Goal: Information Seeking & Learning: Check status

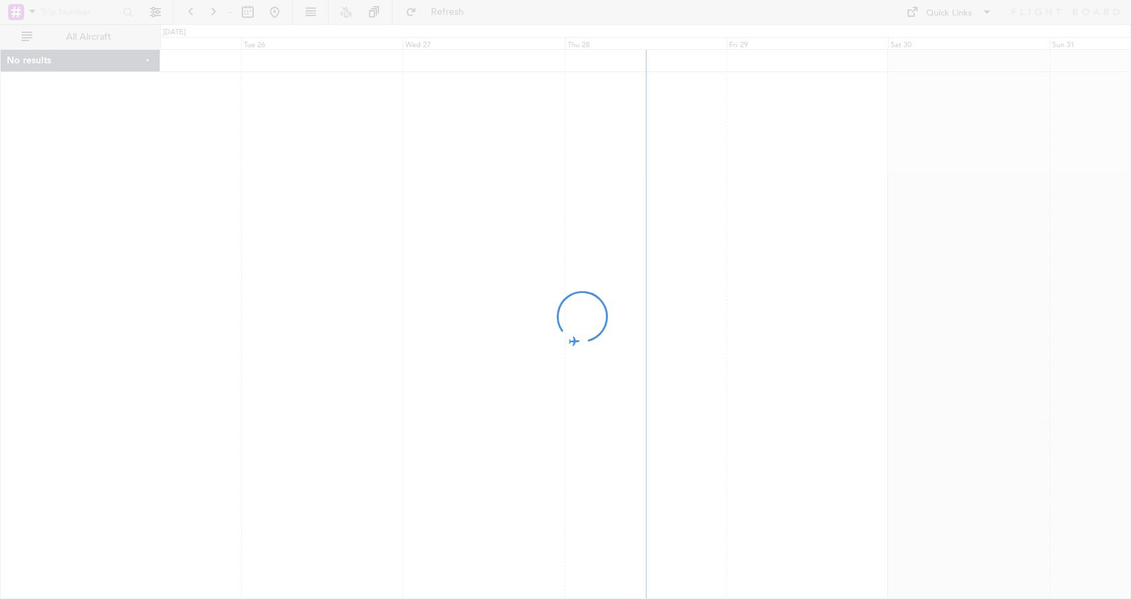
drag, startPoint x: 947, startPoint y: 362, endPoint x: 731, endPoint y: 362, distance: 216.2
click at [736, 362] on div at bounding box center [565, 299] width 1131 height 599
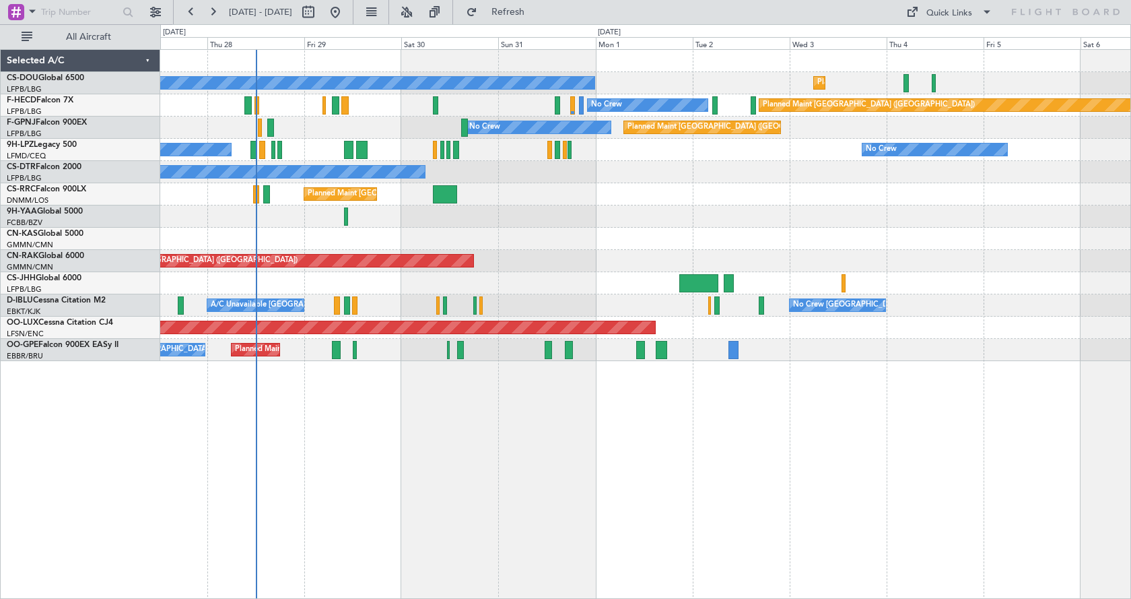
click at [519, 496] on div "Planned Maint [GEOGRAPHIC_DATA] ([GEOGRAPHIC_DATA]) No Crew Planned Maint [GEOG…" at bounding box center [645, 324] width 971 height 550
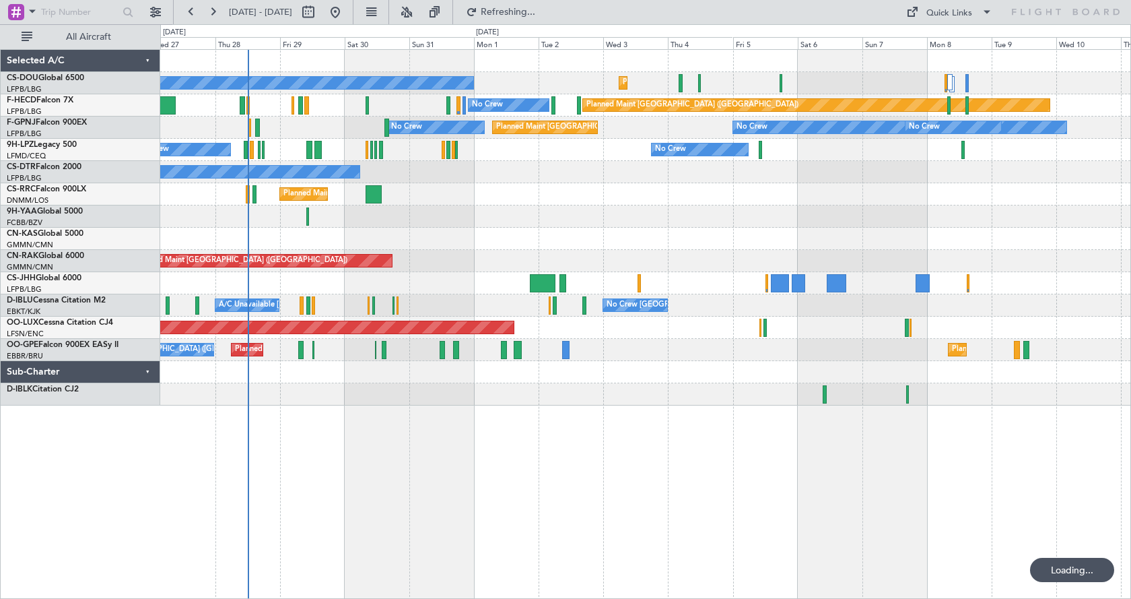
click at [717, 482] on div "Planned Maint [GEOGRAPHIC_DATA] ([GEOGRAPHIC_DATA]) No Crew Planned Maint [GEOG…" at bounding box center [645, 324] width 971 height 550
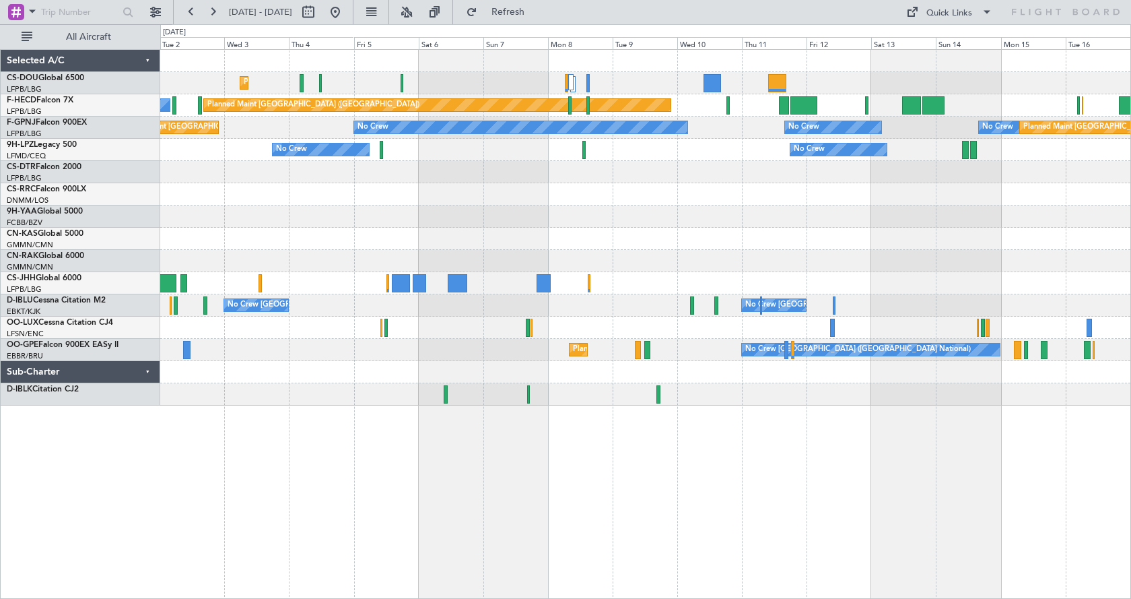
click at [320, 488] on div "Planned Maint [GEOGRAPHIC_DATA] ([GEOGRAPHIC_DATA]) No Crew Planned Maint [GEOG…" at bounding box center [645, 324] width 971 height 550
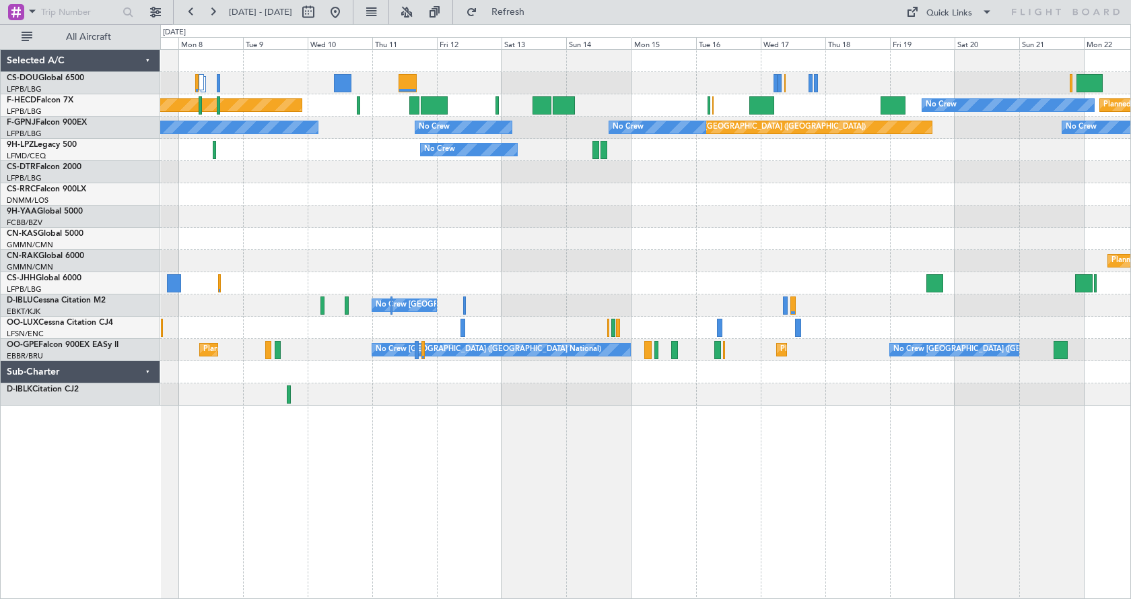
click at [718, 484] on div "Planned Maint [GEOGRAPHIC_DATA] ([GEOGRAPHIC_DATA]) No Crew Planned Maint [GEOG…" at bounding box center [645, 324] width 971 height 550
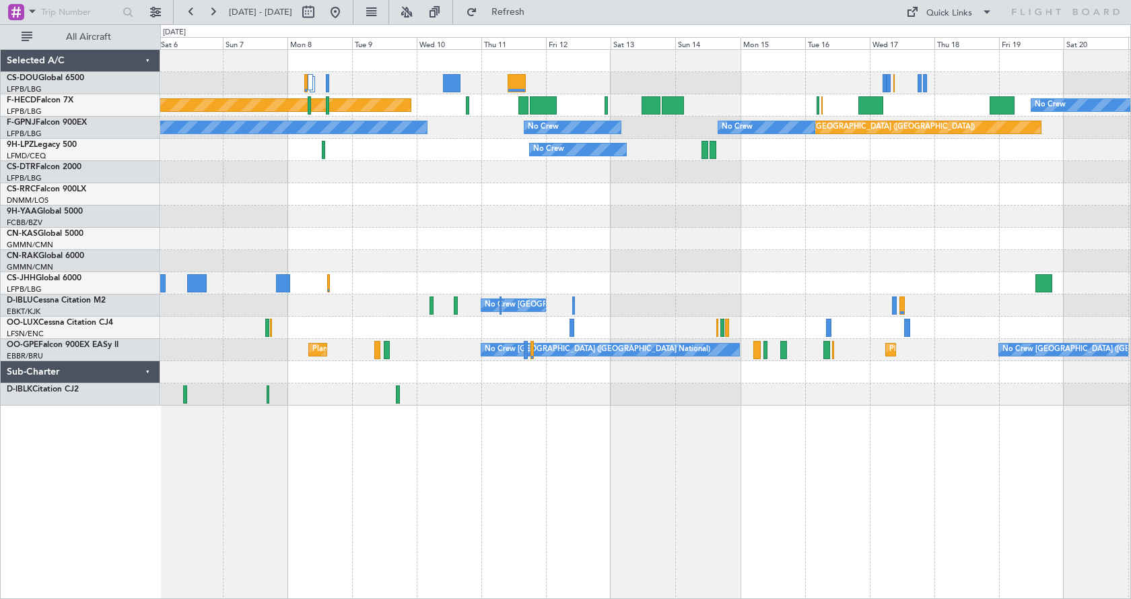
click at [828, 418] on div "Planned Maint [GEOGRAPHIC_DATA] ([GEOGRAPHIC_DATA]) Planned Maint [GEOGRAPHIC_D…" at bounding box center [645, 324] width 971 height 550
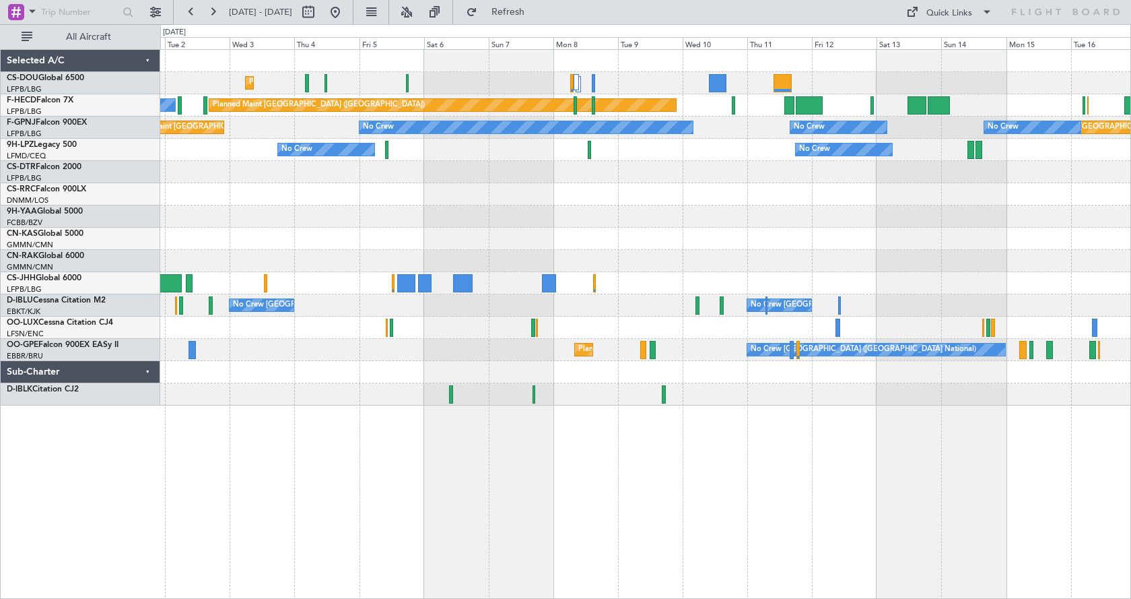
click at [706, 263] on div "Planned Maint [GEOGRAPHIC_DATA] ([GEOGRAPHIC_DATA])" at bounding box center [645, 261] width 970 height 22
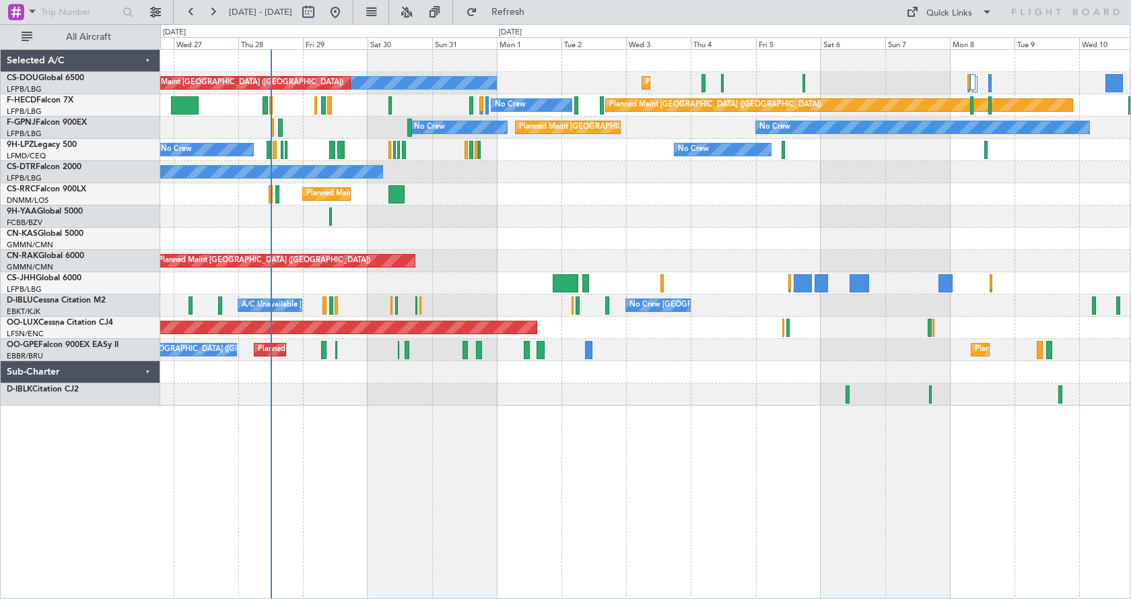
click at [700, 478] on div "Planned Maint [GEOGRAPHIC_DATA] ([GEOGRAPHIC_DATA]) No Crew Planned Maint [GEOG…" at bounding box center [645, 324] width 971 height 550
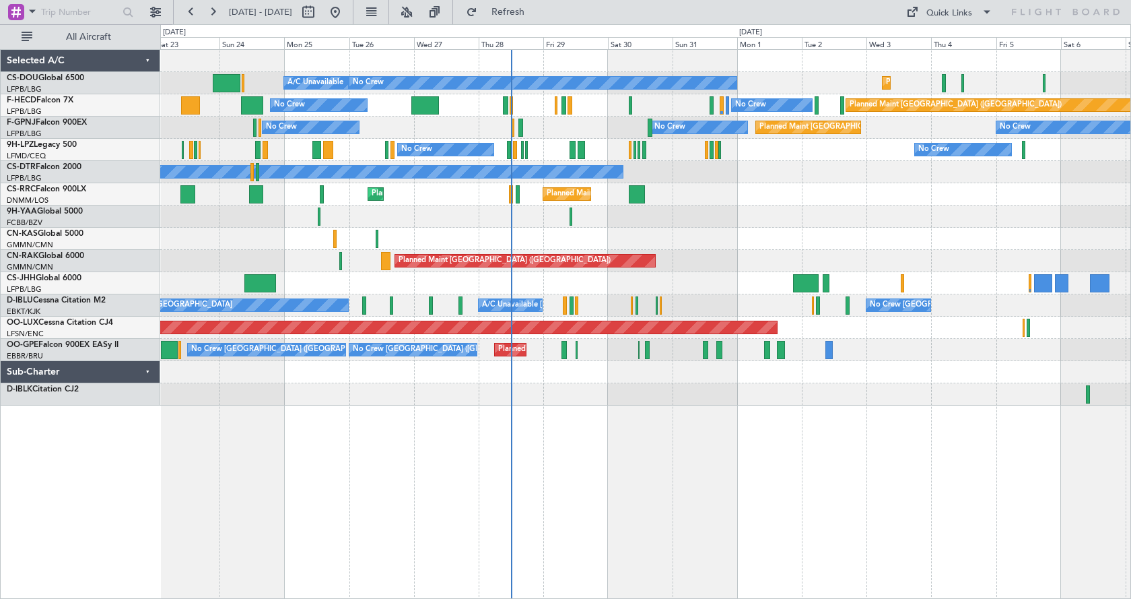
click at [268, 236] on div "A/C Unavailable Planned Maint [GEOGRAPHIC_DATA] ([GEOGRAPHIC_DATA]) No Crew Pla…" at bounding box center [645, 228] width 970 height 356
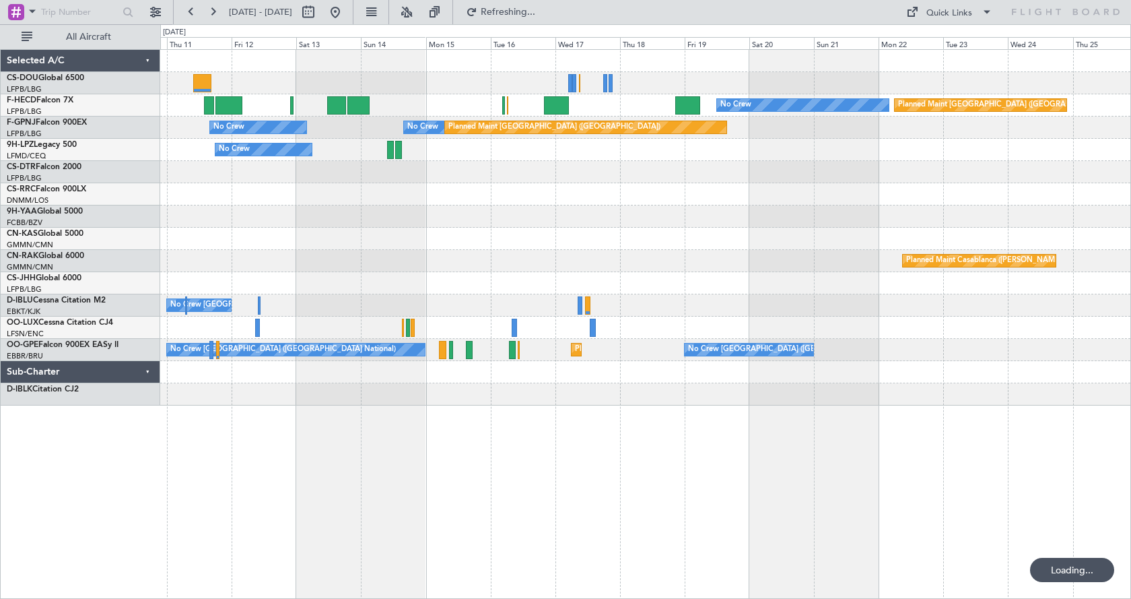
click at [465, 255] on div "No Crew Planned Maint [GEOGRAPHIC_DATA] ([GEOGRAPHIC_DATA]) Planned Maint [GEOG…" at bounding box center [645, 228] width 970 height 356
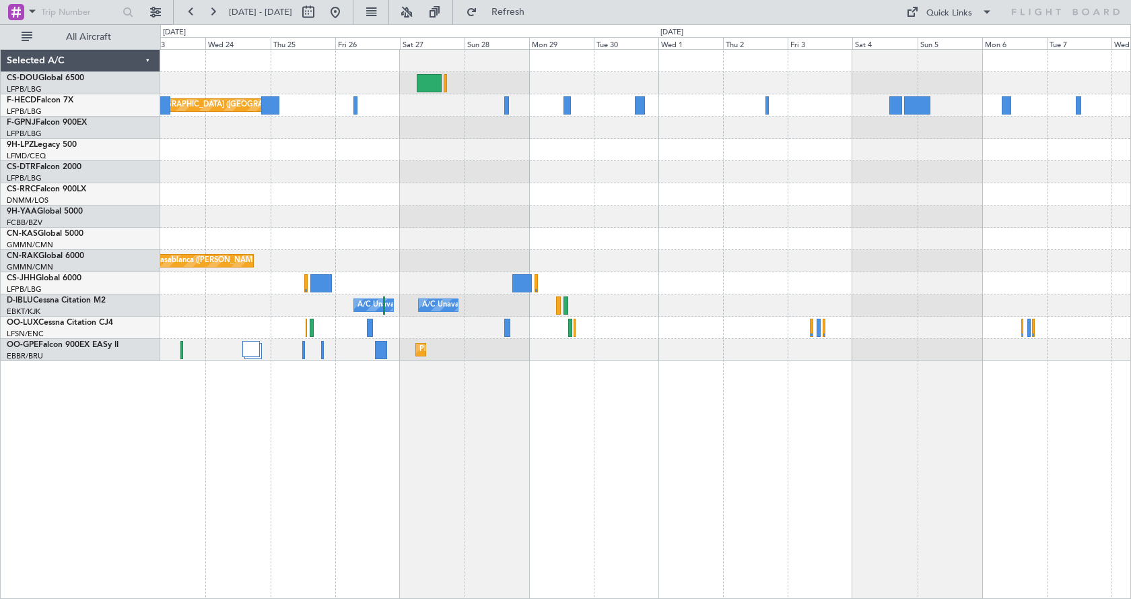
click at [689, 268] on div "Planned Maint [GEOGRAPHIC_DATA] ([GEOGRAPHIC_DATA]) No Crew No Crew Planned Mai…" at bounding box center [645, 205] width 970 height 311
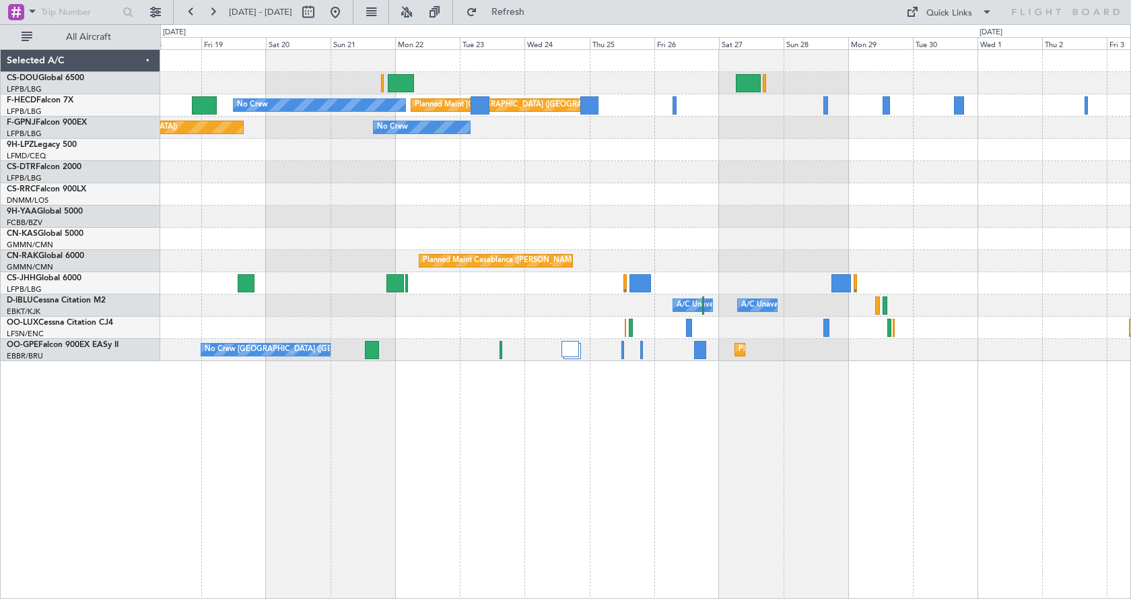
click at [682, 189] on div "Planned Maint [GEOGRAPHIC_DATA] ([GEOGRAPHIC_DATA]) No Crew No Crew Planned Mai…" at bounding box center [645, 205] width 970 height 311
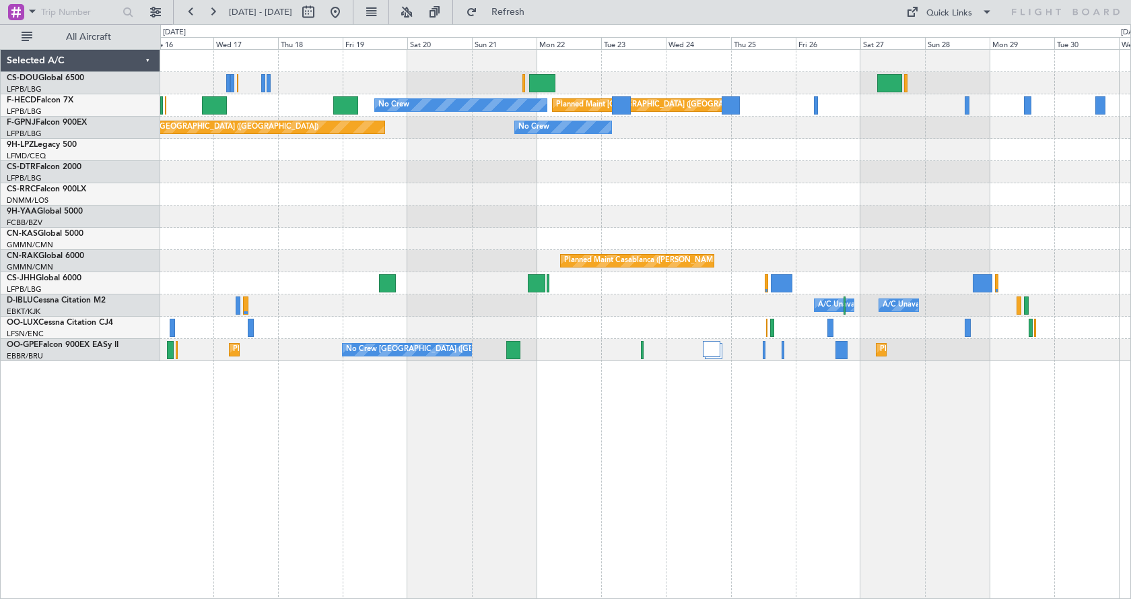
click at [405, 249] on div "Planned Maint [GEOGRAPHIC_DATA] ([GEOGRAPHIC_DATA]) No Crew No Crew Planned Mai…" at bounding box center [645, 205] width 970 height 311
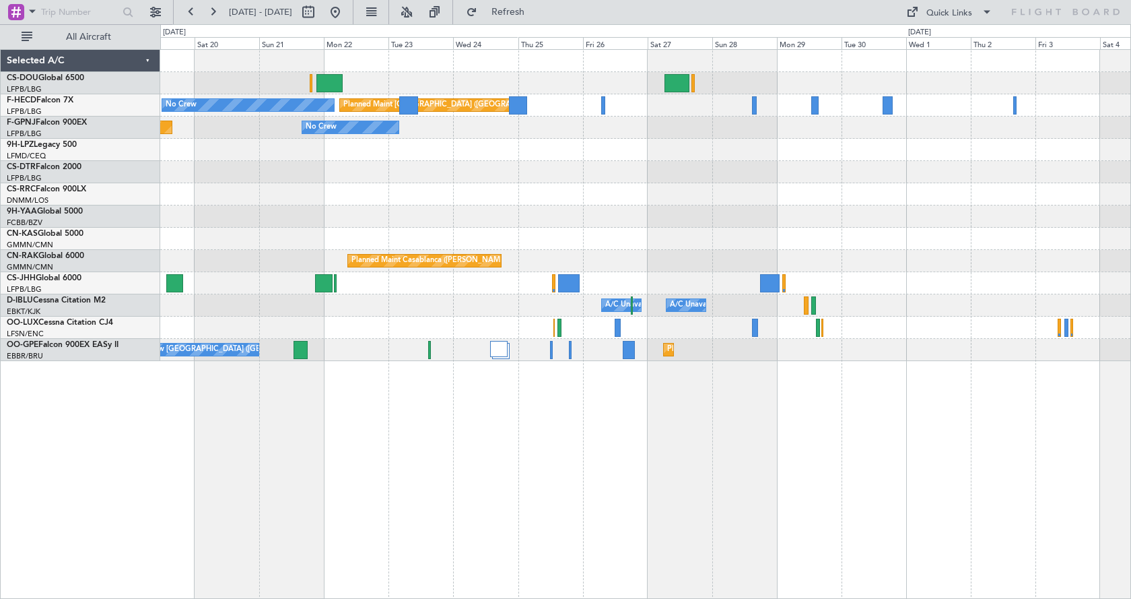
click at [567, 227] on div at bounding box center [645, 216] width 970 height 22
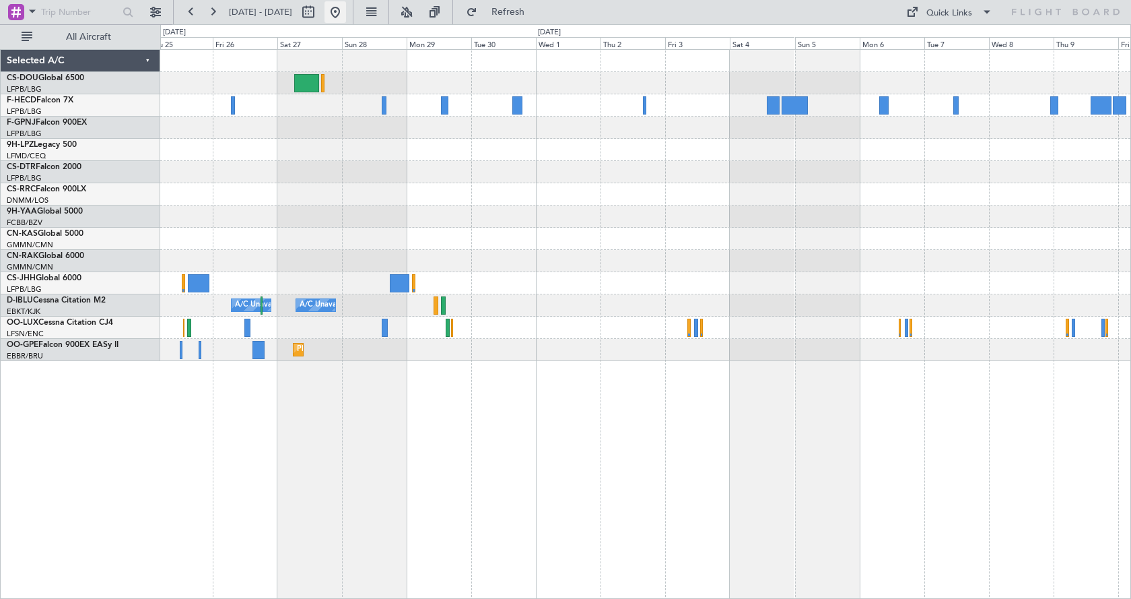
click at [346, 13] on button at bounding box center [336, 12] width 22 height 22
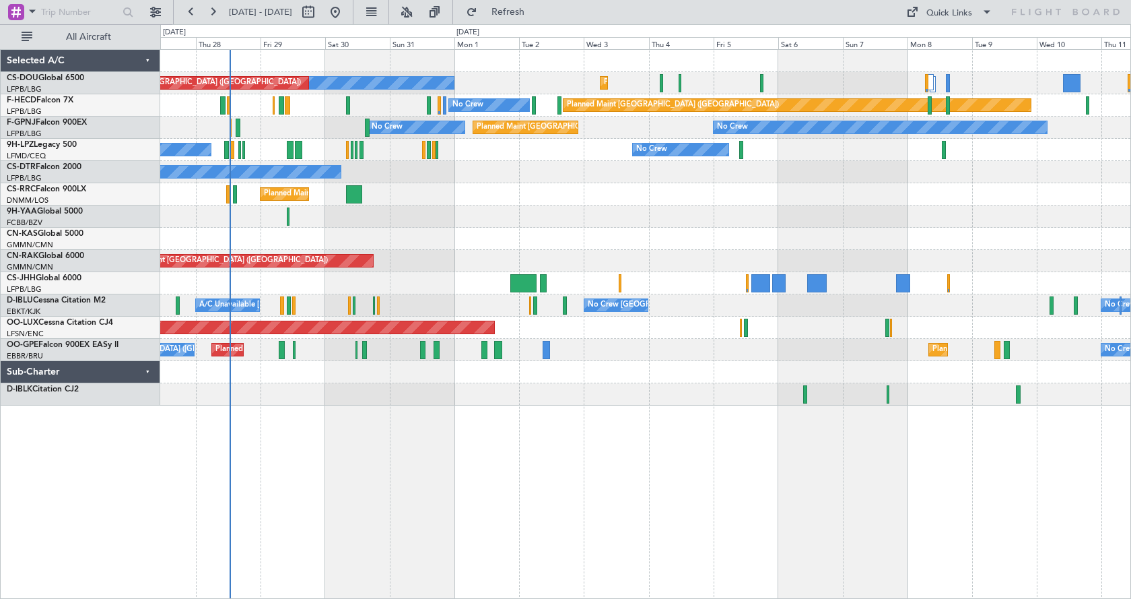
click at [418, 498] on div "Planned Maint [GEOGRAPHIC_DATA] ([GEOGRAPHIC_DATA]) No Crew Planned Maint [GEOG…" at bounding box center [645, 324] width 971 height 550
click at [708, 514] on div "Planned Maint [GEOGRAPHIC_DATA] ([GEOGRAPHIC_DATA]) No Crew Planned Maint [GEOG…" at bounding box center [645, 324] width 971 height 550
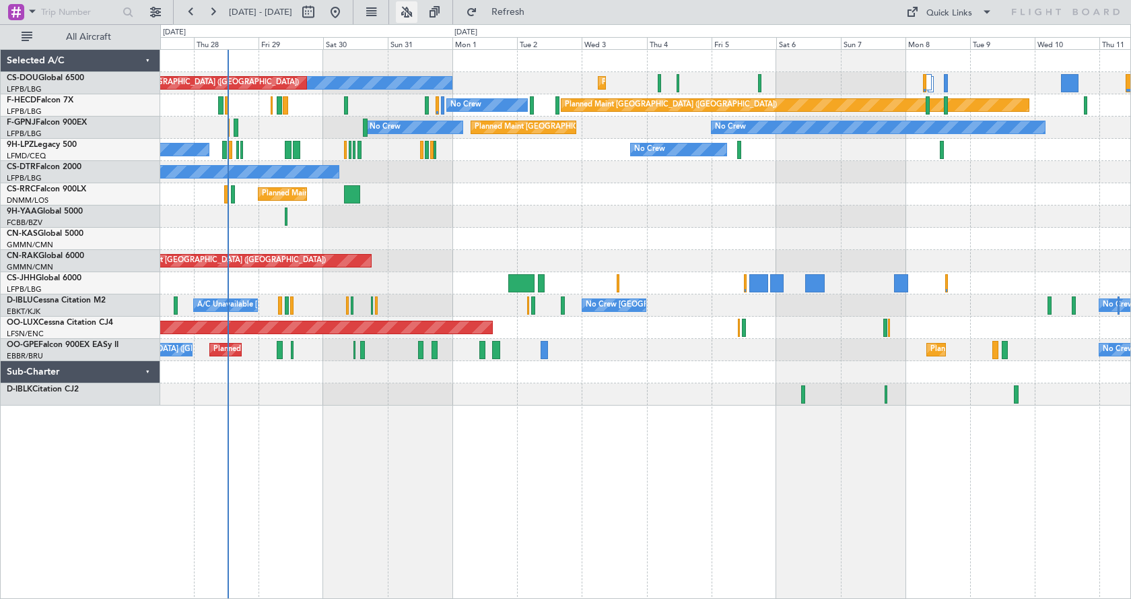
click at [418, 18] on button at bounding box center [407, 12] width 22 height 22
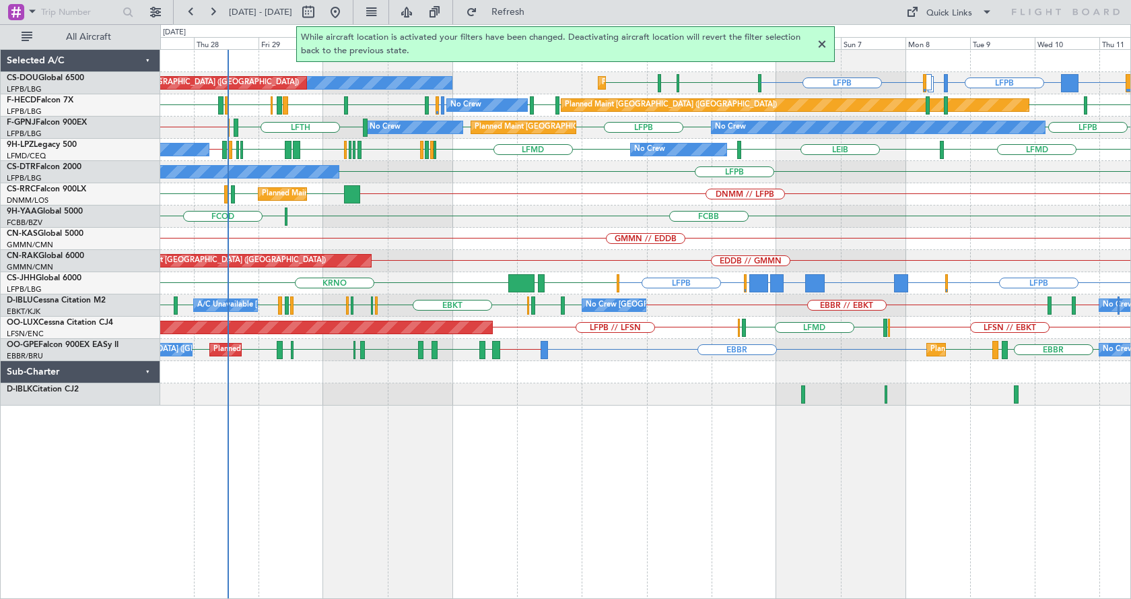
click at [826, 44] on div at bounding box center [822, 44] width 16 height 16
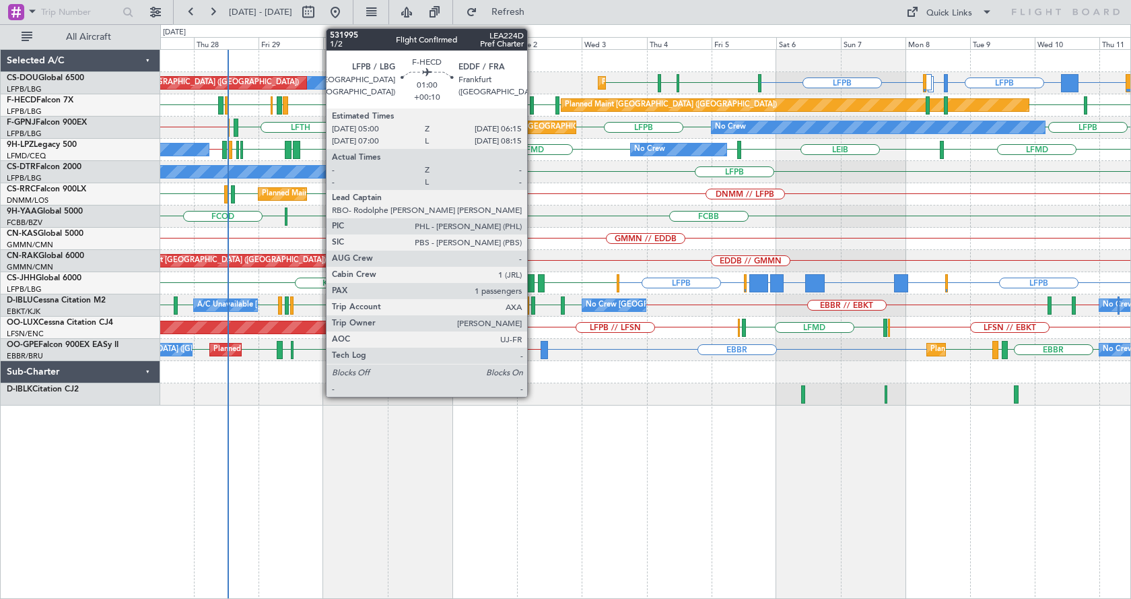
click at [532, 100] on div at bounding box center [532, 105] width 4 height 18
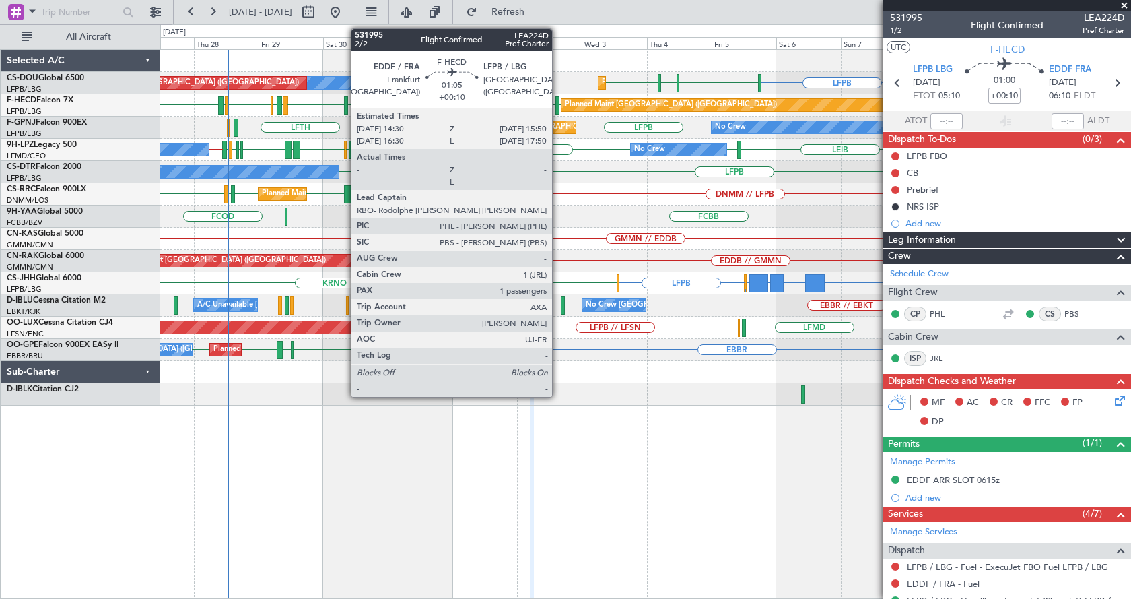
click at [558, 101] on div at bounding box center [558, 105] width 4 height 18
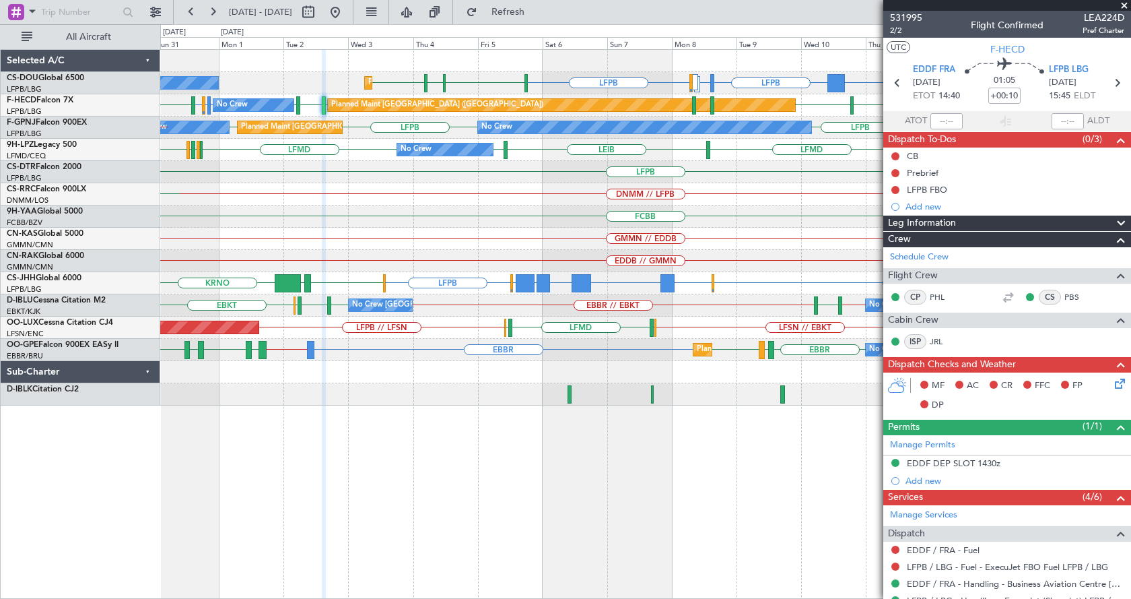
click at [279, 486] on div "DGAA or LFPB LFPB ETSI or LFPB EGGW or LFPB LFPB LIML LFPB [GEOGRAPHIC_DATA] Pl…" at bounding box center [645, 324] width 971 height 550
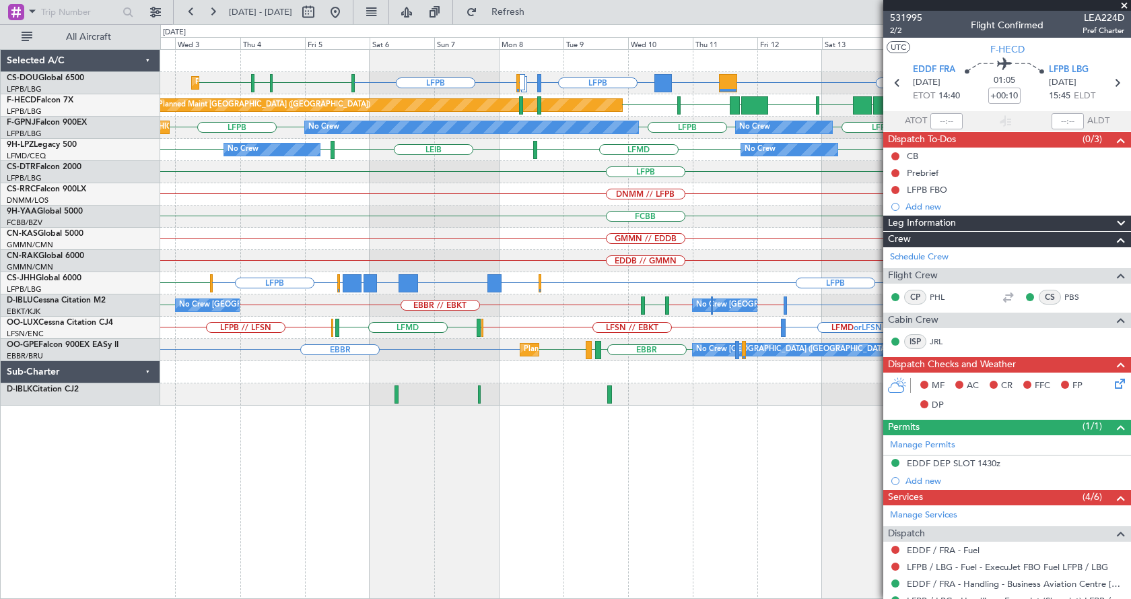
click at [661, 487] on div "LFMN or LFPB LFTH or LFPB LFTH or LFPB LFPB DGAA or LFPB LFPB ETSI or LFPB EGGW…" at bounding box center [645, 324] width 971 height 550
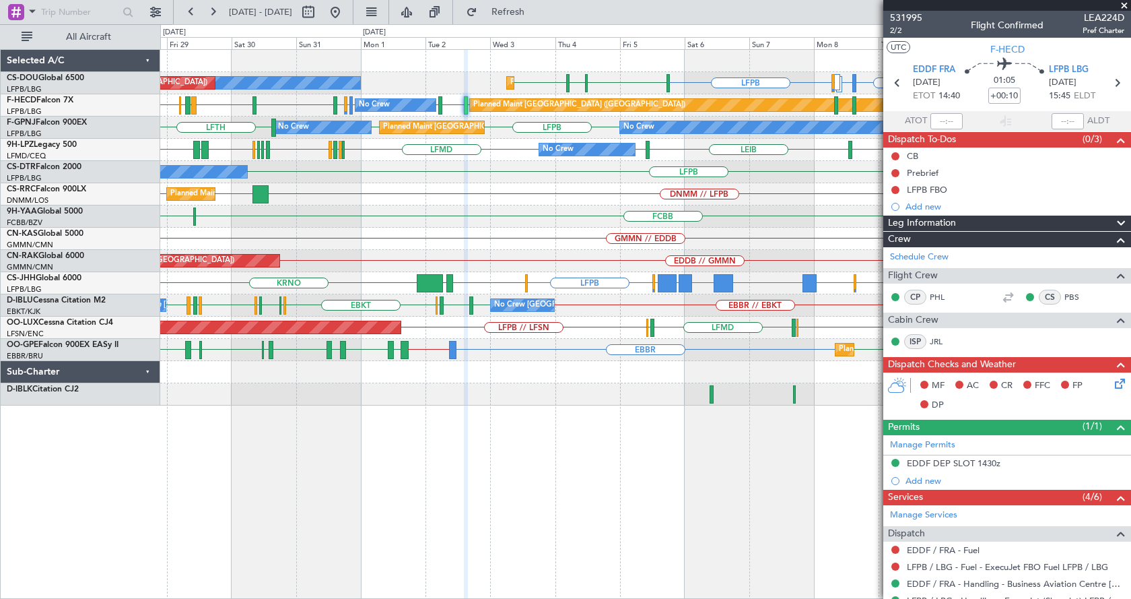
click at [517, 582] on div "Planned Maint [GEOGRAPHIC_DATA] ([GEOGRAPHIC_DATA]) No Crew Planned Maint [GEOG…" at bounding box center [645, 324] width 971 height 550
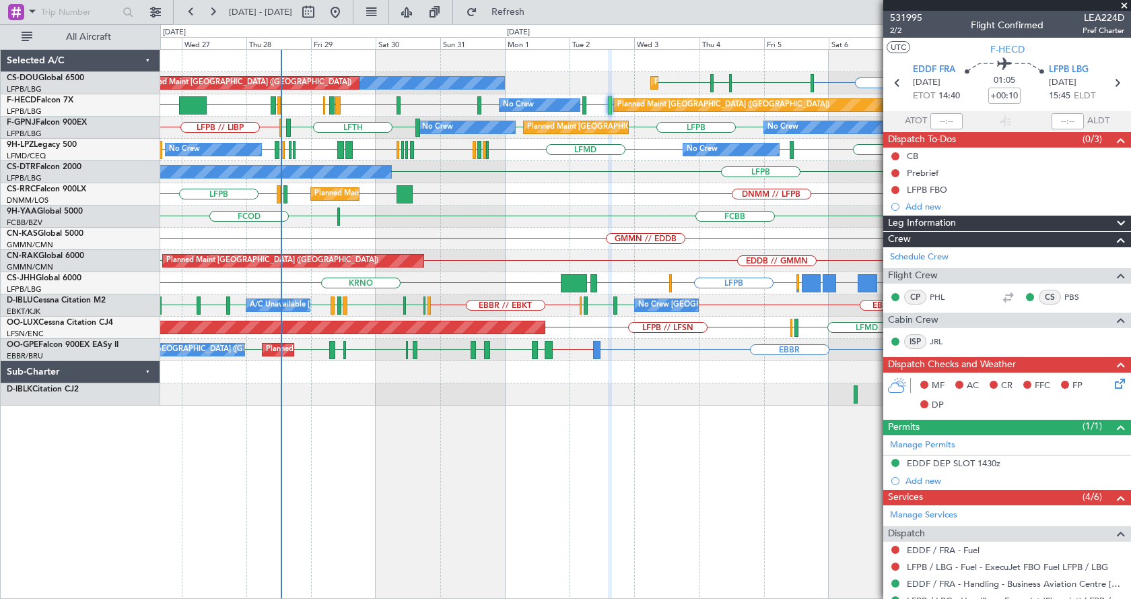
click at [1125, 4] on span at bounding box center [1124, 6] width 13 height 12
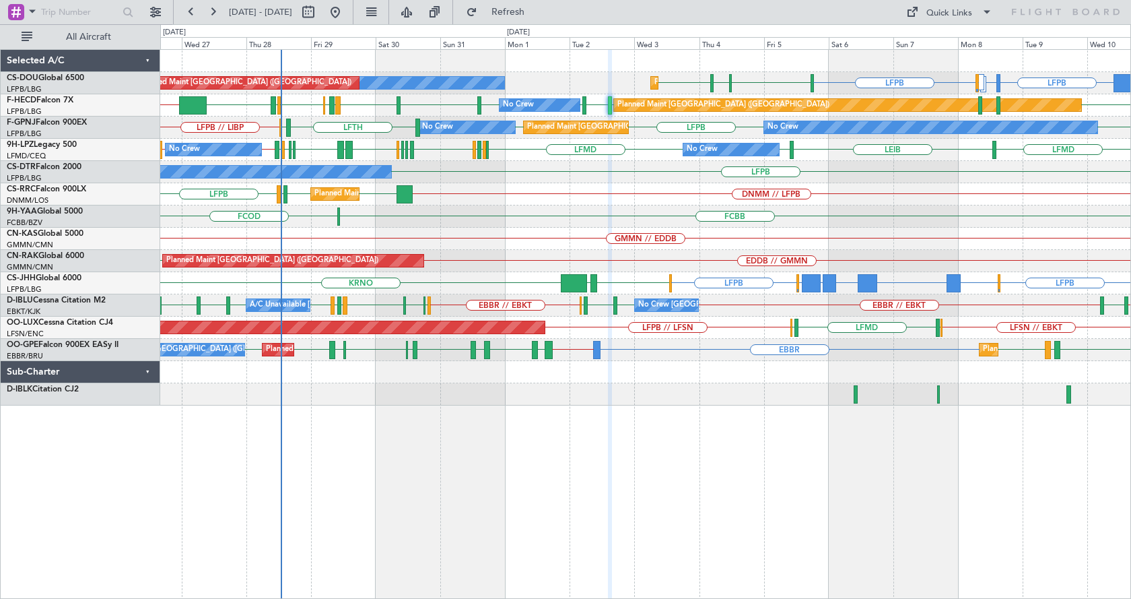
type input "0"
click at [530, 519] on div "LFPB ETSI or LFPB EGGW or LFPB LFPB LIML LFPB [GEOGRAPHIC_DATA] Planned Maint […" at bounding box center [645, 324] width 971 height 550
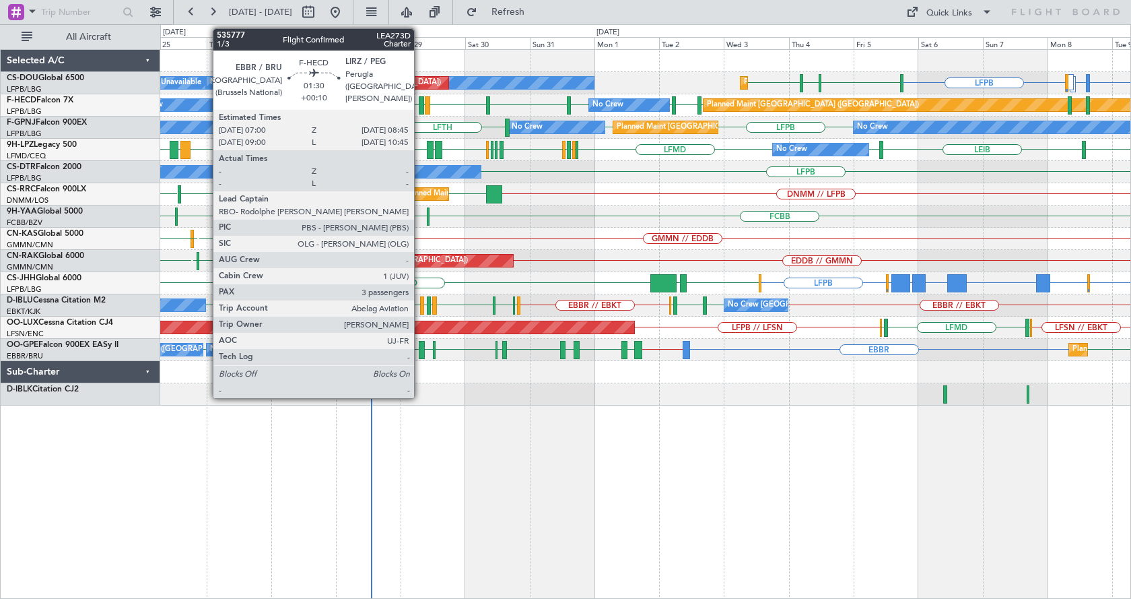
click at [420, 101] on div at bounding box center [421, 105] width 5 height 18
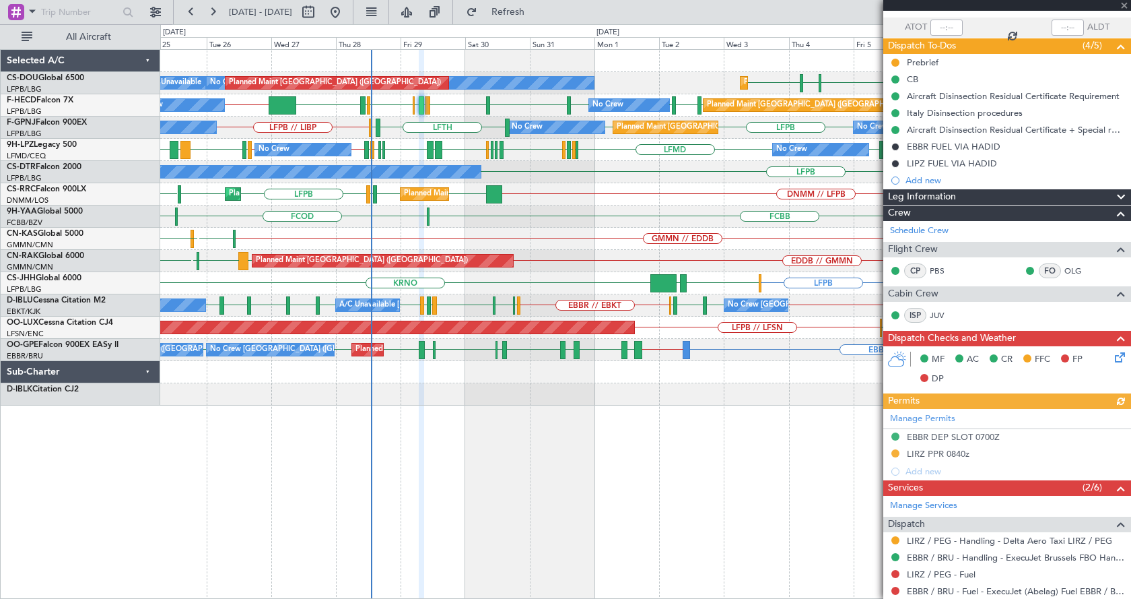
scroll to position [339, 0]
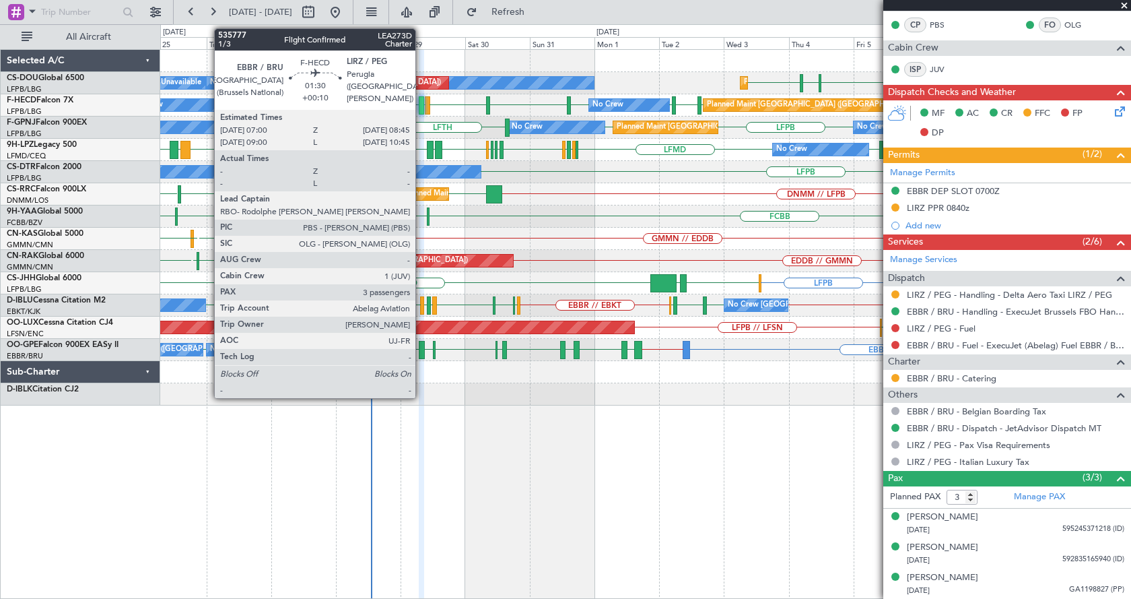
click at [422, 106] on div at bounding box center [421, 105] width 5 height 18
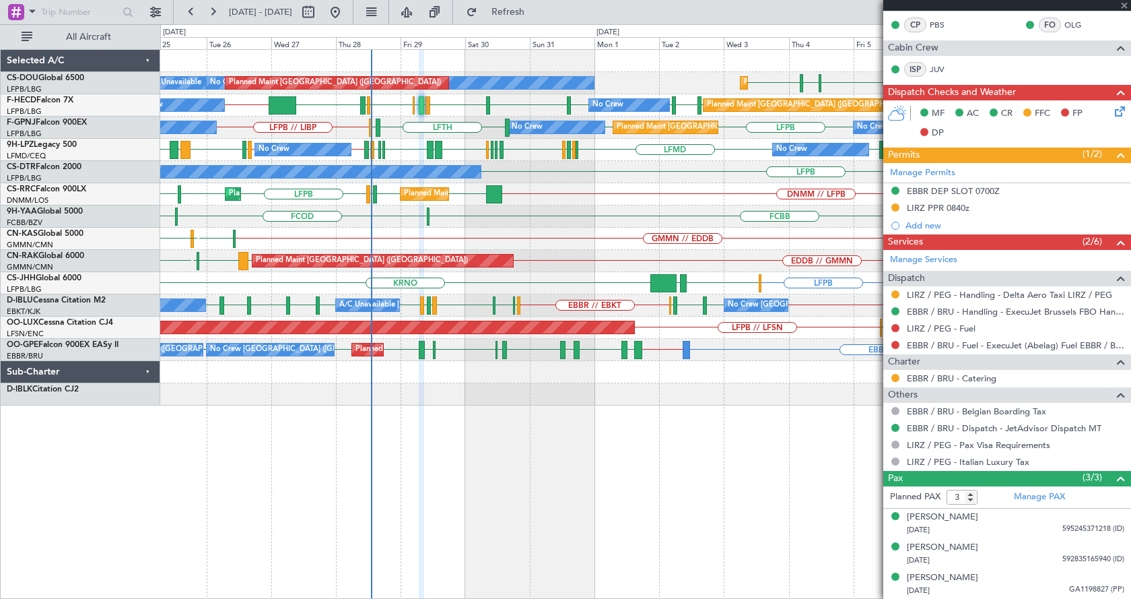
scroll to position [0, 0]
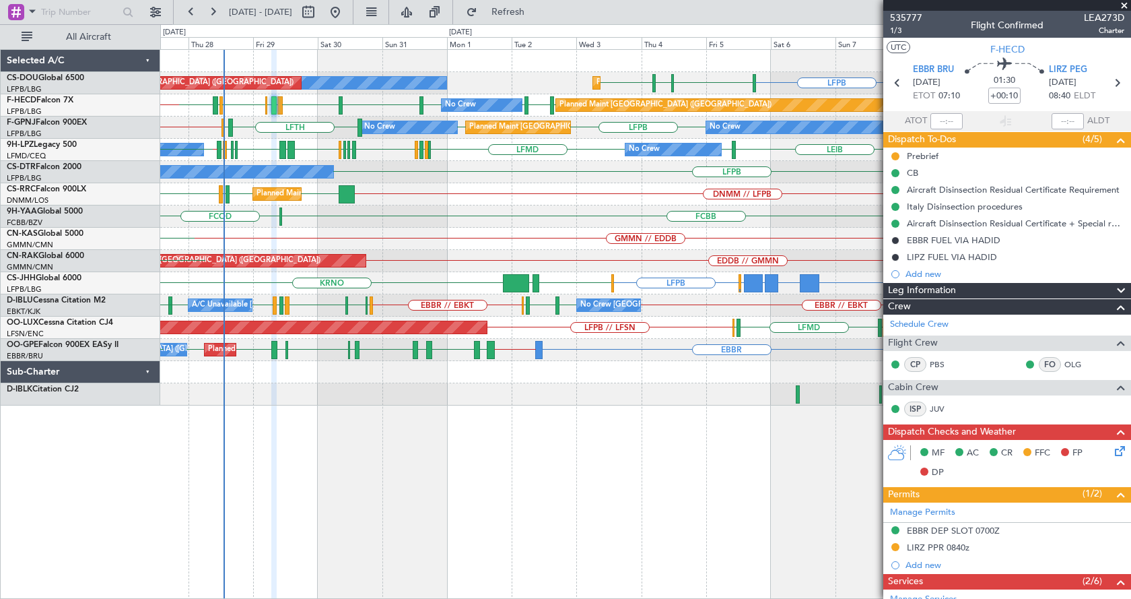
click at [533, 504] on div "LFPB ETSI or LFPB EGGW or LFPB LFPB LIML LFPB [GEOGRAPHIC_DATA] Planned Maint […" at bounding box center [645, 324] width 971 height 550
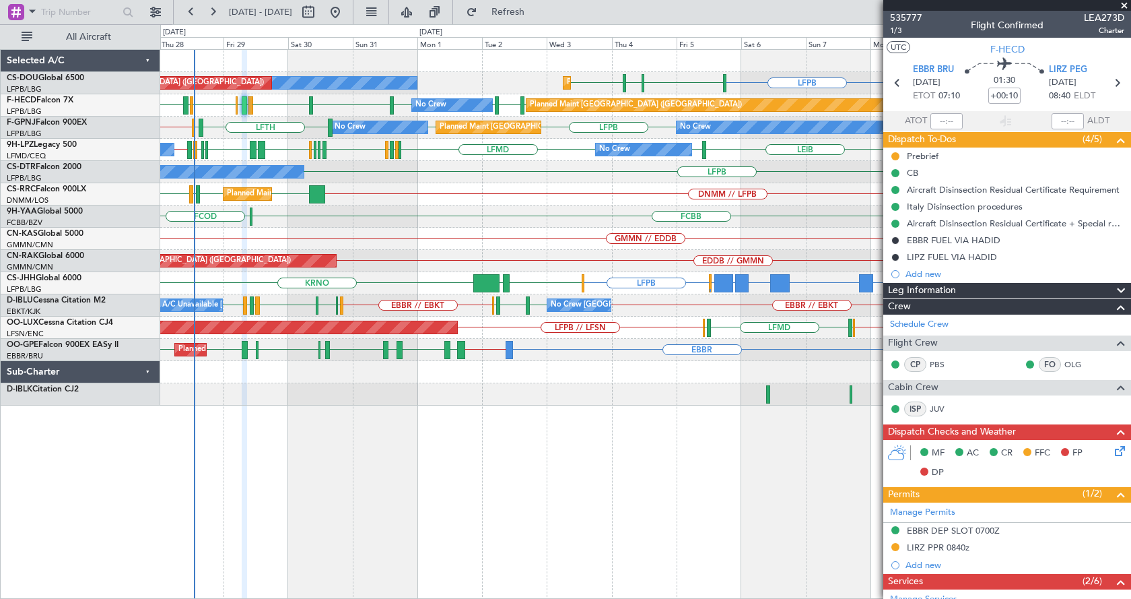
click at [665, 472] on div "Planned Maint [GEOGRAPHIC_DATA] ([GEOGRAPHIC_DATA]) No Crew Planned Maint [GEOG…" at bounding box center [645, 324] width 971 height 550
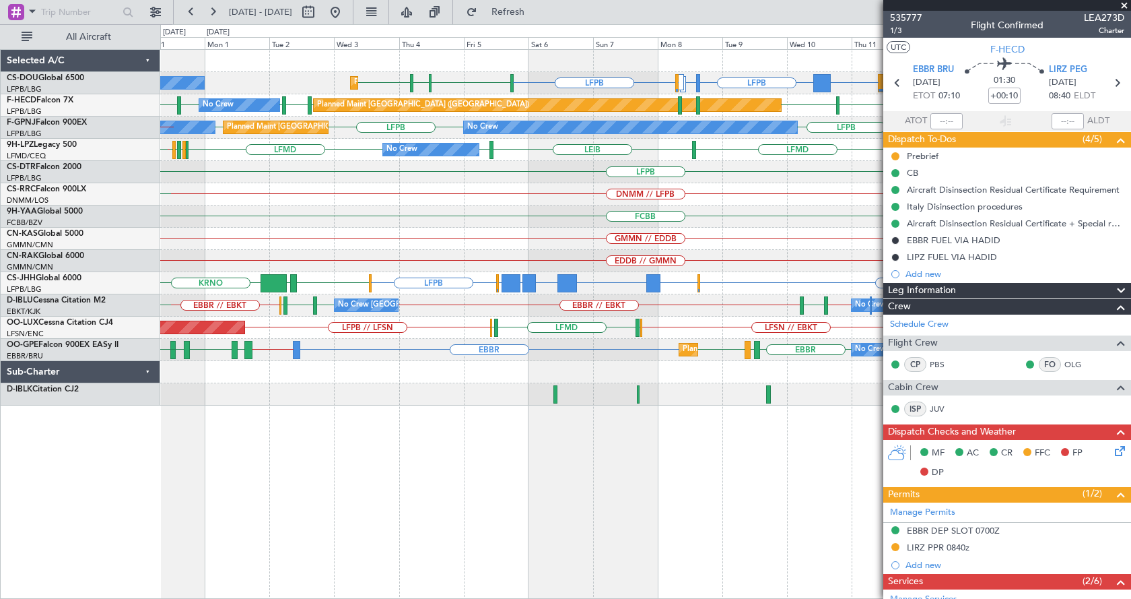
click at [529, 481] on div "Planned Maint [GEOGRAPHIC_DATA] ([GEOGRAPHIC_DATA]) No Crew LFPB DGAA or LFPB L…" at bounding box center [645, 324] width 971 height 550
click at [681, 499] on div "Planned Maint [GEOGRAPHIC_DATA] ([GEOGRAPHIC_DATA]) No Crew LFPB DGAA or LFPB L…" at bounding box center [645, 324] width 971 height 550
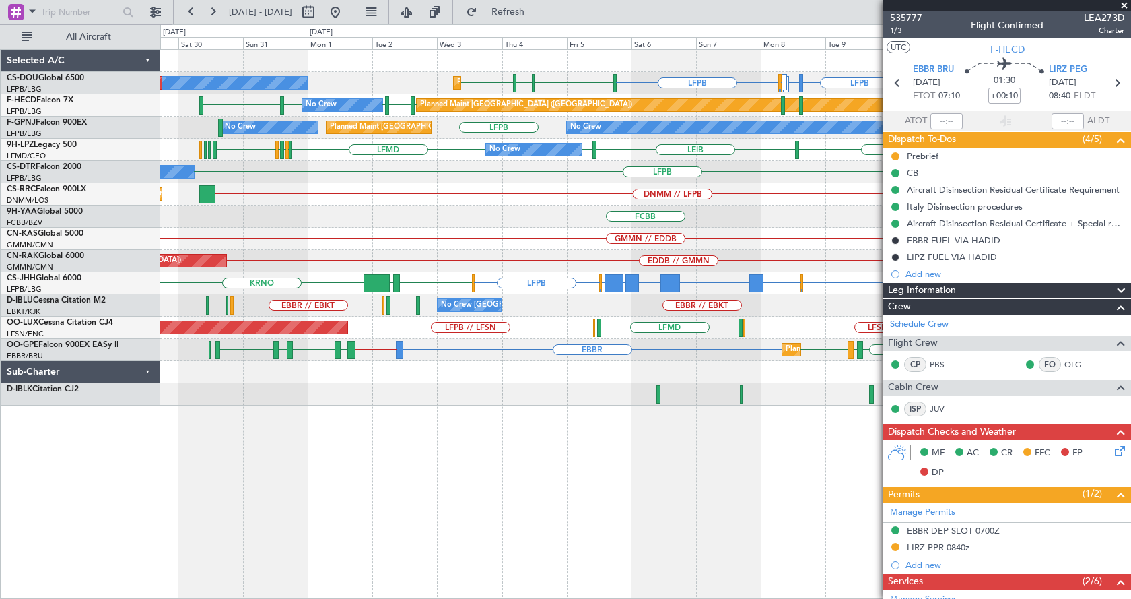
click at [502, 496] on div "Planned Maint [GEOGRAPHIC_DATA] ([GEOGRAPHIC_DATA]) No Crew LFPB DGAA or LFPB L…" at bounding box center [645, 324] width 971 height 550
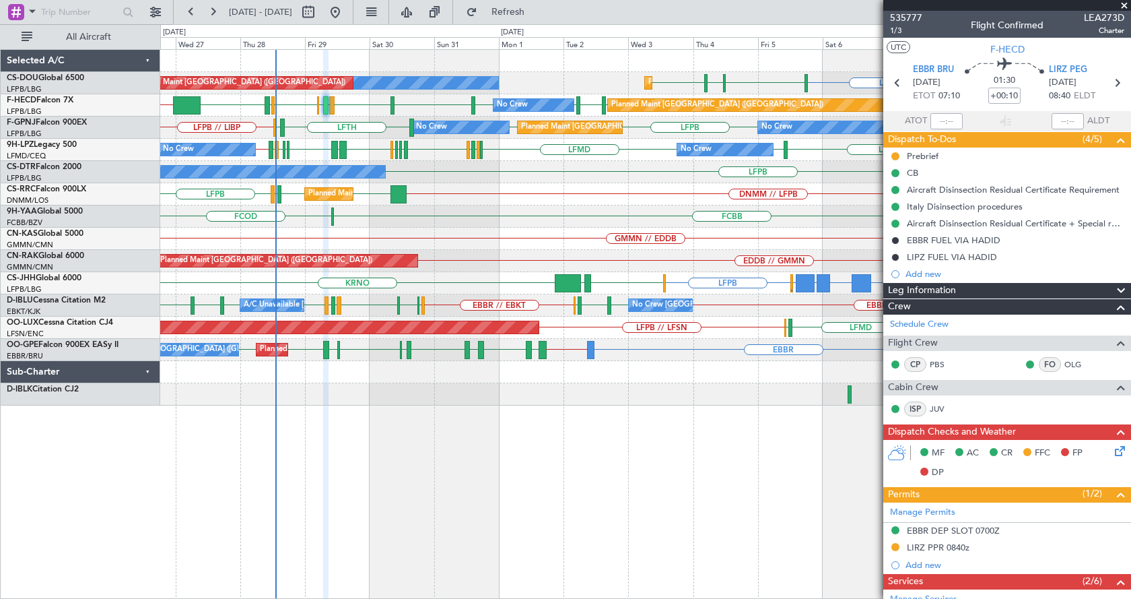
click at [519, 432] on div "Planned Maint [GEOGRAPHIC_DATA] ([GEOGRAPHIC_DATA]) No Crew Planned Maint [GEOG…" at bounding box center [645, 324] width 971 height 550
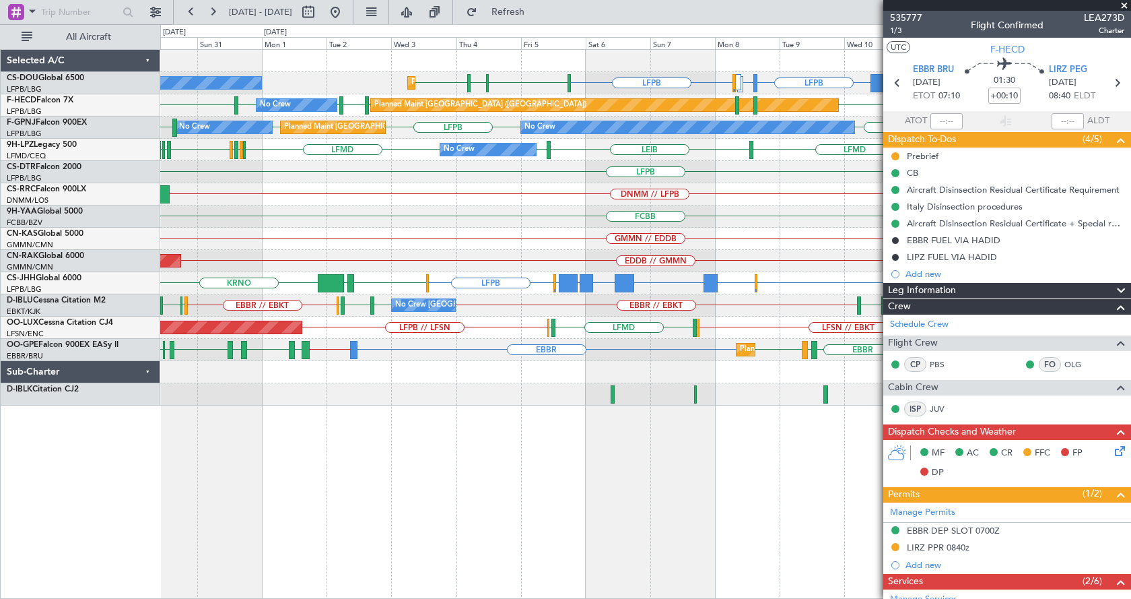
click at [448, 447] on div "Planned Maint [GEOGRAPHIC_DATA] ([GEOGRAPHIC_DATA]) No Crew LFPB DGAA or LFPB L…" at bounding box center [645, 324] width 971 height 550
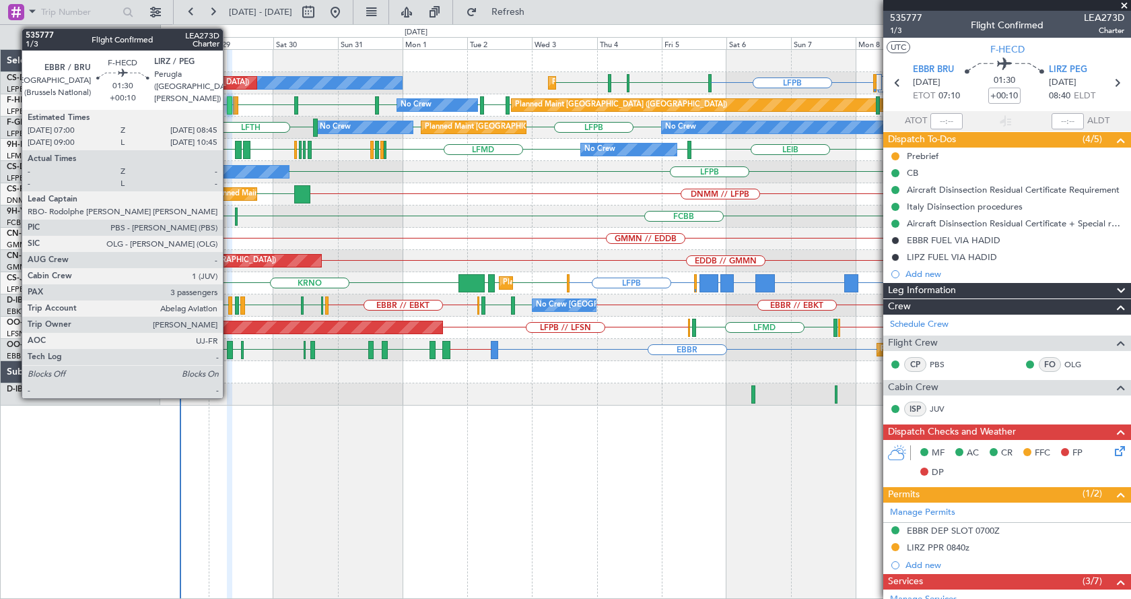
click at [229, 106] on div at bounding box center [229, 105] width 5 height 18
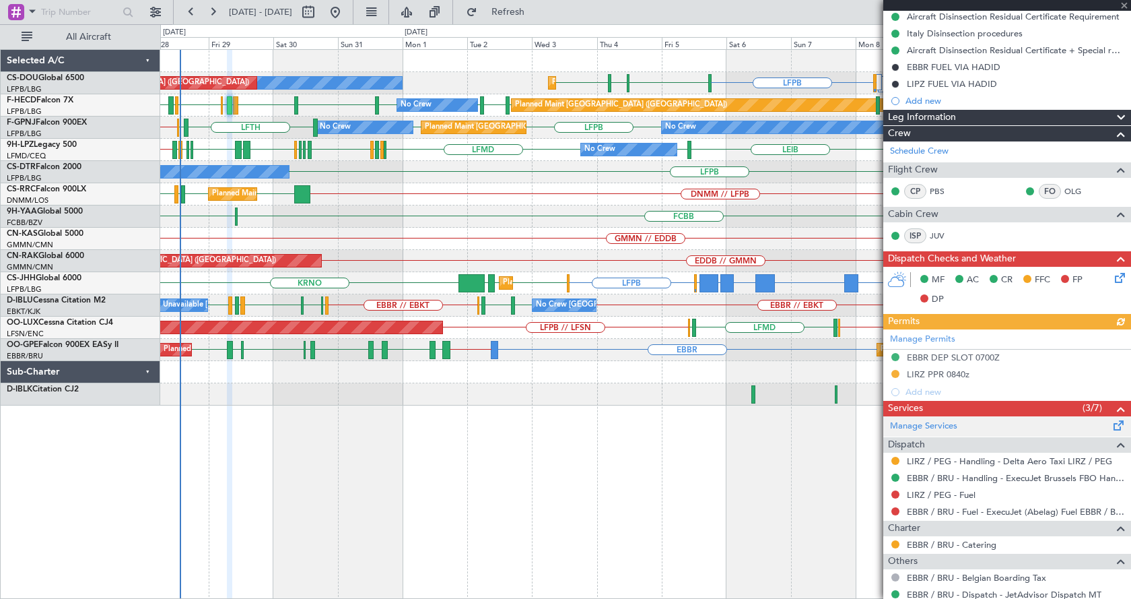
scroll to position [269, 0]
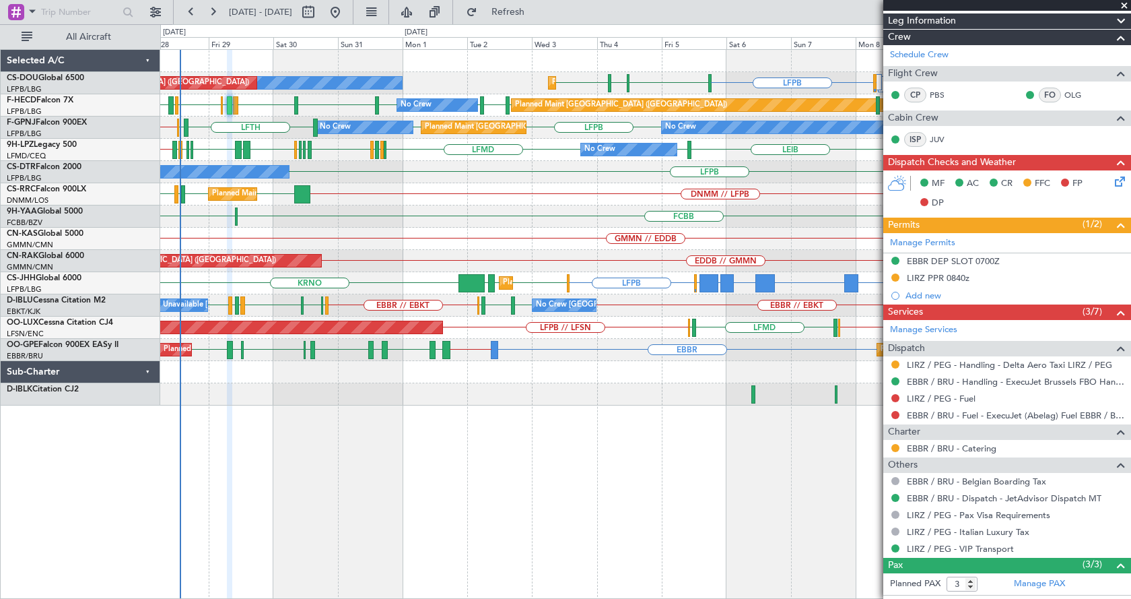
drag, startPoint x: 1124, startPoint y: 1, endPoint x: 1117, endPoint y: 6, distance: 8.6
click at [1124, 1] on span at bounding box center [1124, 6] width 13 height 12
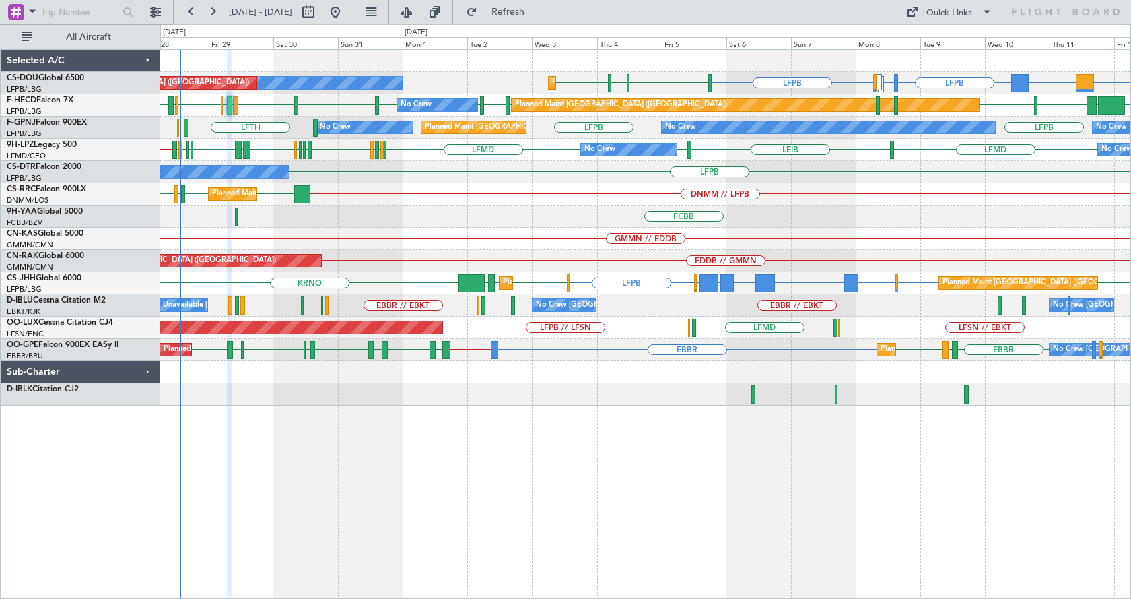
type input "0"
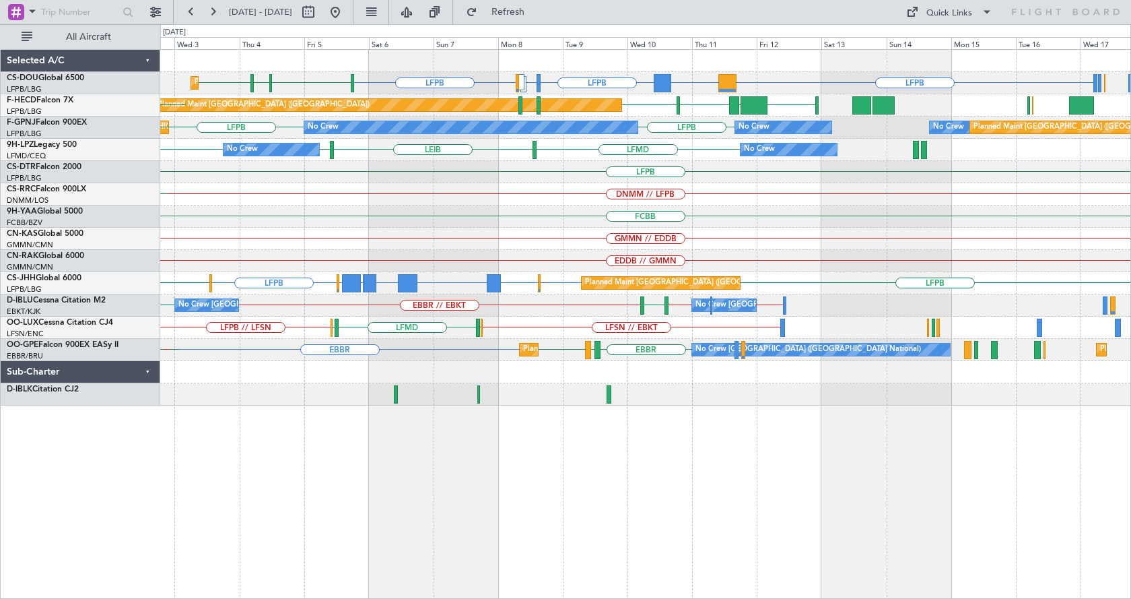
click at [643, 248] on div "GMMN // EDDB" at bounding box center [645, 239] width 970 height 22
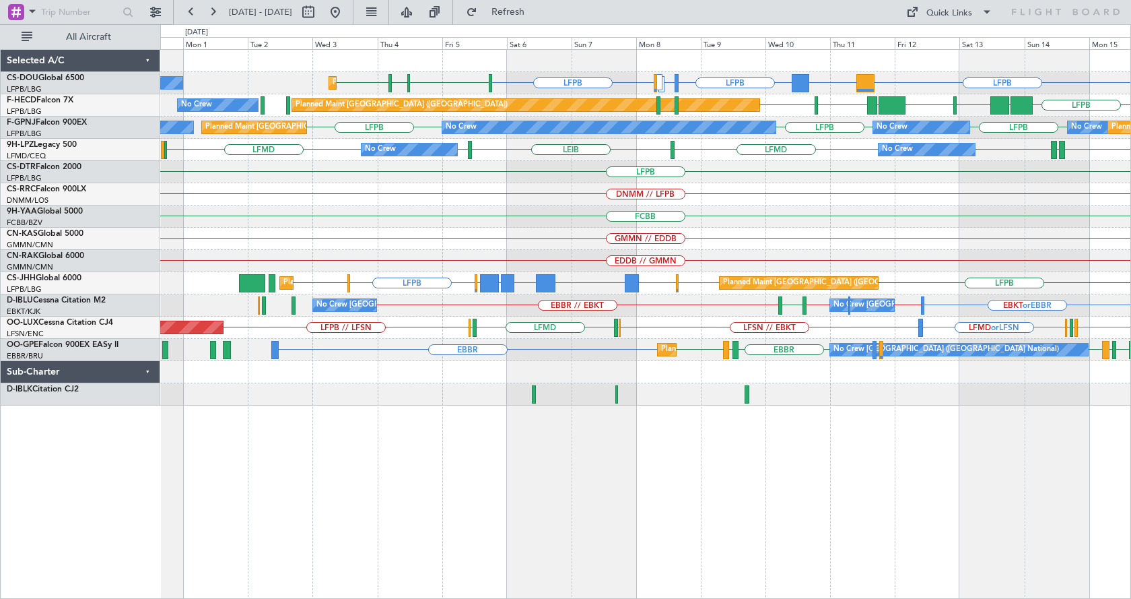
click at [774, 238] on div "GMMN // EDDB" at bounding box center [645, 239] width 970 height 22
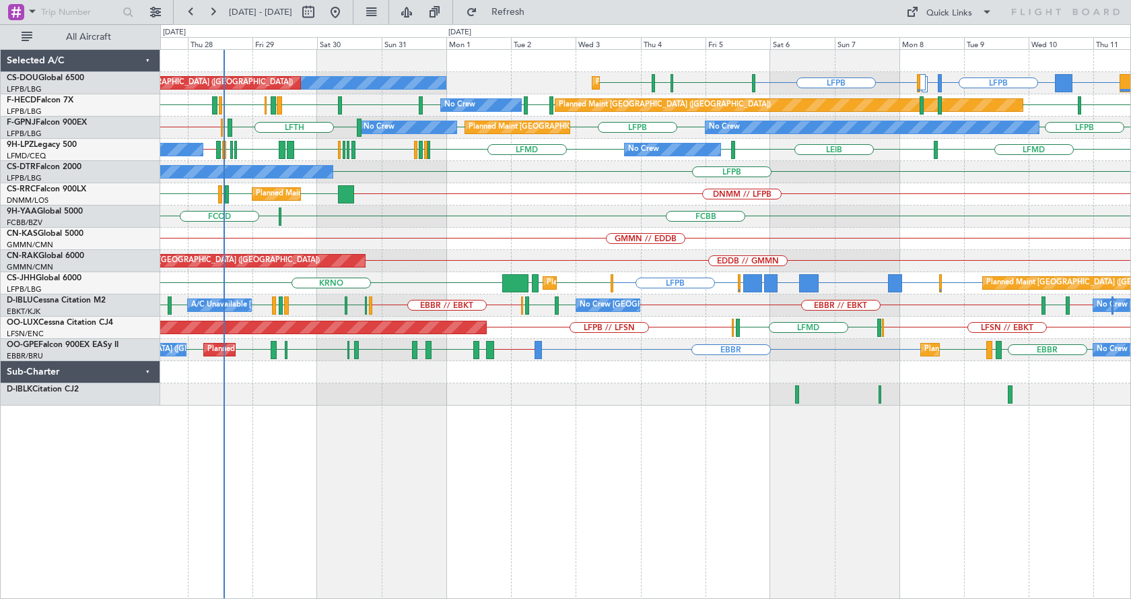
click at [636, 248] on div "Planned Maint [GEOGRAPHIC_DATA] ([GEOGRAPHIC_DATA]) No Crew Planned Maint [GEOG…" at bounding box center [645, 228] width 970 height 356
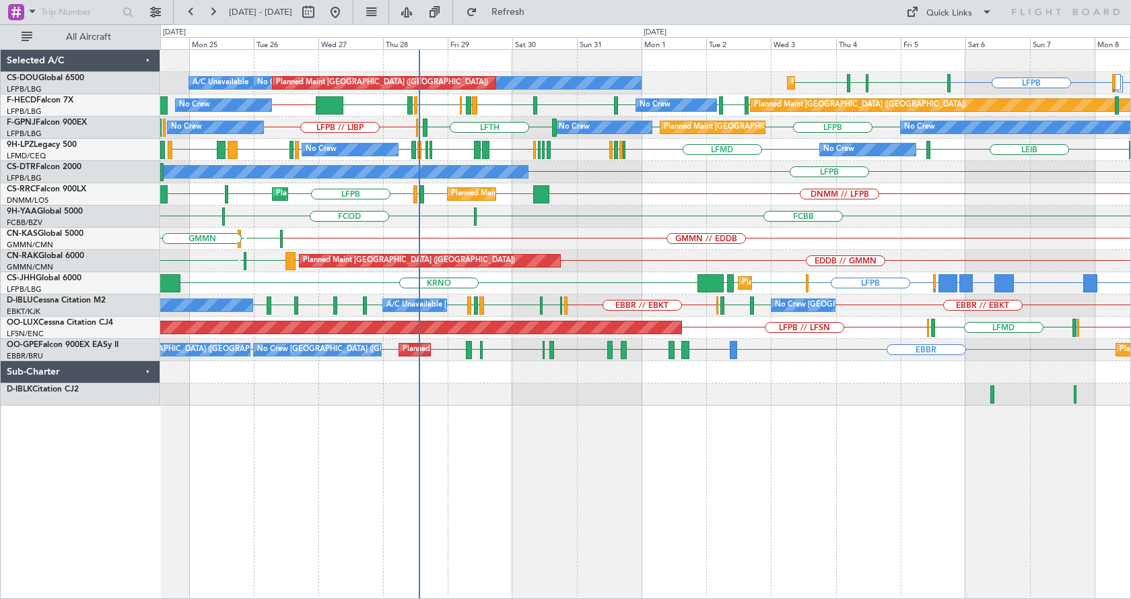
click at [712, 494] on div "Planned Maint [GEOGRAPHIC_DATA] ([GEOGRAPHIC_DATA]) No Crew Planned Maint [GEOG…" at bounding box center [645, 324] width 971 height 550
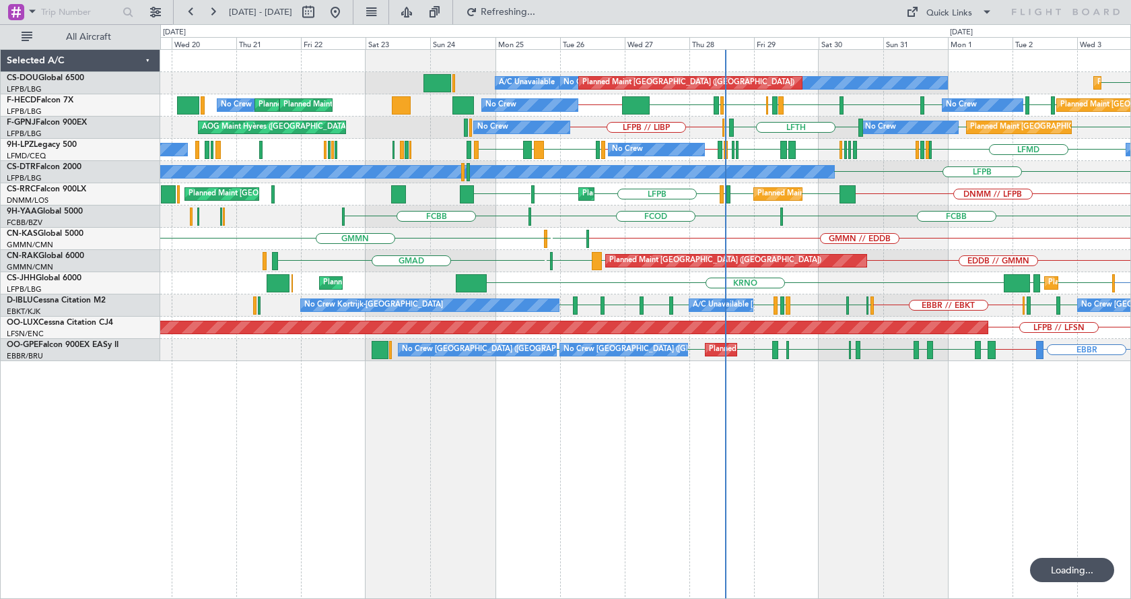
click at [688, 440] on div "LFPB Planned Maint [GEOGRAPHIC_DATA] ([GEOGRAPHIC_DATA]) No Crew A/C Unavailabl…" at bounding box center [645, 324] width 971 height 550
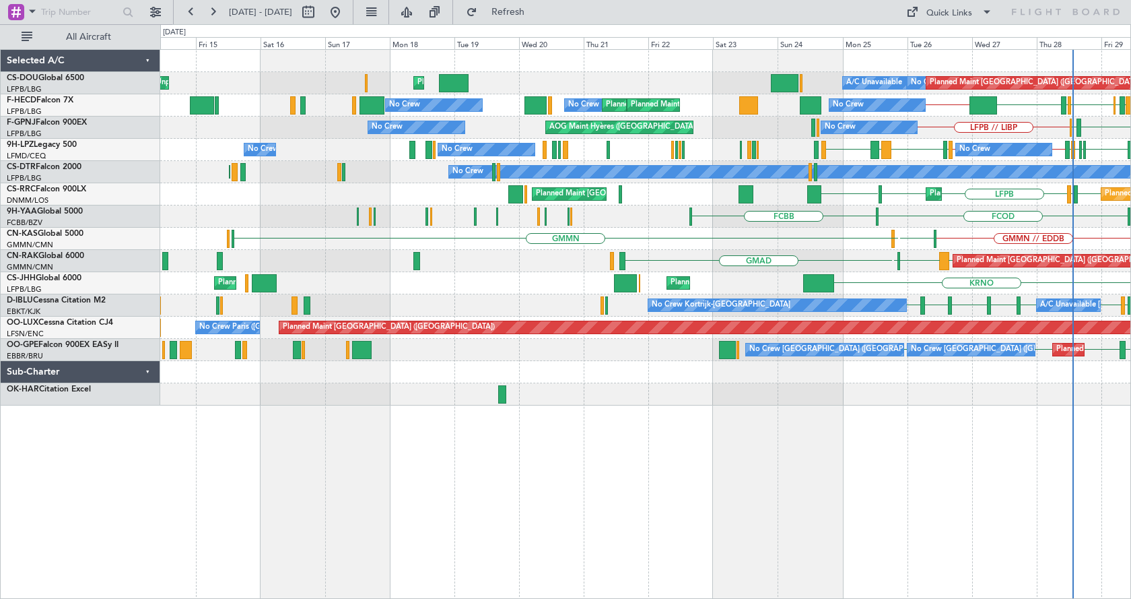
click at [753, 518] on div "Planned Maint [GEOGRAPHIC_DATA] ([GEOGRAPHIC_DATA]) No Crew A/C Unavailable Pla…" at bounding box center [645, 324] width 971 height 550
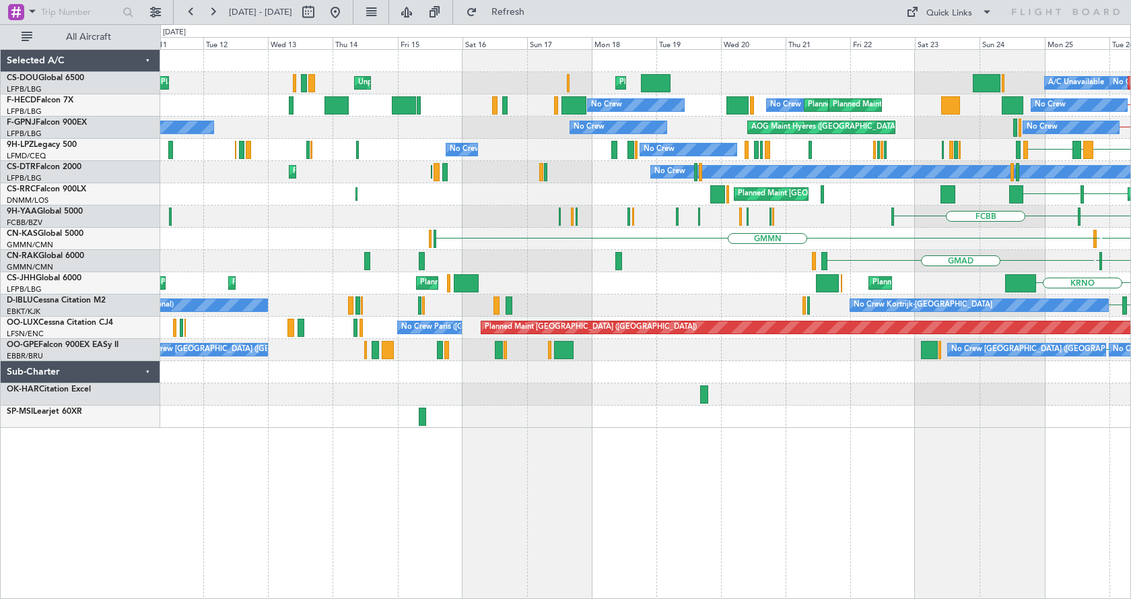
click at [896, 502] on div "Planned Maint London (Luton) No Crew A/C Unavailable Planned Maint Paris (Le Bo…" at bounding box center [645, 324] width 971 height 550
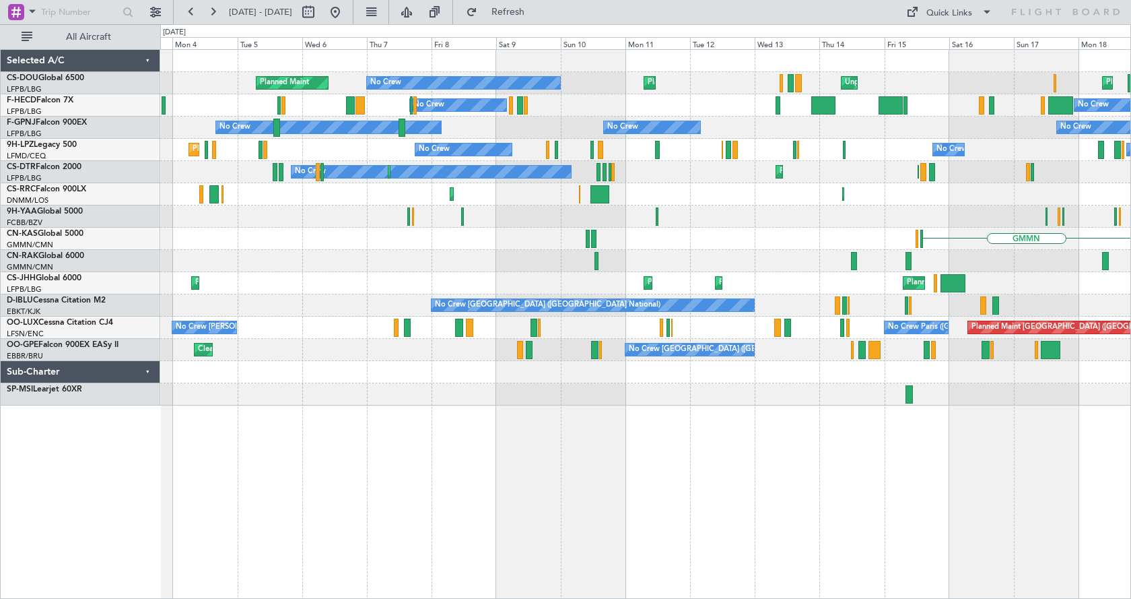
click at [690, 496] on div "Planned Maint London (Luton) Planned Maint Paris (Le Bourget) Unplanned Maint P…" at bounding box center [645, 324] width 971 height 550
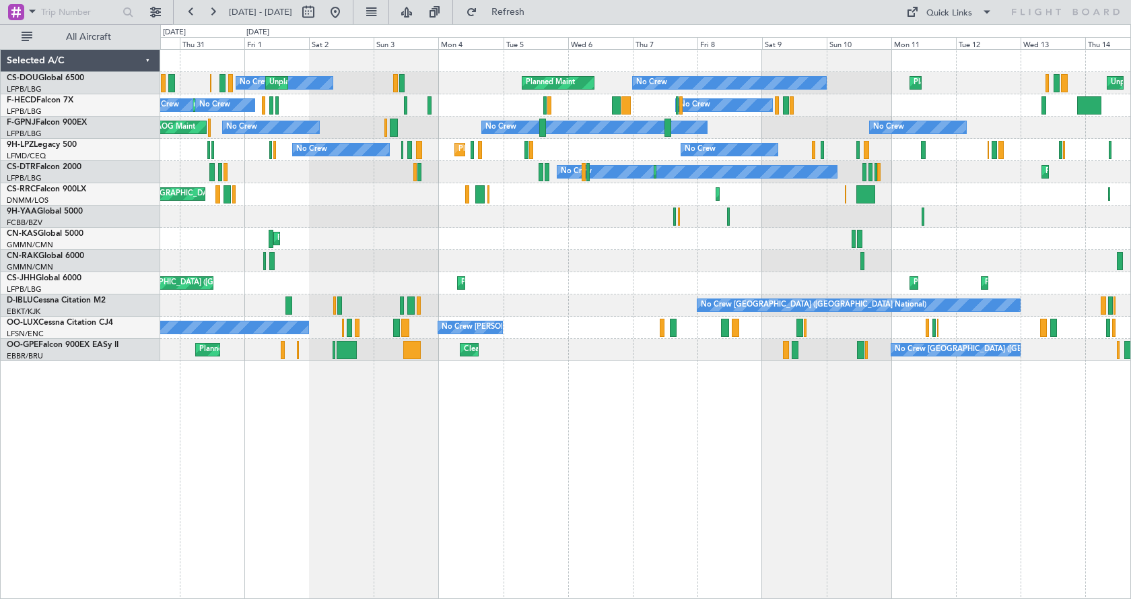
click at [535, 471] on div "Planned Maint Paris (Le Bourget) Unplanned Maint Paris (Le Bourget) Planned Mai…" at bounding box center [645, 324] width 971 height 550
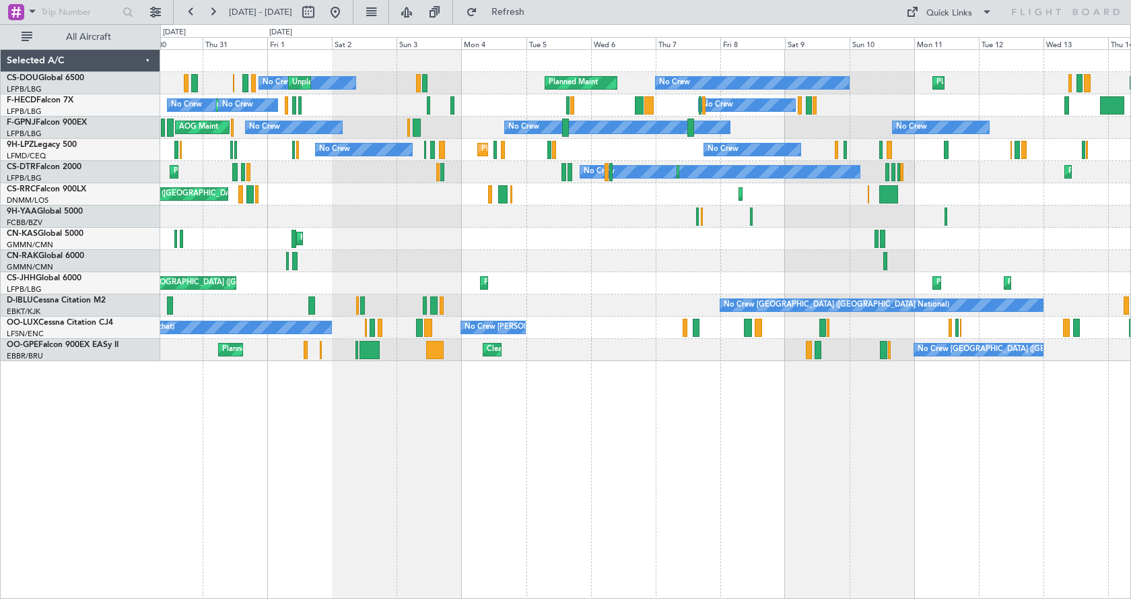
click at [859, 498] on div "Planned Maint Paris (Le Bourget) Unplanned Maint Paris (Le Bourget) Planned Mai…" at bounding box center [645, 324] width 971 height 550
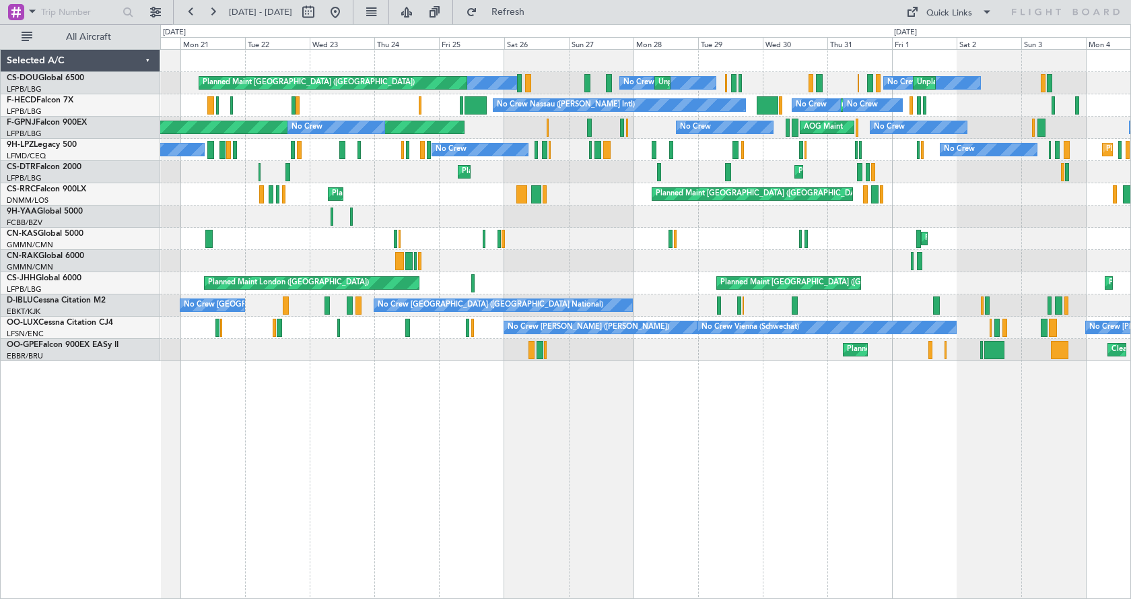
click at [760, 451] on div "No Crew Unplanned Maint Paris (Le Bourget) No Crew Unplanned Maint Paris (Le Bo…" at bounding box center [645, 324] width 971 height 550
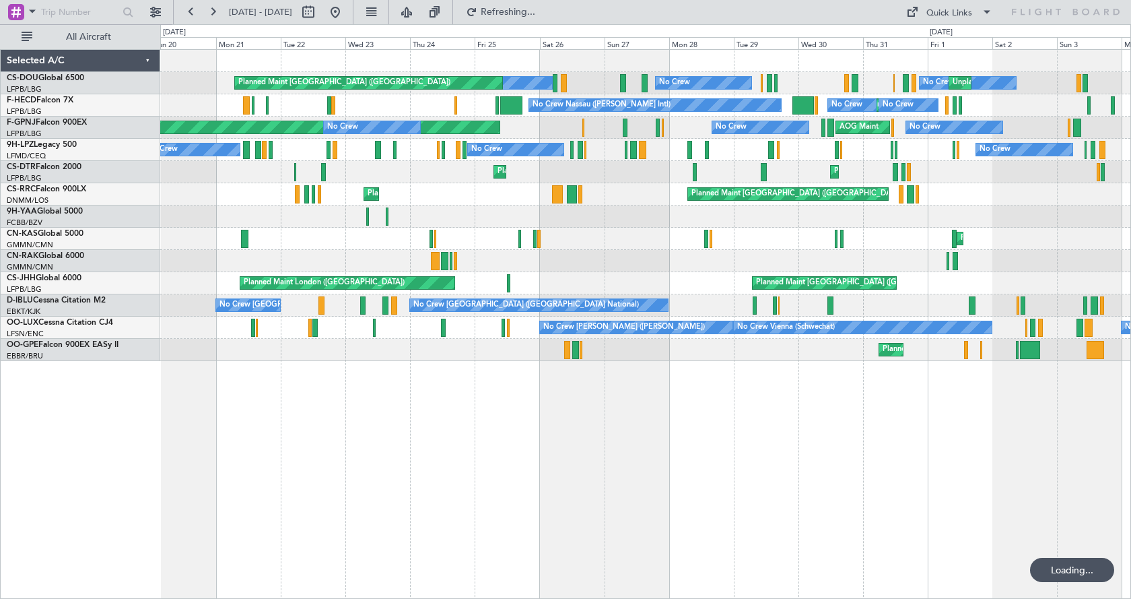
click at [737, 469] on div "Unplanned Maint Paris (Le Bourget) No Crew No Crew No Crew Unplanned Maint Pari…" at bounding box center [645, 324] width 971 height 550
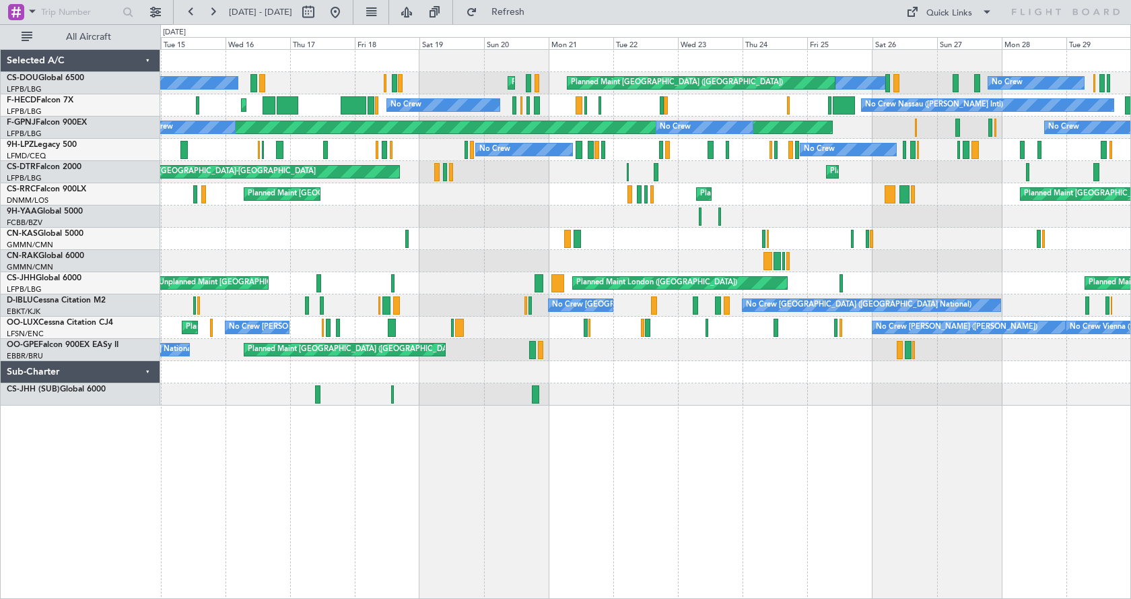
click at [662, 477] on div "Unplanned Maint Paris (Le Bourget) No Crew No Crew Planned Maint Paris (Le Bour…" at bounding box center [645, 324] width 971 height 550
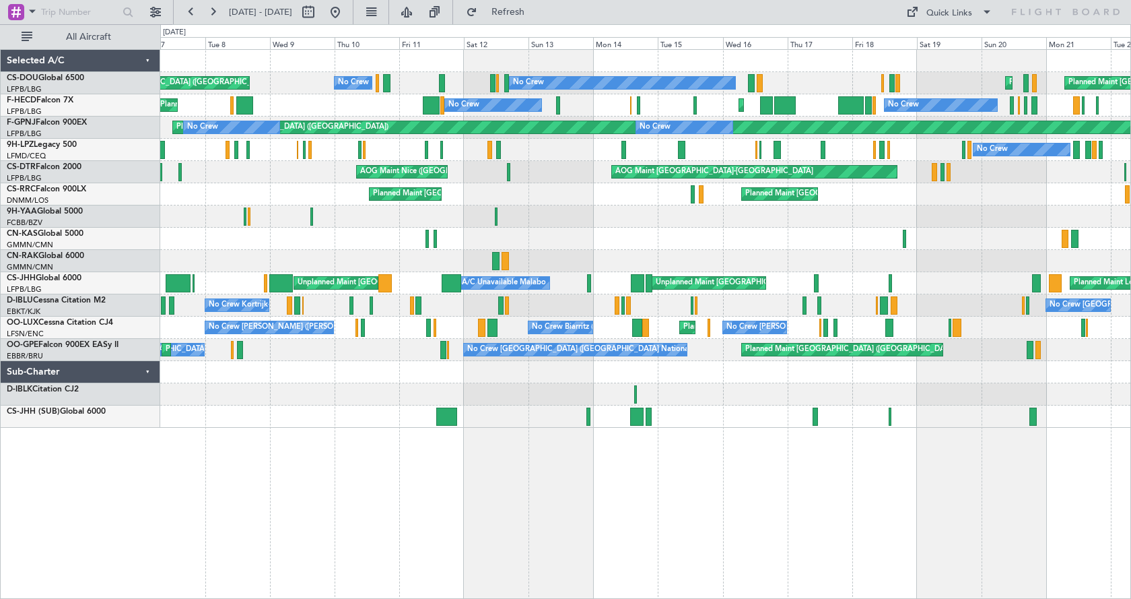
click at [490, 498] on div "Planned Maint Paris (Le Bourget) Planned Maint No Crew Planned Maint Paris (Le …" at bounding box center [645, 324] width 971 height 550
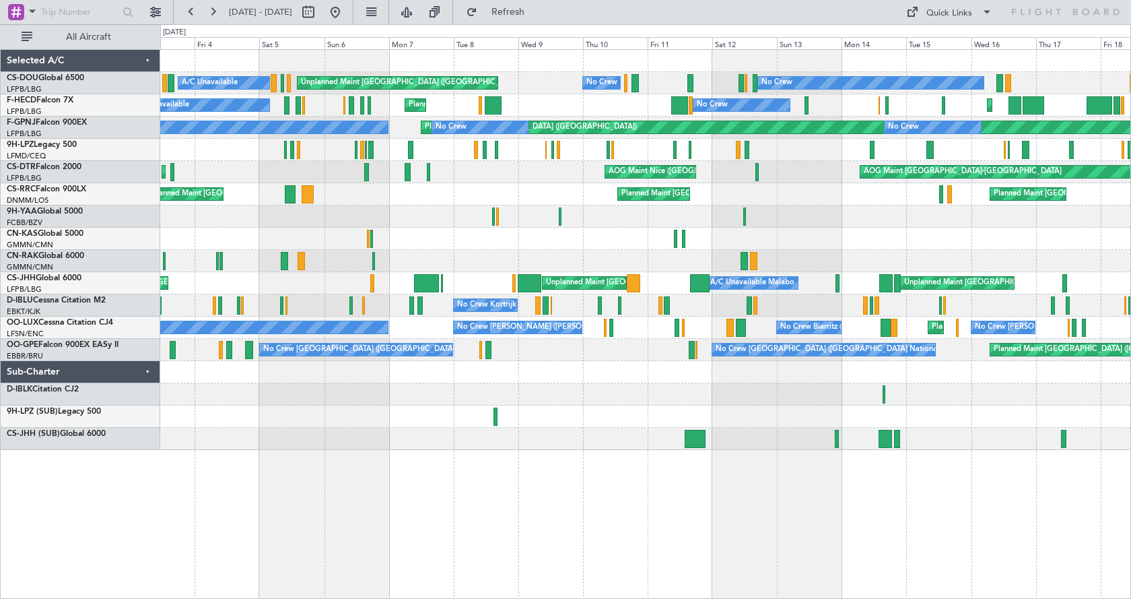
click at [585, 496] on div "Planned Maint No Crew Unplanned Maint Paris (Le Bourget) No Crew A/C Unavailabl…" at bounding box center [645, 324] width 971 height 550
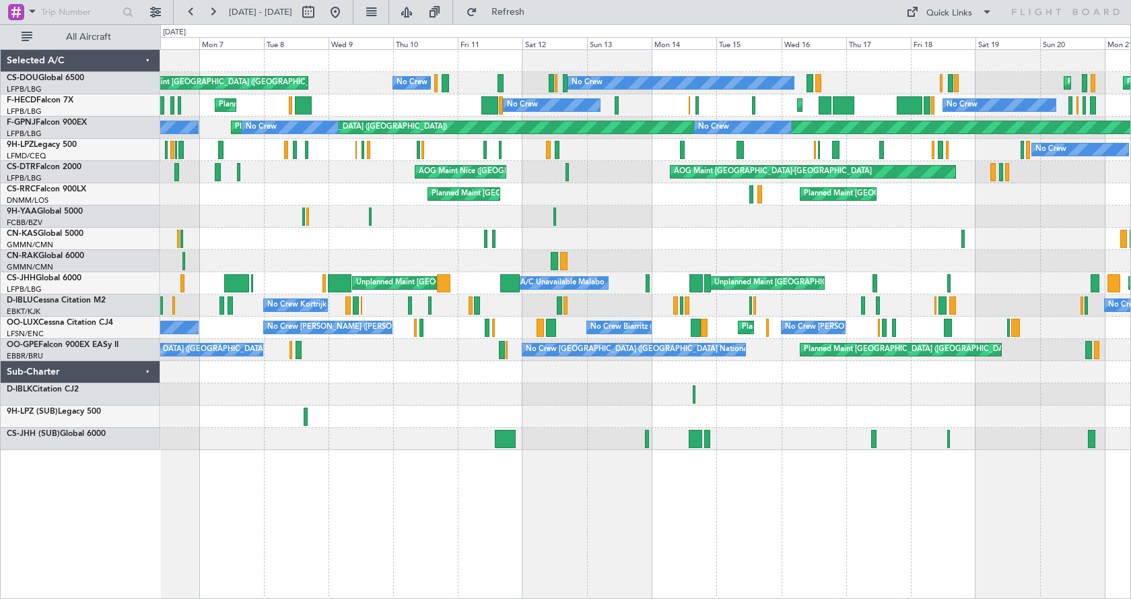
click at [600, 459] on div "Planned Maint No Crew Unplanned Maint Paris (Le Bourget) No Crew Planned Maint …" at bounding box center [645, 324] width 971 height 550
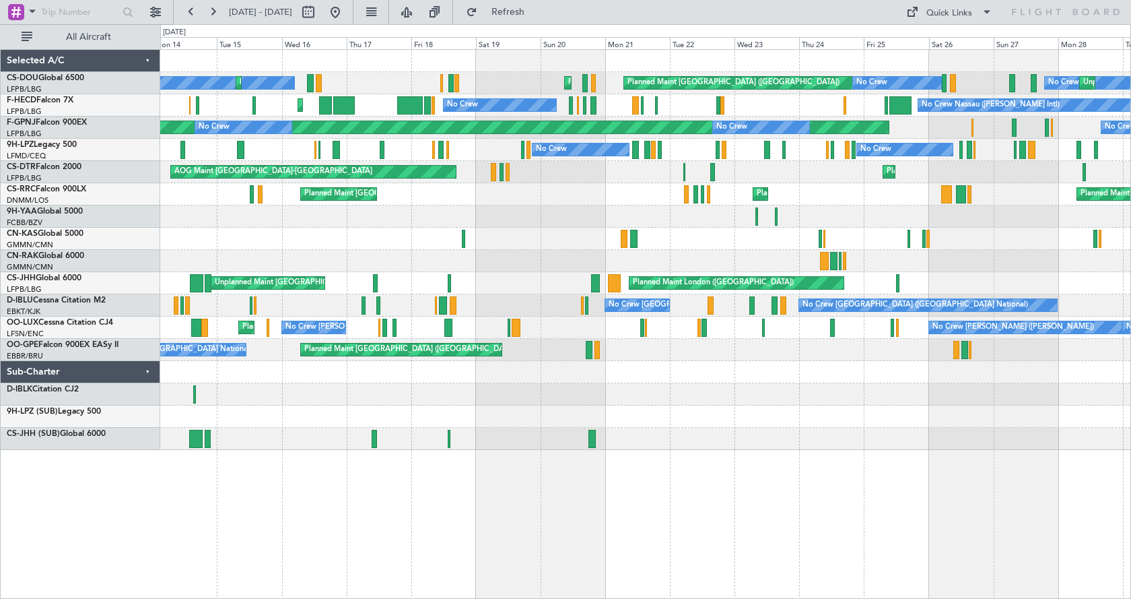
click at [306, 533] on div "Planned Maint Paris (Le Bourget) Planned Maint Paris (Le Bourget) No Crew Plann…" at bounding box center [645, 324] width 971 height 550
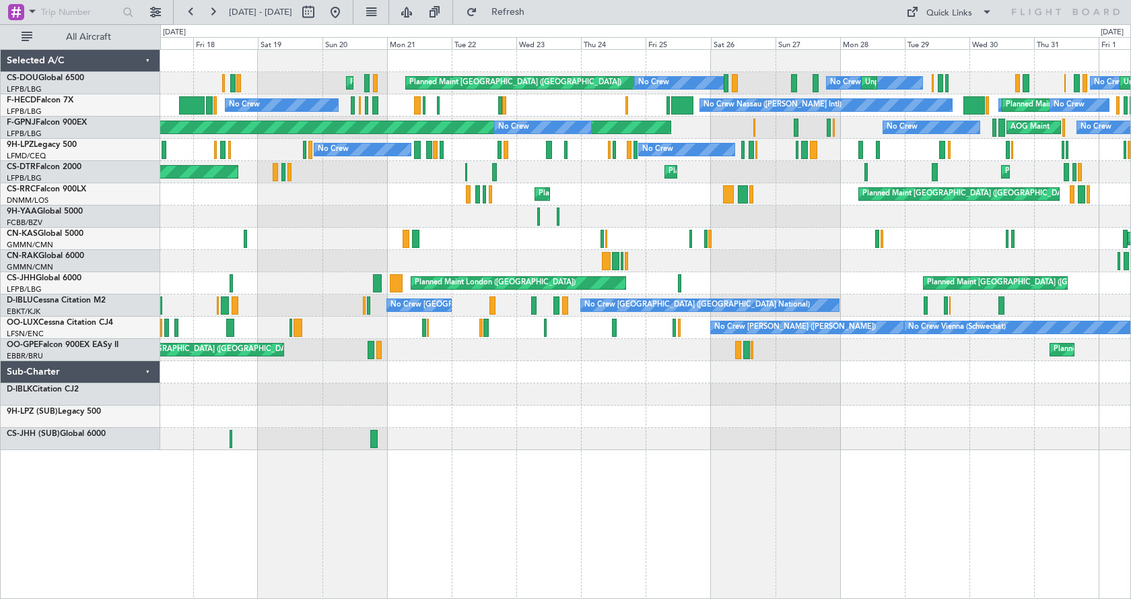
click at [203, 549] on div "Planned Maint Paris (Le Bourget) Planned Maint Paris (Le Bourget) No Crew No Cr…" at bounding box center [645, 324] width 971 height 550
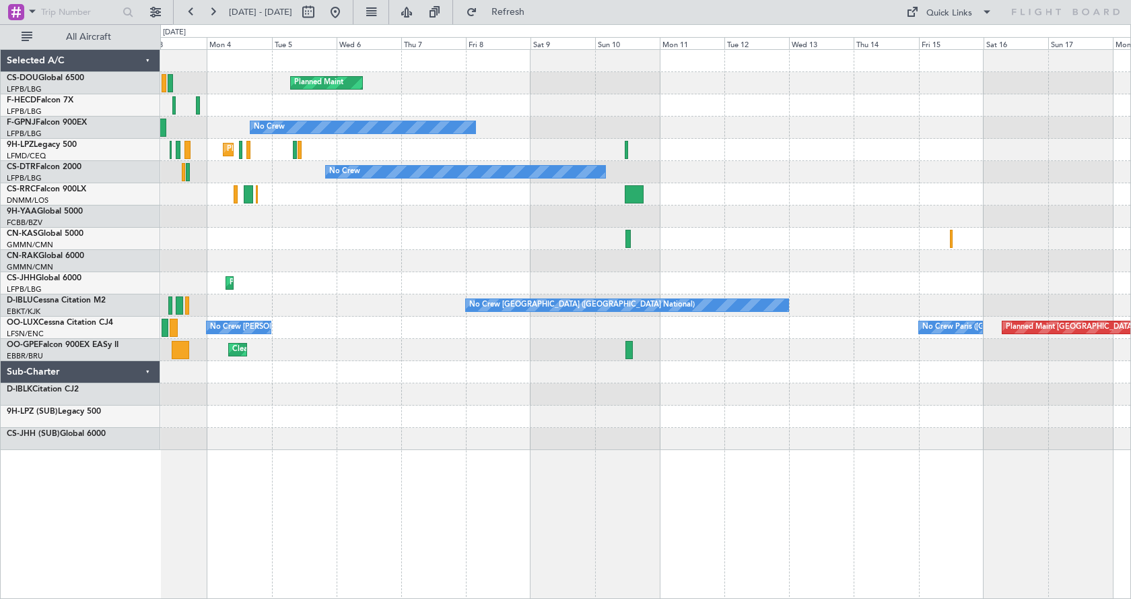
click at [275, 539] on div "Planned Maint No Crew Unplanned Maint Paris (Le Bourget) No Crew Planned Maint …" at bounding box center [645, 324] width 971 height 550
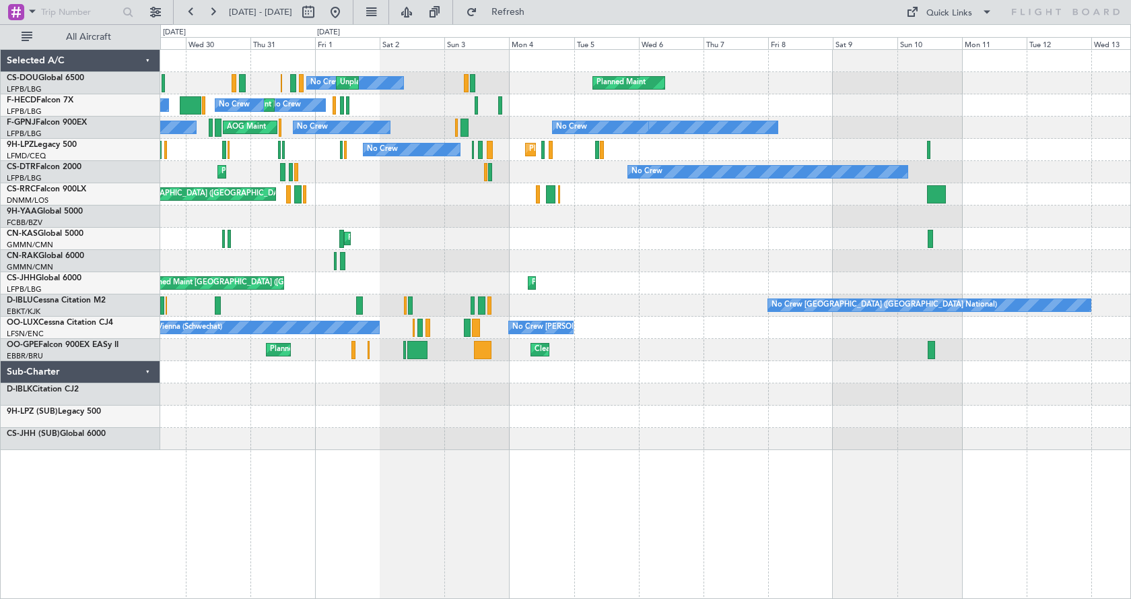
click at [1058, 515] on div "Planned Maint No Crew Unplanned Maint Paris (Le Bourget) Unplanned Maint Paris …" at bounding box center [645, 324] width 971 height 550
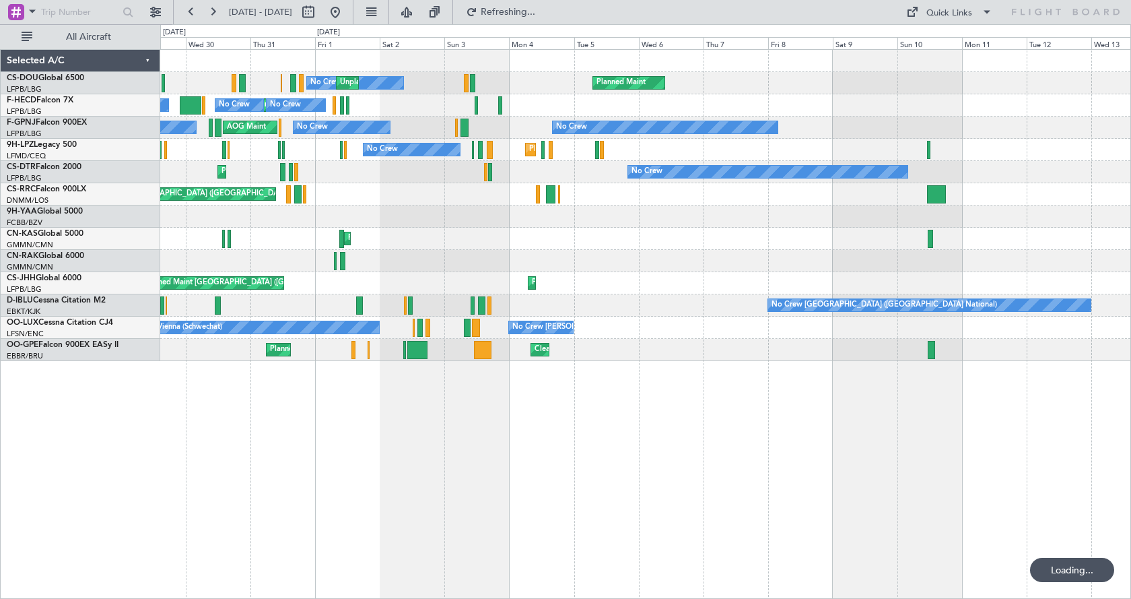
click at [146, 525] on div "No Crew Planned Maint Unplanned Maint Paris (Le Bourget) No Crew Unplanned Main…" at bounding box center [565, 311] width 1131 height 574
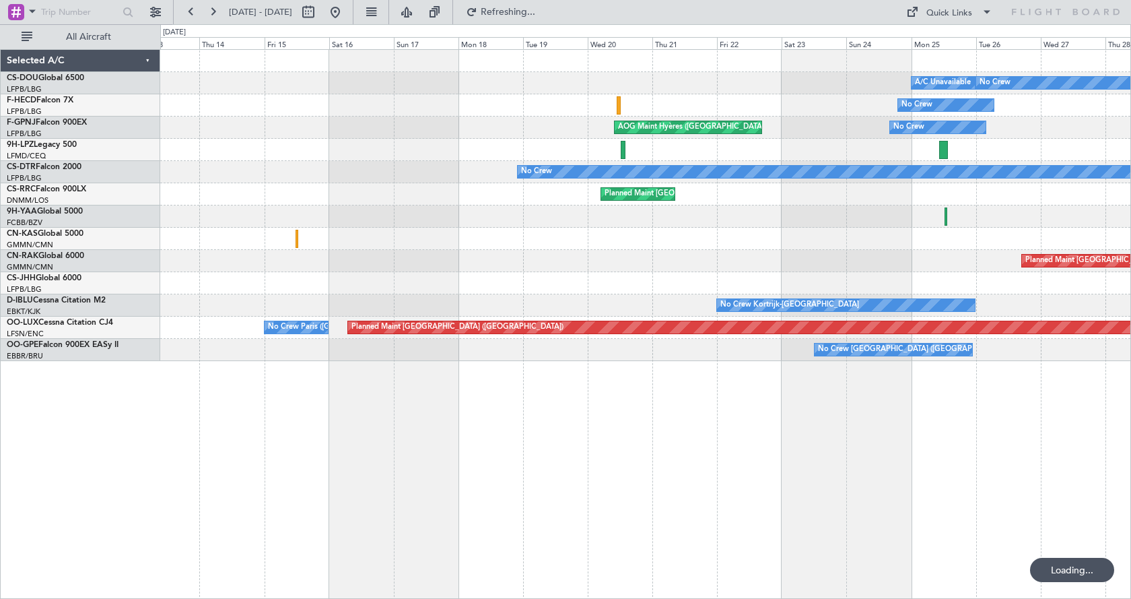
click at [203, 527] on div "A/C Unavailable No Crew No Crew AOG Maint Hyères (Toulon-Hyères) No Crew No Cre…" at bounding box center [645, 324] width 971 height 550
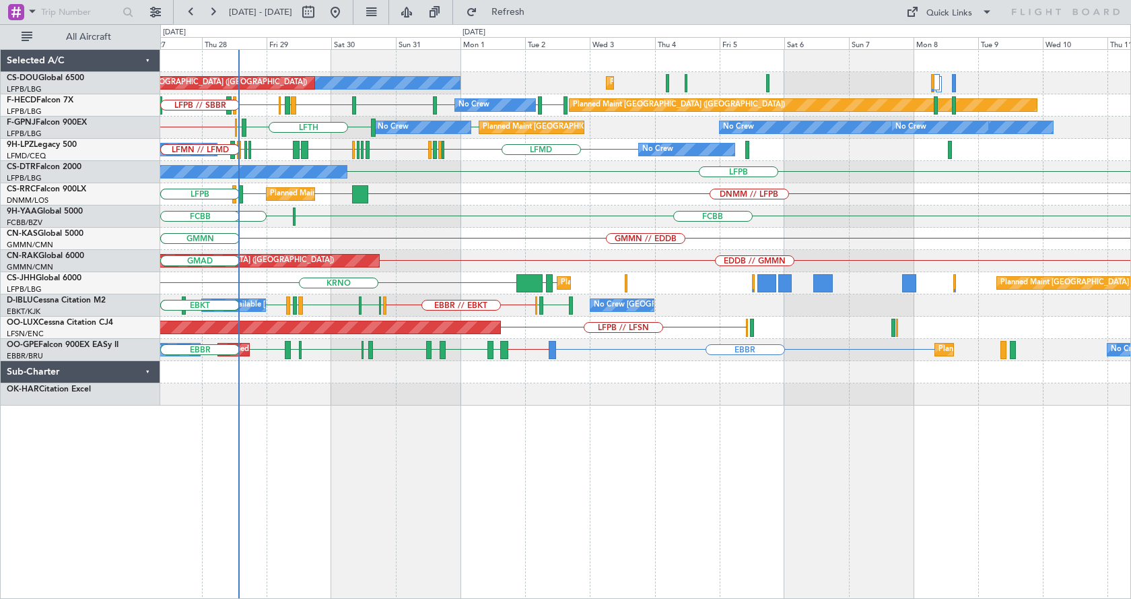
click at [469, 440] on div "No Crew Planned Maint Paris (Le Bourget) Planned Maint Paris (Le Bourget) A/C U…" at bounding box center [645, 324] width 971 height 550
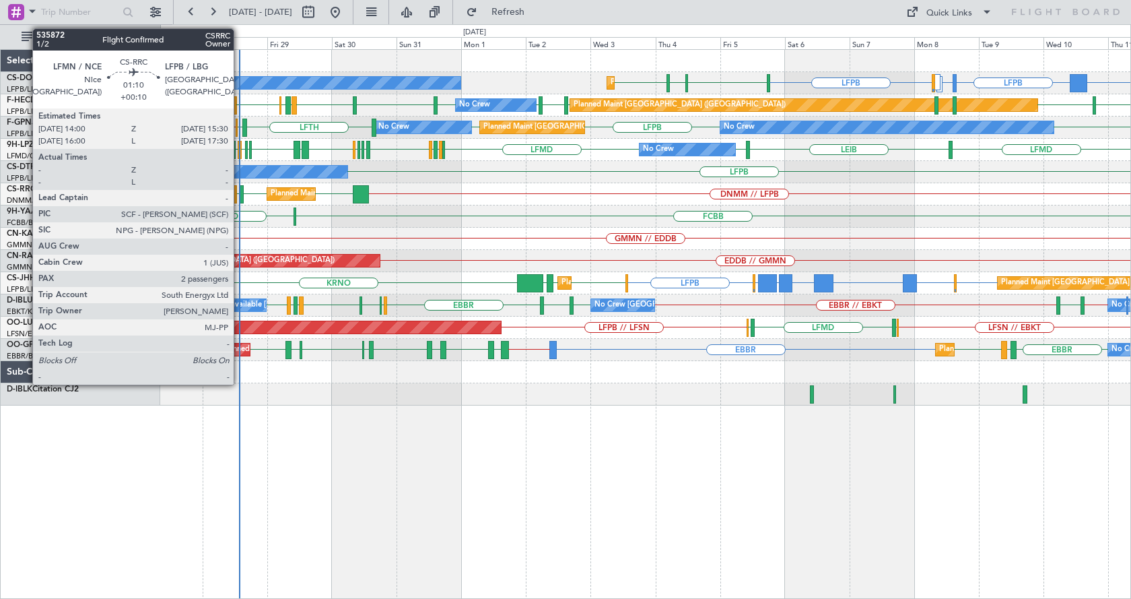
click at [240, 194] on div at bounding box center [242, 194] width 5 height 18
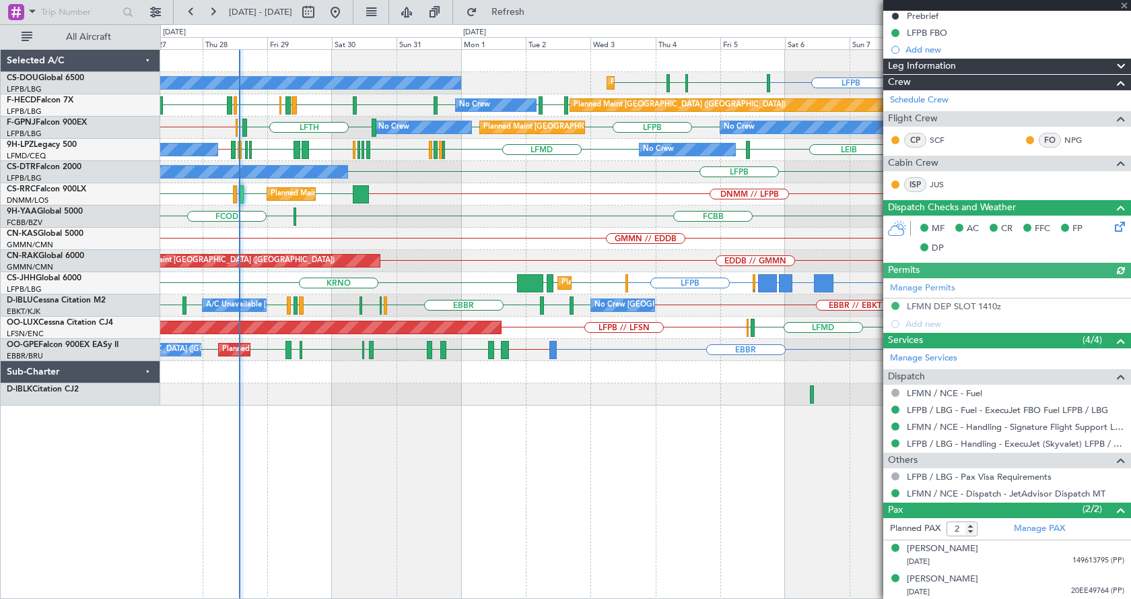
scroll to position [158, 0]
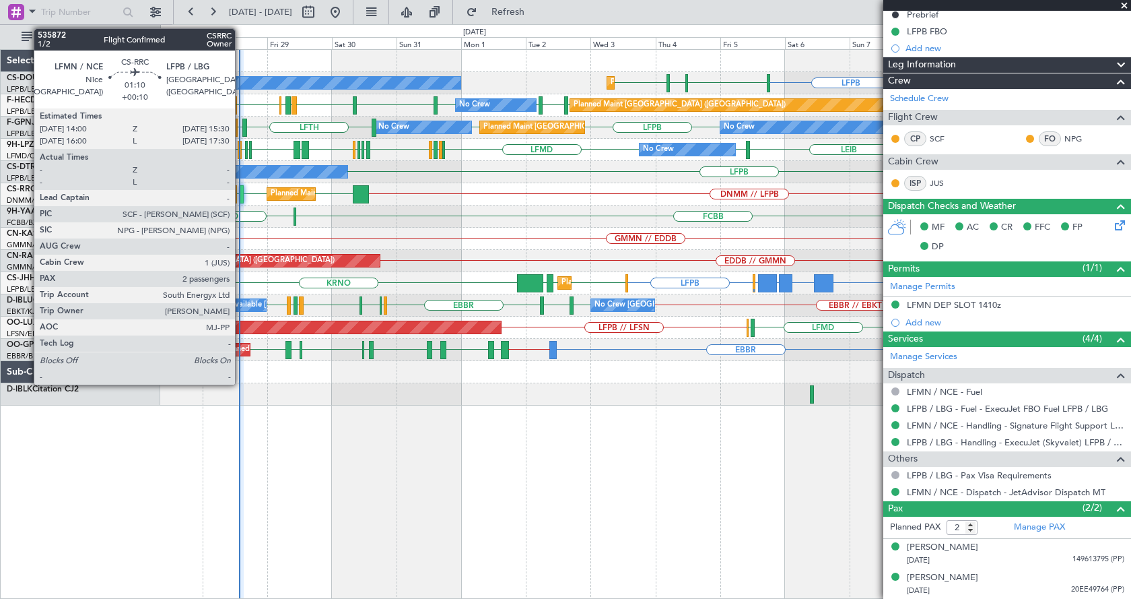
click at [241, 191] on div at bounding box center [242, 194] width 5 height 18
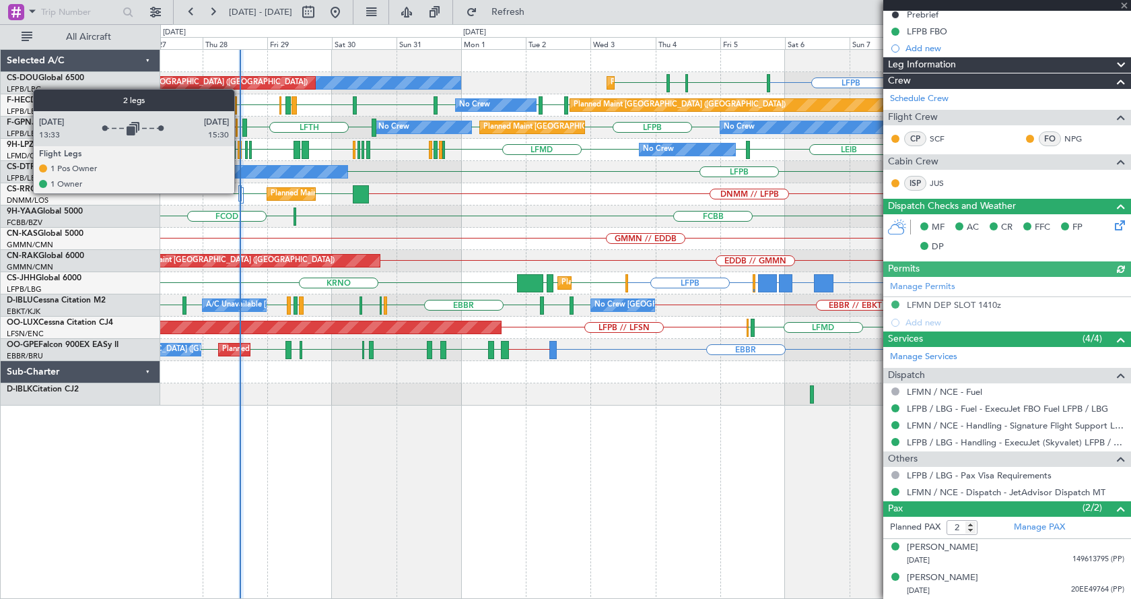
click at [241, 193] on div at bounding box center [239, 193] width 3 height 16
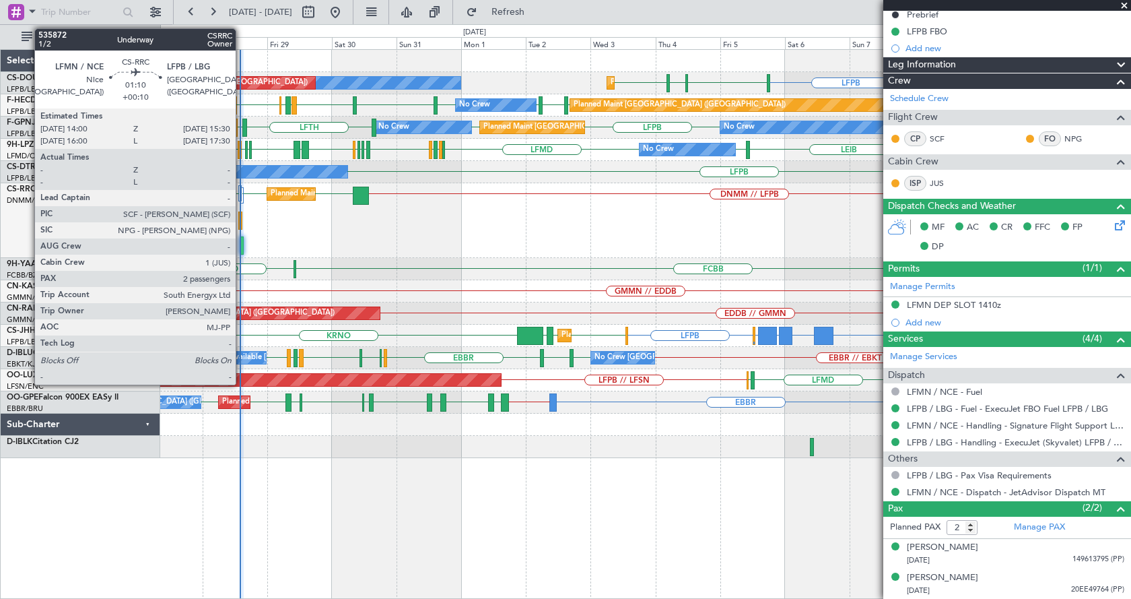
click at [242, 243] on div at bounding box center [242, 245] width 5 height 18
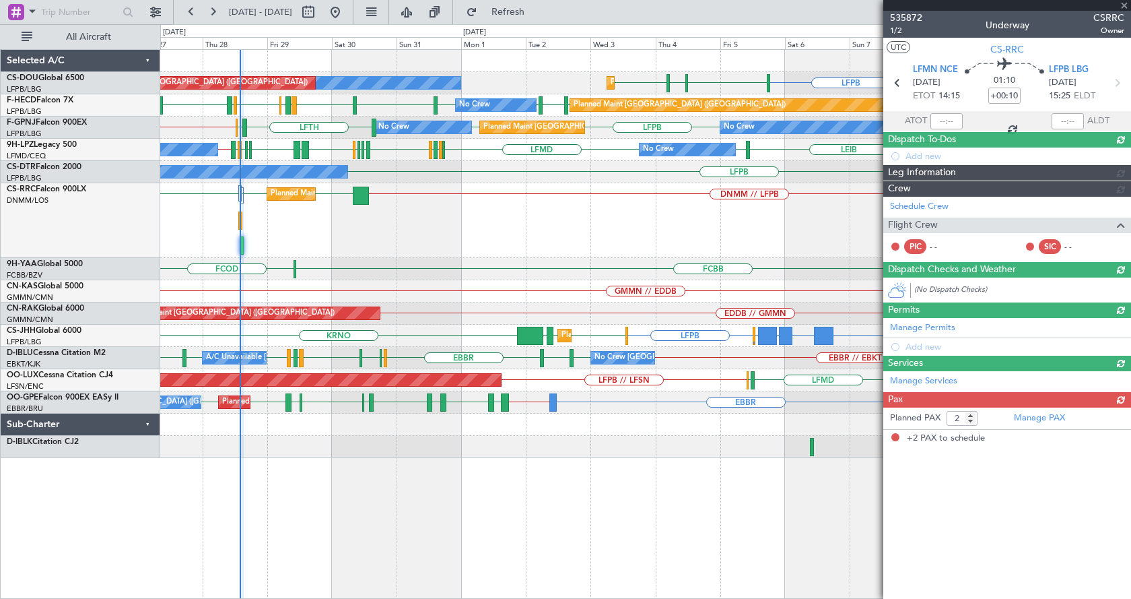
scroll to position [0, 0]
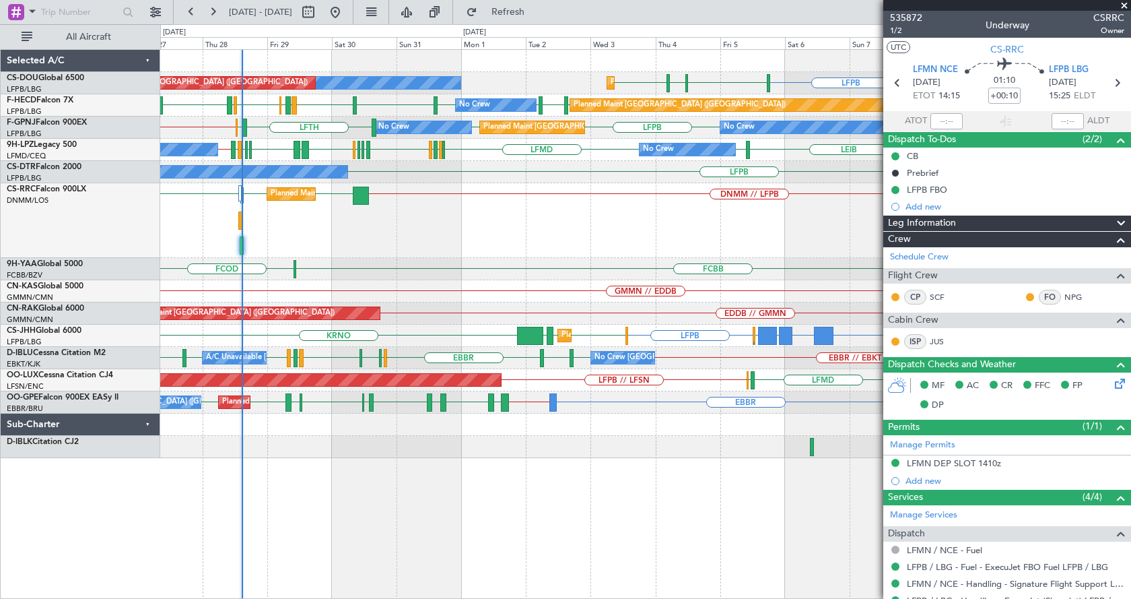
click at [355, 259] on div "DGAA or LFPB LFPB ETSI or LFPB EGGW or LFPB LFPB LIML LFPB LSGG Planned Maint P…" at bounding box center [645, 254] width 970 height 408
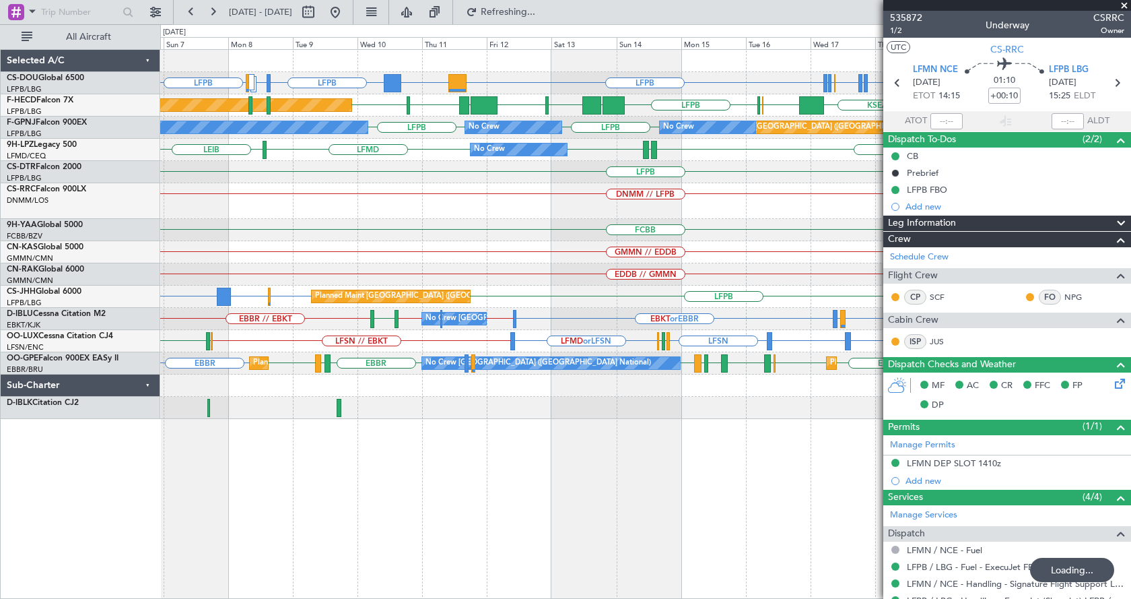
click at [224, 212] on div "DNMM // LFPB" at bounding box center [645, 201] width 970 height 36
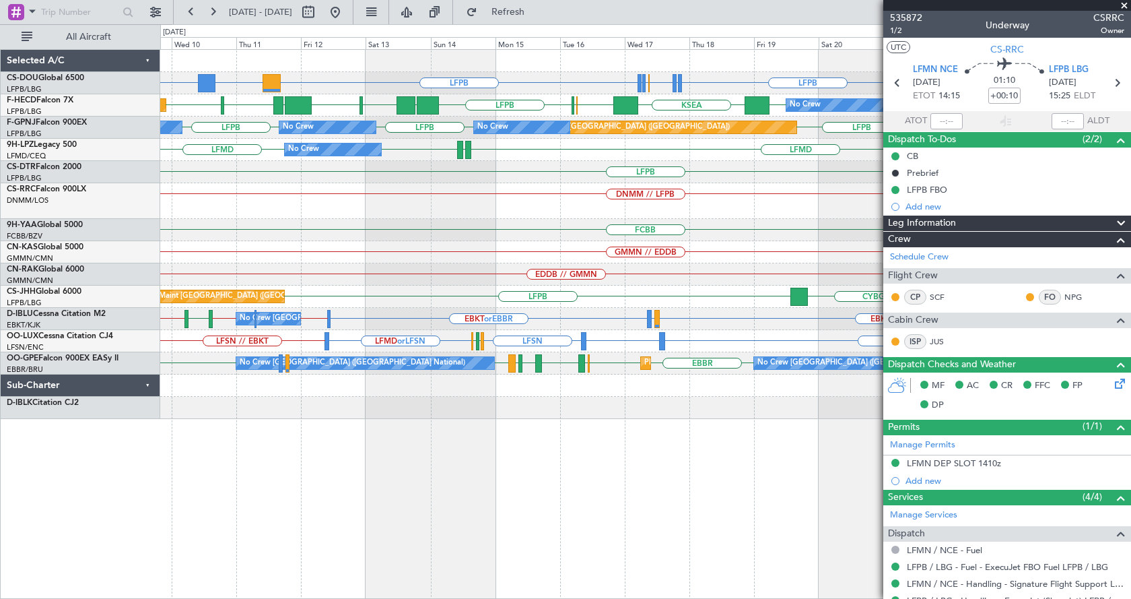
click at [380, 247] on div "LFPB LFPB LFMN or LFPB LFTH or LFPB LFTH or LFPB LFPB DGAA or LFPB LFPB HTZA EG…" at bounding box center [645, 234] width 970 height 369
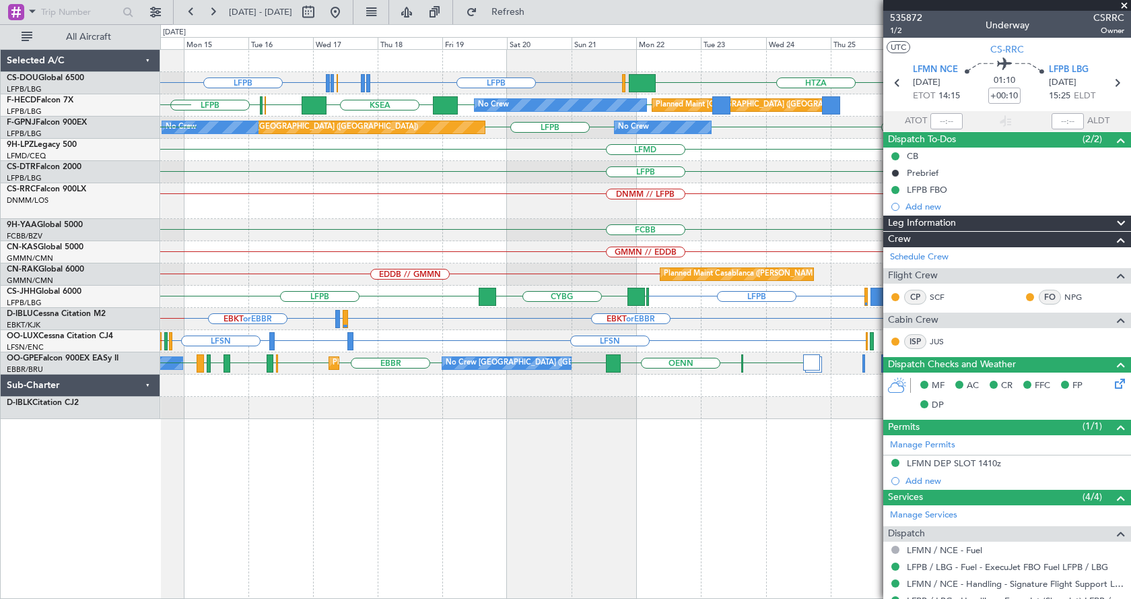
click at [1008, 229] on fb-app "09 Sep 2025 - 24 Sep 2025 Refresh Quick Links All Aircraft LFPB LFPB LFMN or LF…" at bounding box center [565, 304] width 1131 height 589
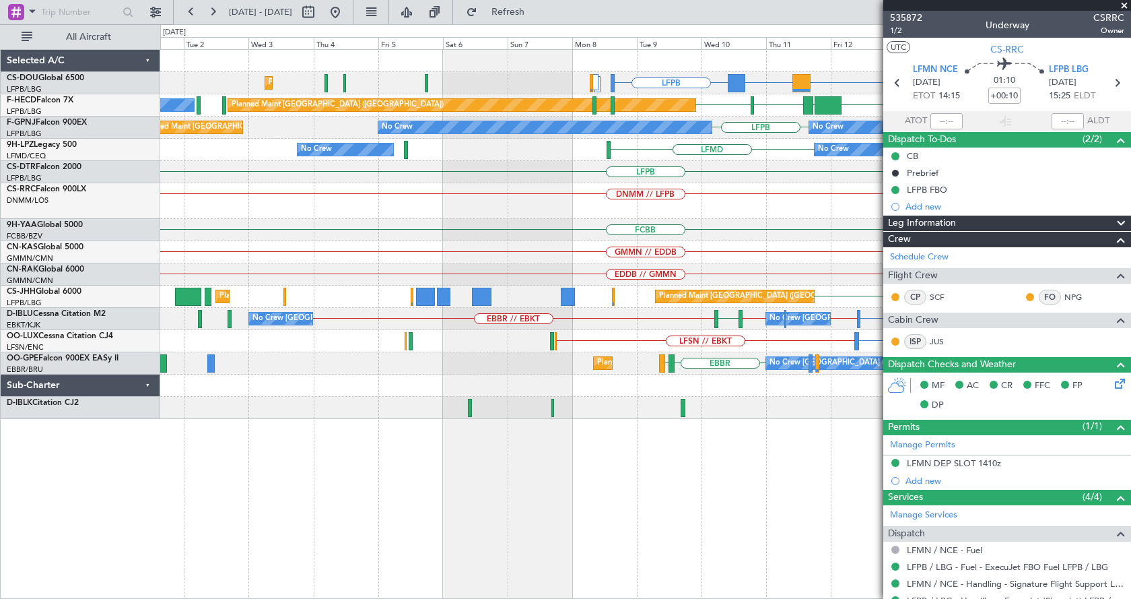
click at [614, 240] on div "LFPB DGAA or LFPB LFPB Planned Maint Paris (Le Bourget) LFTH or LFPB LFTH or LF…" at bounding box center [645, 234] width 970 height 369
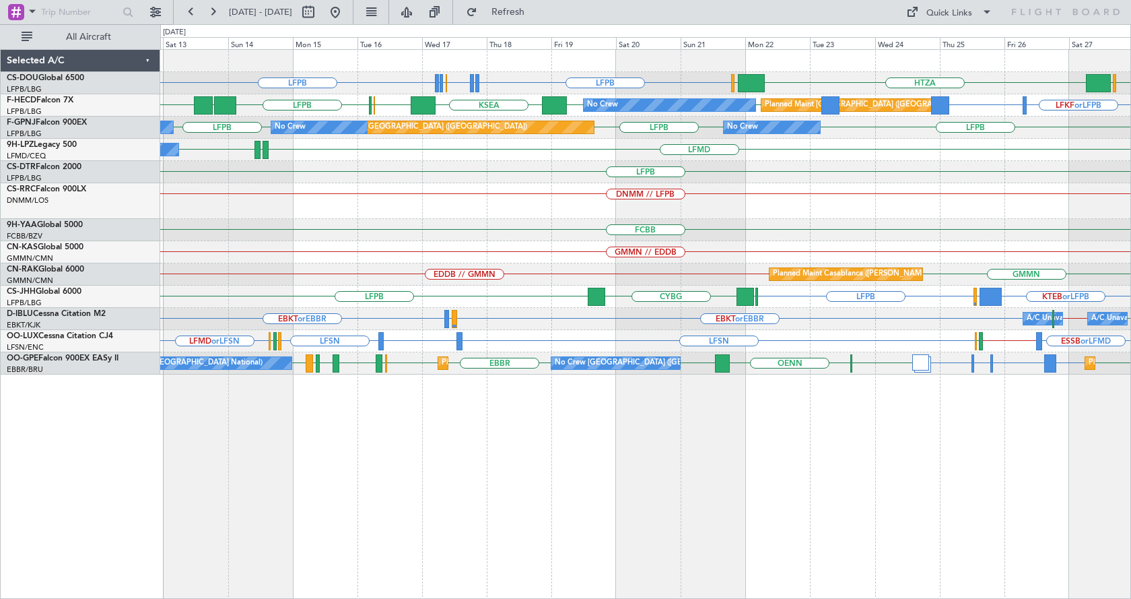
click at [543, 504] on div "LFPB LFPB LFMN or LFPB LFTH or LFPB LFTH or LFPB LFPB HTZA EGKK LFPB EGLF LFKF …" at bounding box center [645, 324] width 971 height 550
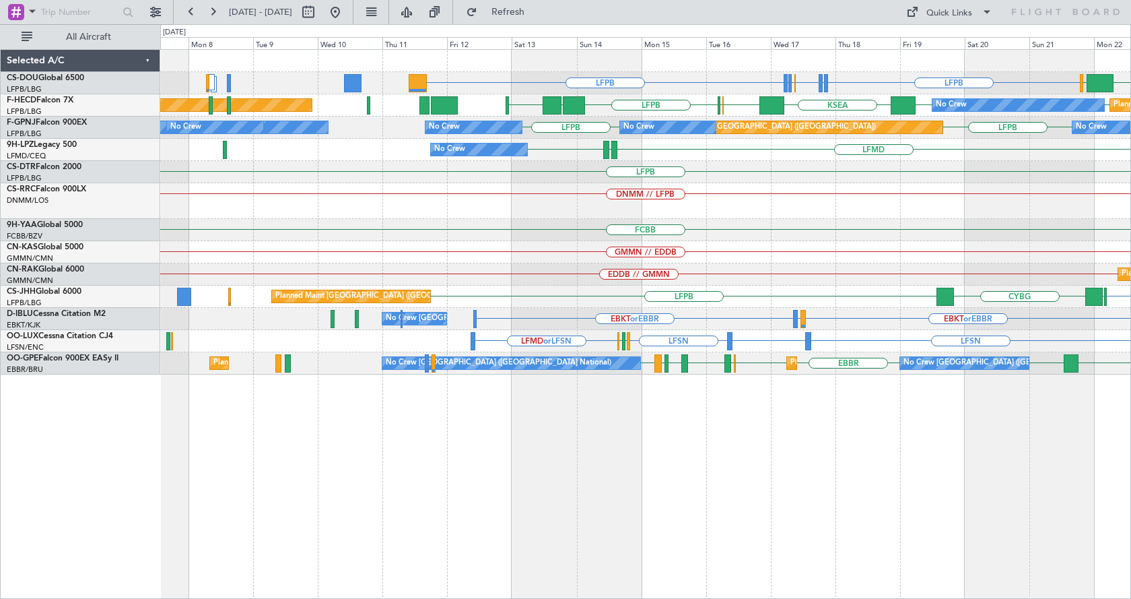
click at [900, 543] on div "LFPB LFPB LFMN or LFPB LFTH or LFPB LFTH or LFPB LFPB HTZA EGKK LFPB KSEA EGGW …" at bounding box center [645, 324] width 971 height 550
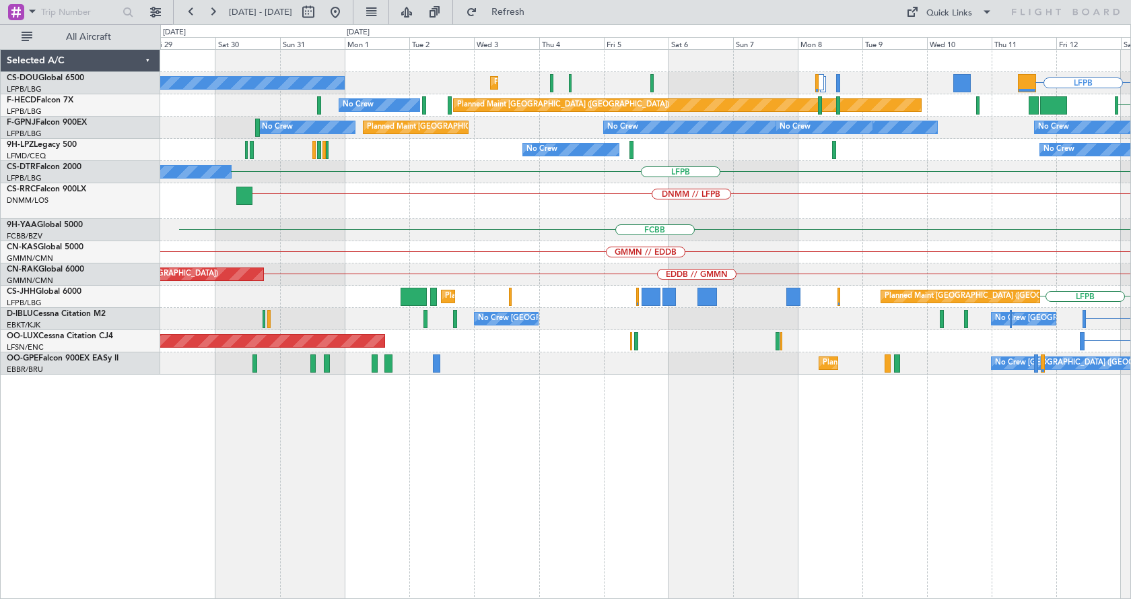
click at [605, 517] on div "LFPB Planned Maint Paris (Le Bourget) No Crew A/C Unavailable RJBB Planned Main…" at bounding box center [645, 324] width 971 height 550
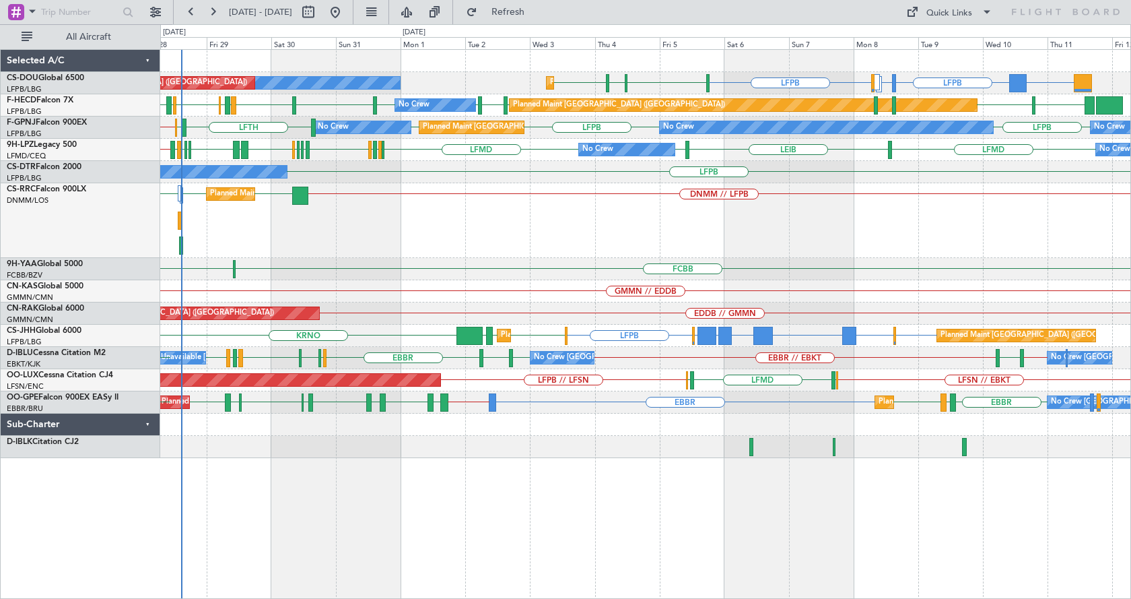
click at [837, 510] on div "DGAA or LFPB LFPB ETSI or LFPB EGGW or LFPB LFPB LIML LFPB LSGG Planned Maint P…" at bounding box center [645, 324] width 971 height 550
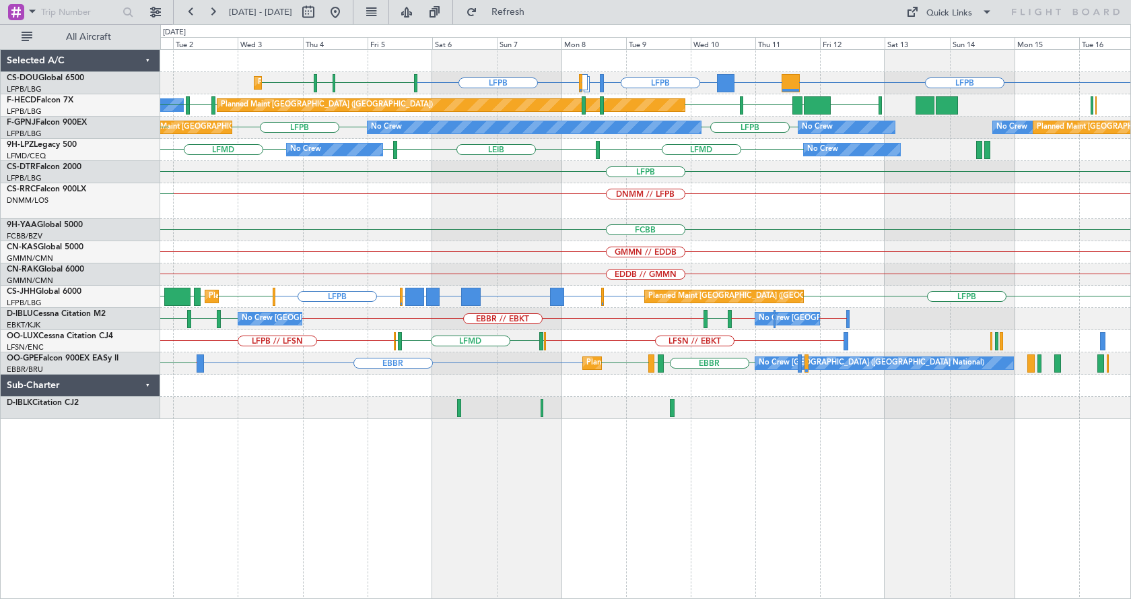
click at [665, 526] on div "LFPB DGAA or LFPB LFPB ETSI or LFPB EGGW or LFPB LFPB LSGG LIML LFPB Planned Ma…" at bounding box center [645, 324] width 971 height 550
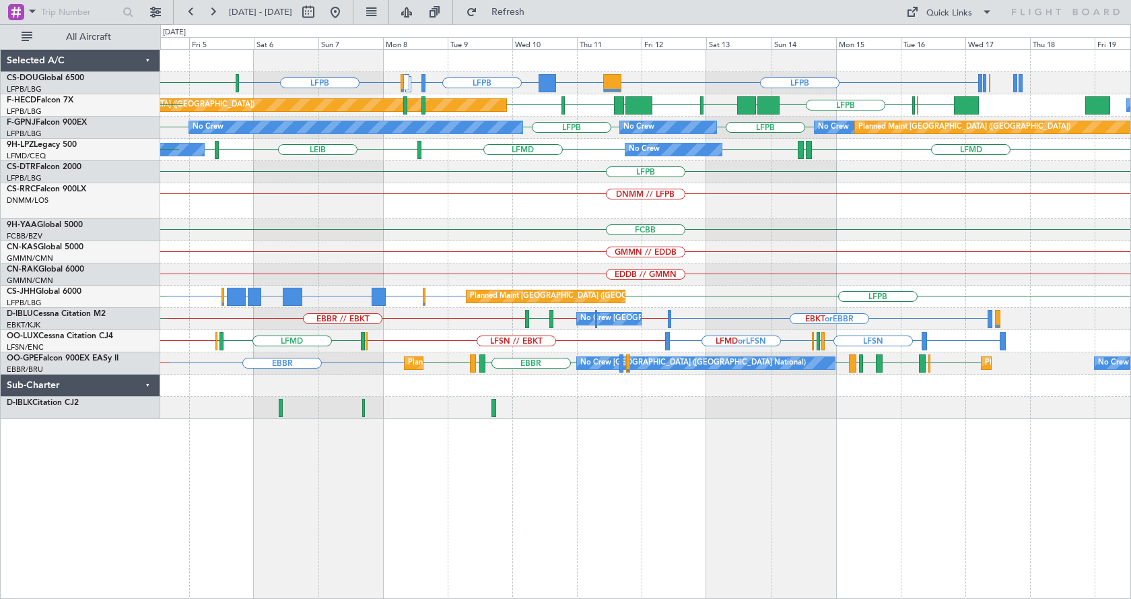
click at [786, 443] on div "LFPB DGAA or LFPB LFPB ETSI or LFPB EGGW or LFPB LFPB LSGG LIML LFPB Planned Ma…" at bounding box center [645, 324] width 971 height 550
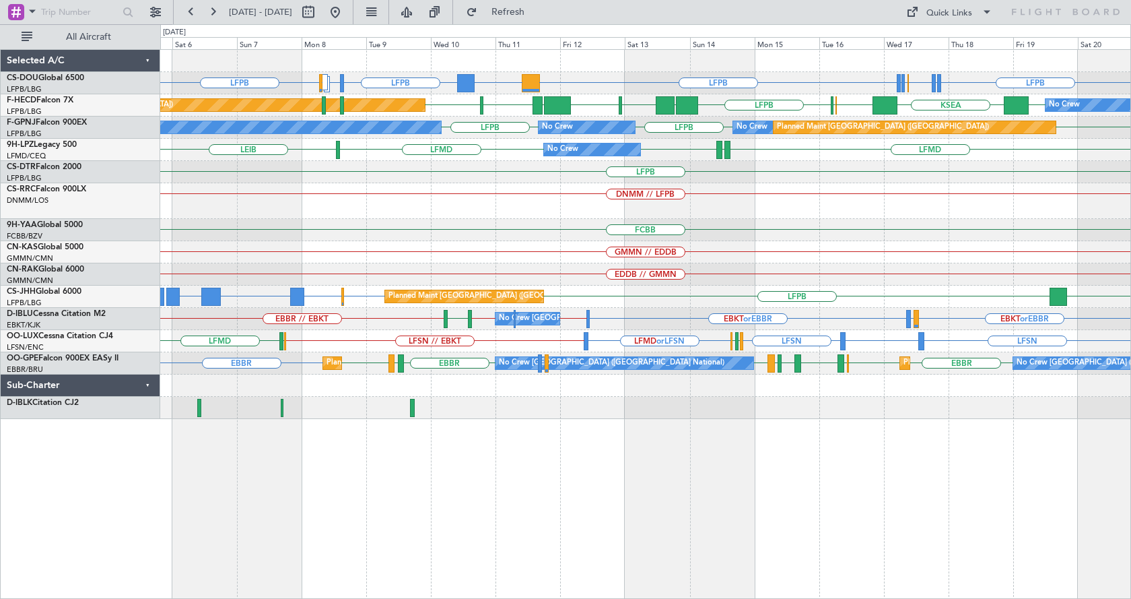
click at [566, 439] on div "LFPB DGAA or LFPB LFPB ETSI or LFPB EGGW or LFPB LFPB LFPB LFPB LFMN or LFPB LF…" at bounding box center [645, 324] width 971 height 550
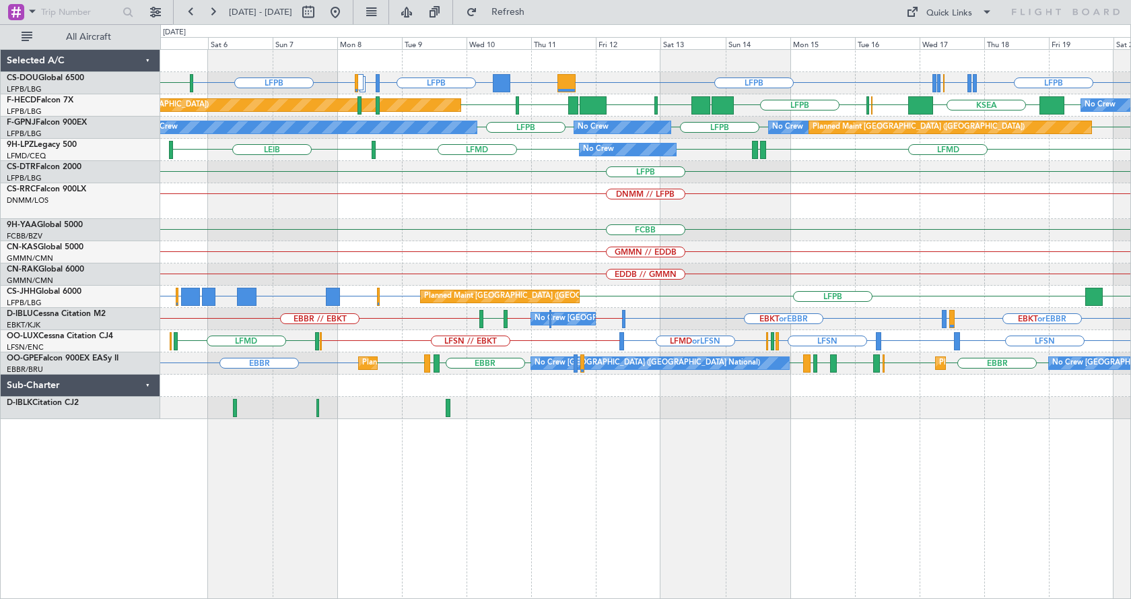
click at [709, 482] on div "LFPB DGAA or LFPB LFPB ETSI or LFPB EGGW or LFPB LFPB LFPB LFPB LFMN or LFPB LF…" at bounding box center [645, 324] width 971 height 550
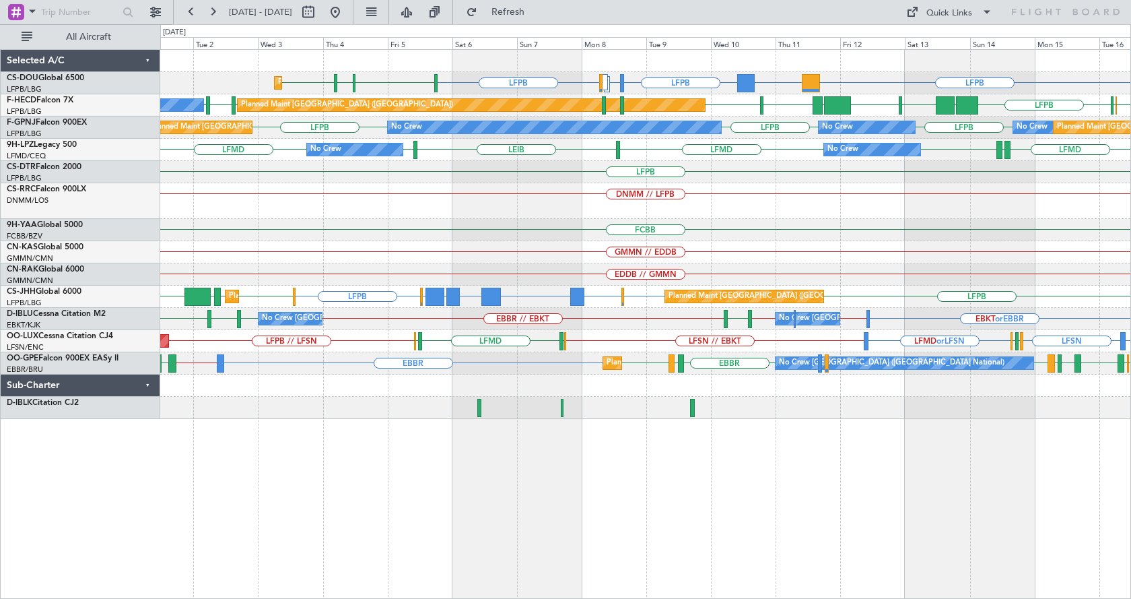
click at [596, 543] on div "Planned Maint Paris (Le Bourget) LFPB DGAA or LFPB LFPB ETSI or LFPB EGGW or LF…" at bounding box center [645, 324] width 971 height 550
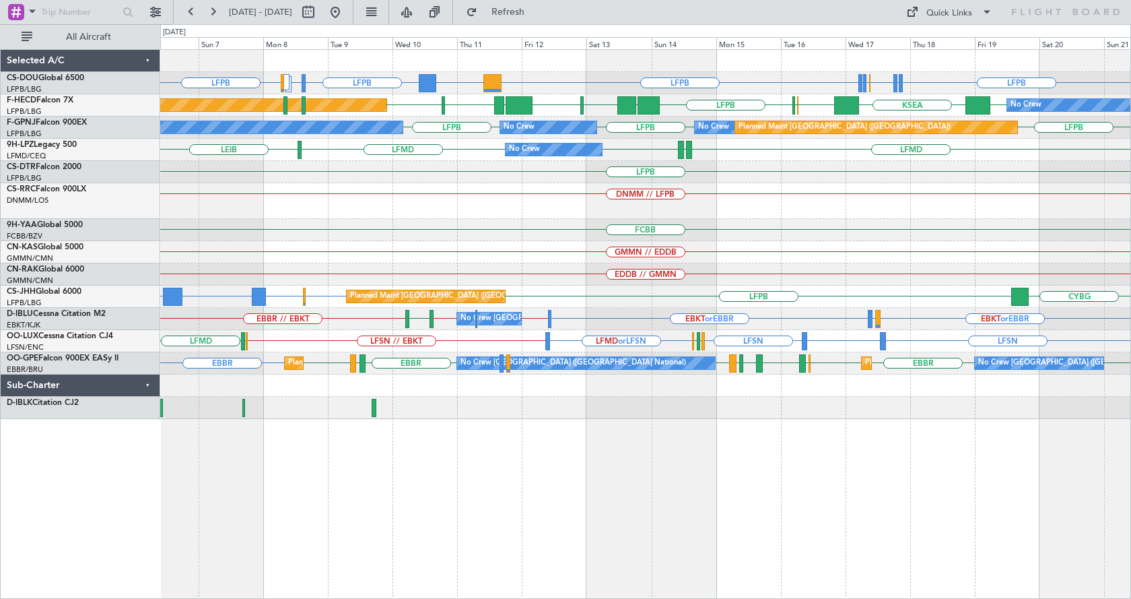
click at [623, 458] on div "LFPB DGAA or LFPB LFPB ETSI or LFPB EGGW or LFPB LFPB LFPB LFPB LFMN or LFPB LF…" at bounding box center [645, 324] width 971 height 550
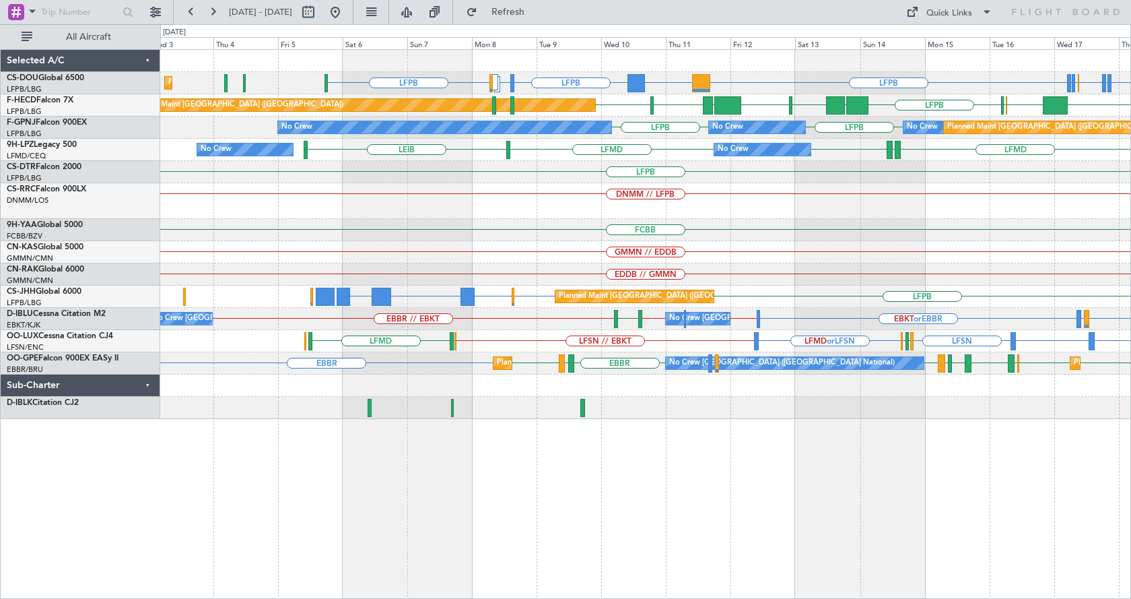
click at [546, 469] on div "LFPB DGAA or LFPB LFPB ETSI or LFPB EGGW or LFPB LFPB LFPB LFPB LFMN or LFPB LF…" at bounding box center [645, 324] width 971 height 550
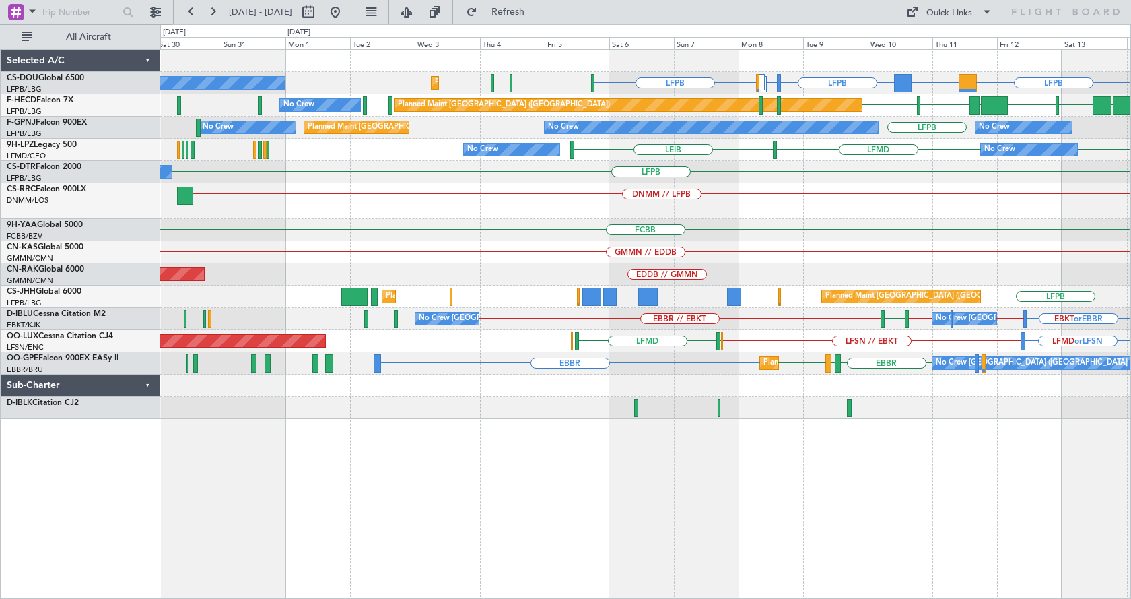
click at [590, 463] on div "LFPB DGAA or LFPB LFPB ETSI or LFPB EGGW or LFPB LFPB Planned Maint Paris (Le B…" at bounding box center [645, 324] width 971 height 550
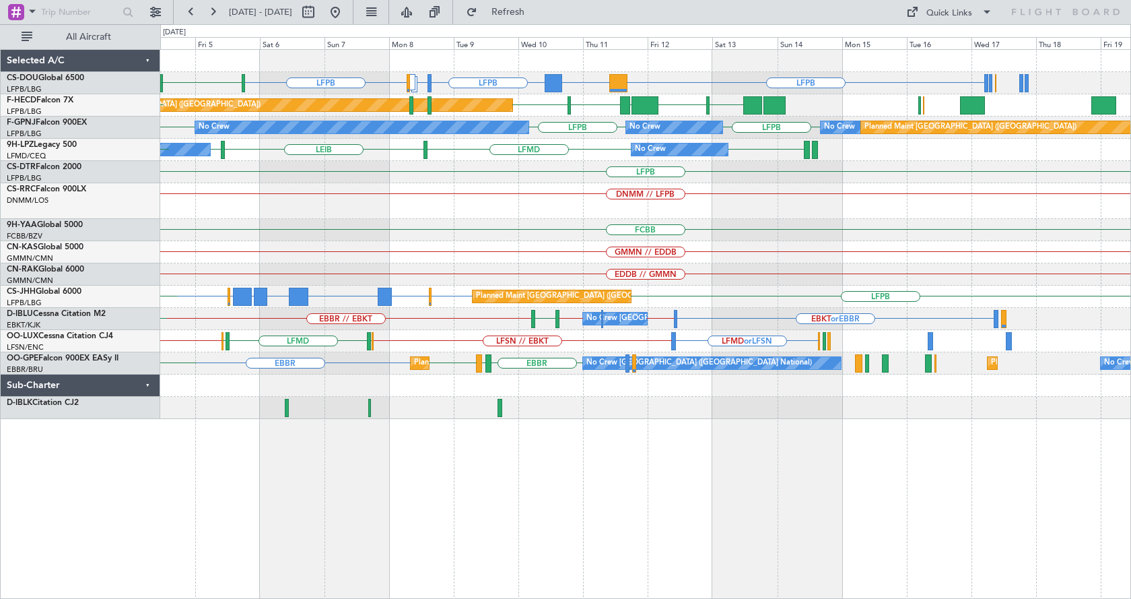
click at [613, 481] on div "LFPB ETSI or LFPB EGGW or LFPB LFPB LFPB DGAA or LFPB LSGG LIML LFPB Planned Ma…" at bounding box center [645, 324] width 971 height 550
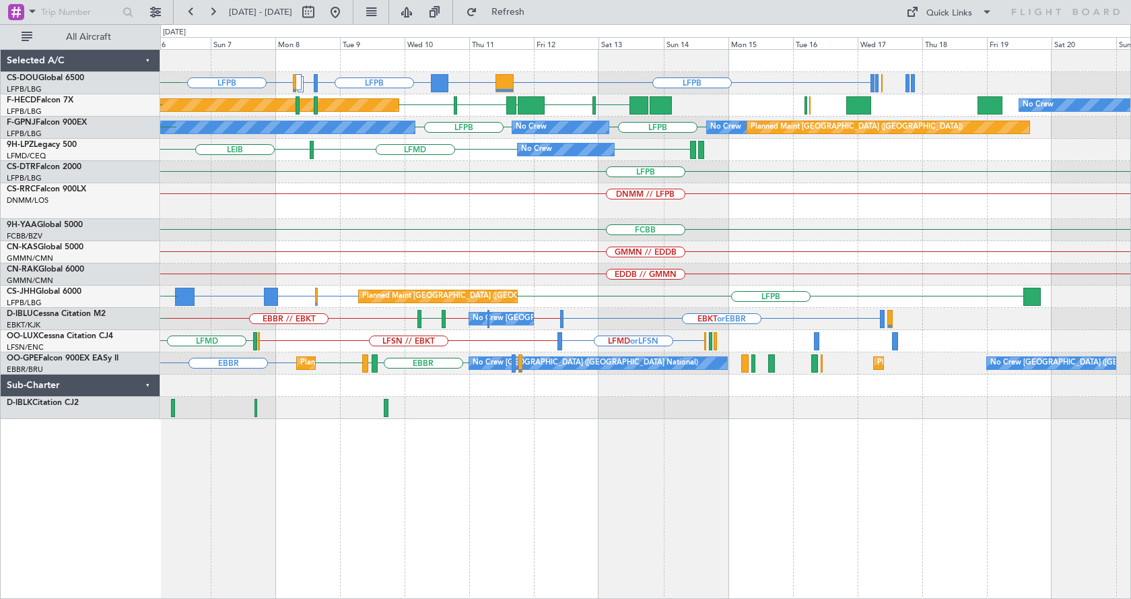
click at [251, 485] on div "LFPB ETSI or LFPB EGGW or LFPB LFPB LFPB DGAA or LFPB LSGG LIML LFPB Planned Ma…" at bounding box center [645, 324] width 971 height 550
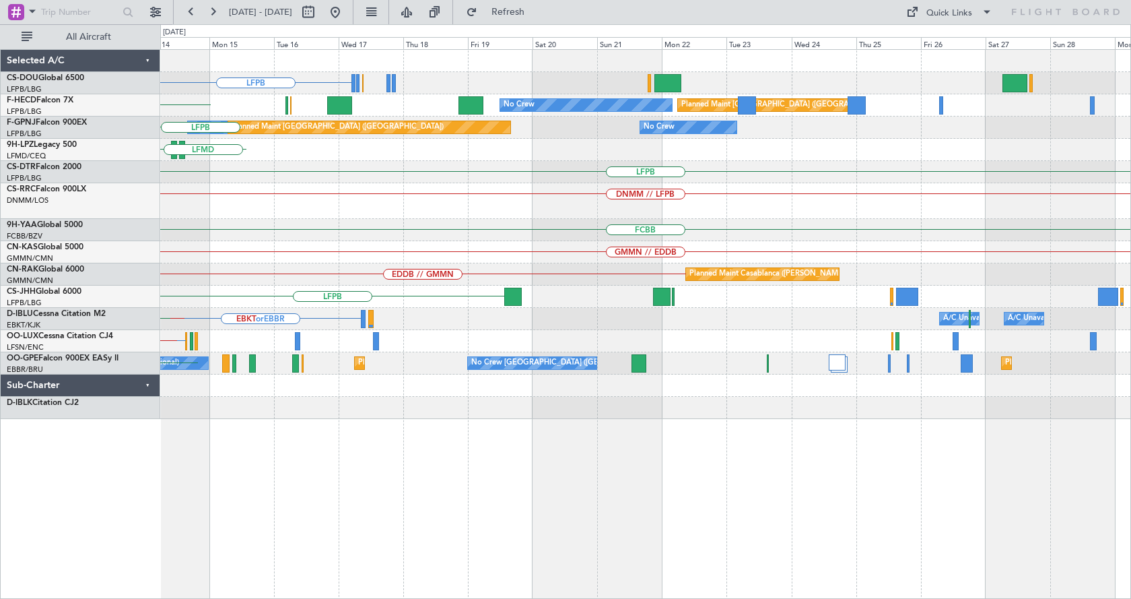
click at [174, 467] on div "LFPB DGAA or LFPB No Crew Planned Maint Paris (Le Bourget) RJTT UGTB LSZH RJBB …" at bounding box center [645, 324] width 971 height 550
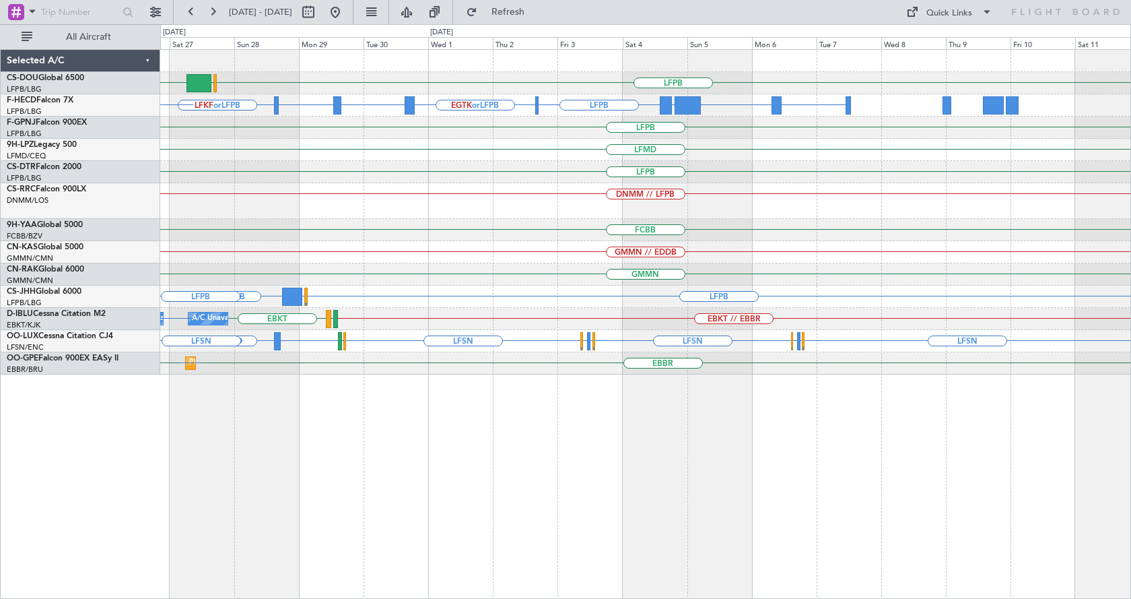
click at [352, 496] on div "LFPB EGLF HTZA LFPB LFKF or LFPB LFPB EGTK or LFPB LTBA or LFPB RPLL or LFPB WS…" at bounding box center [645, 324] width 971 height 550
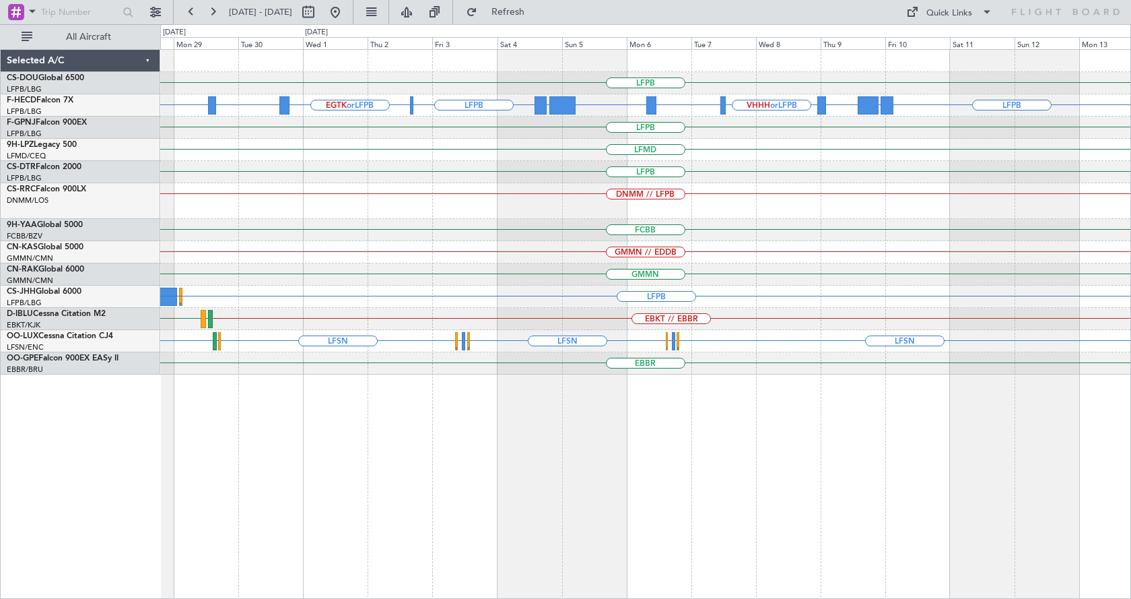
click at [595, 418] on div "LFPB LFPB LFPB EGTK or LFPB LTBA or LFPB LFPB UGTB or LFPB ZBAA or LFPB VHHH or…" at bounding box center [645, 324] width 971 height 550
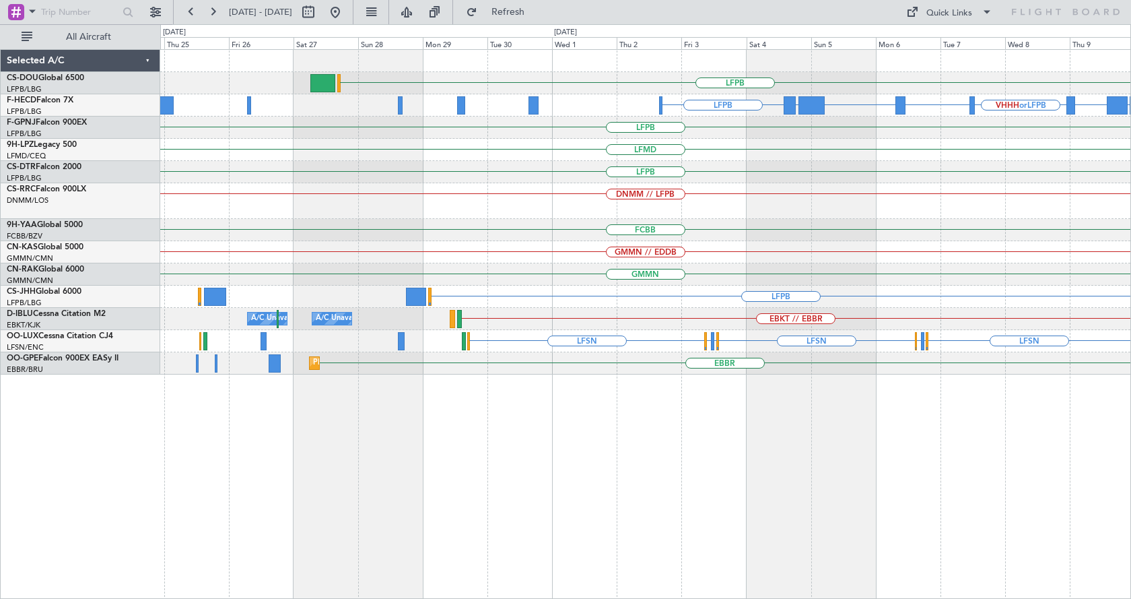
click at [823, 399] on div "LFPB LFPB UGTB or LFPB ZBAA or LFPB VHHH or LFPB RPLL or LFPB WSSL or LFPB HEGN…" at bounding box center [645, 324] width 971 height 550
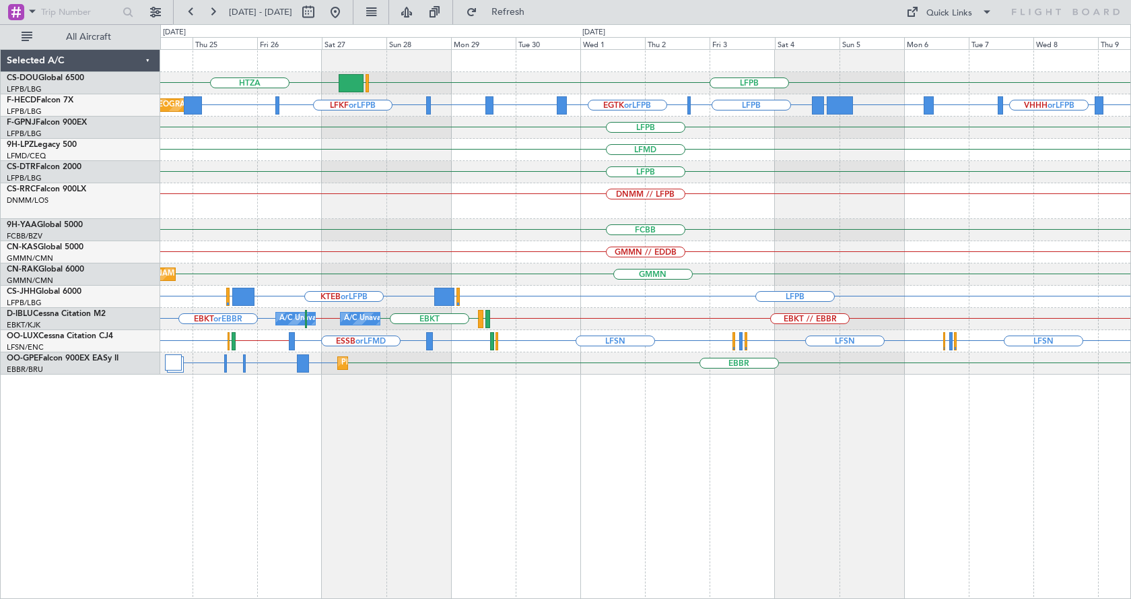
click at [748, 531] on div "LFPB EGLF HTZA Planned Maint Paris (Le Bourget) LFPB LFKF or LFPB LFPB LFPB EGT…" at bounding box center [645, 324] width 971 height 550
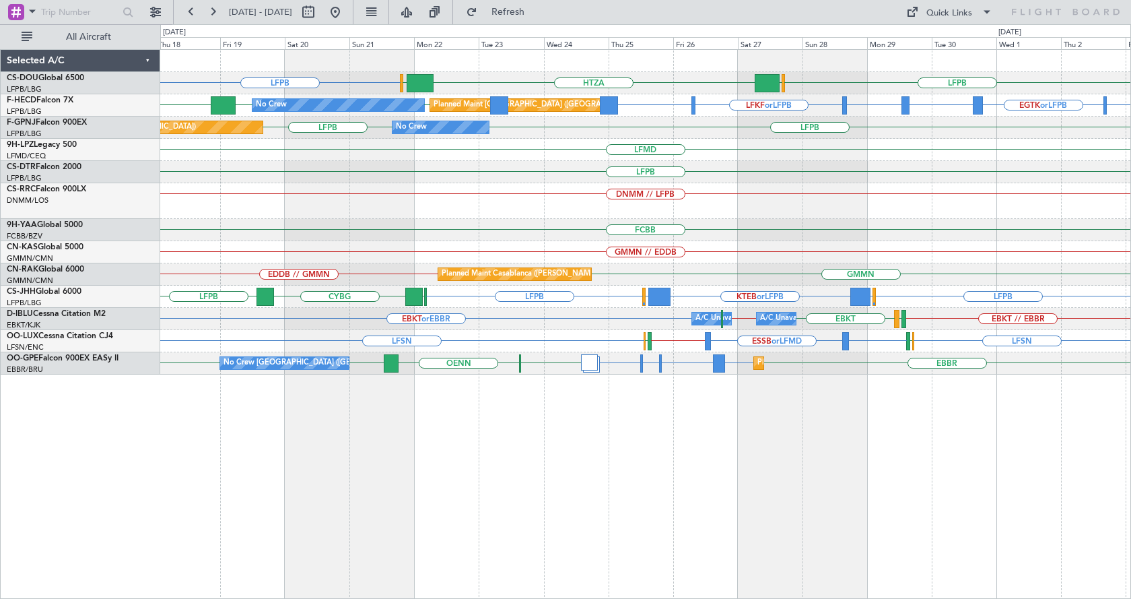
click at [979, 447] on div "LFPB LFPB EGLF HTZA EGKK Planned Maint Paris (Le Bourget) No Crew LFPB LFKF or …" at bounding box center [645, 324] width 971 height 550
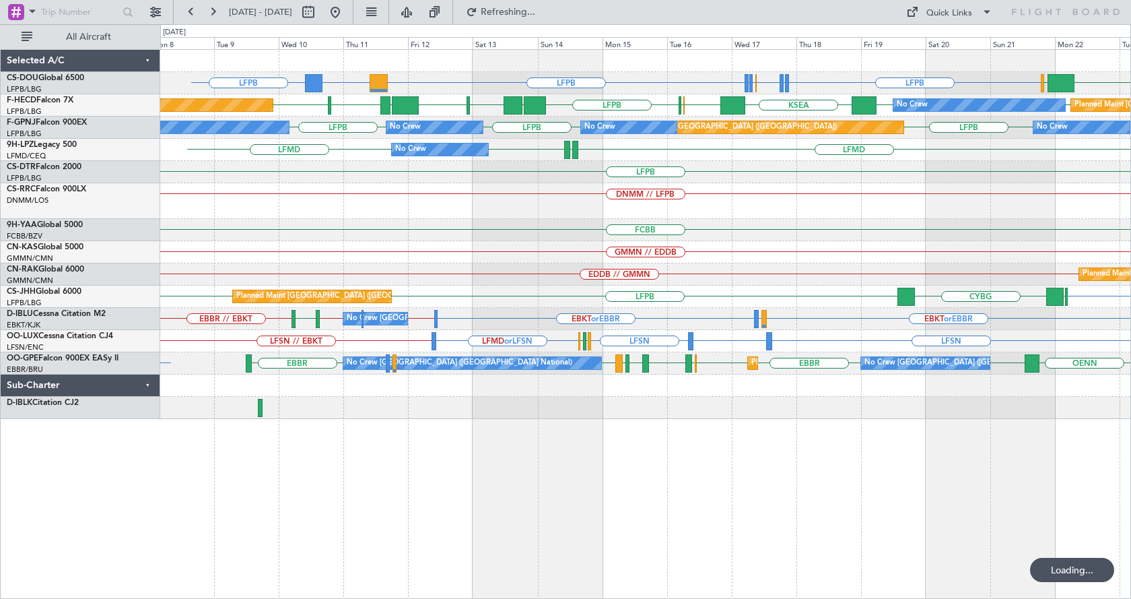
click at [896, 396] on div "LFPB LFPB LFPB LFMN or LFPB LFTH or LFPB LFTH or LFPB LFPB DGAA or LFPB HTZA EG…" at bounding box center [645, 324] width 971 height 550
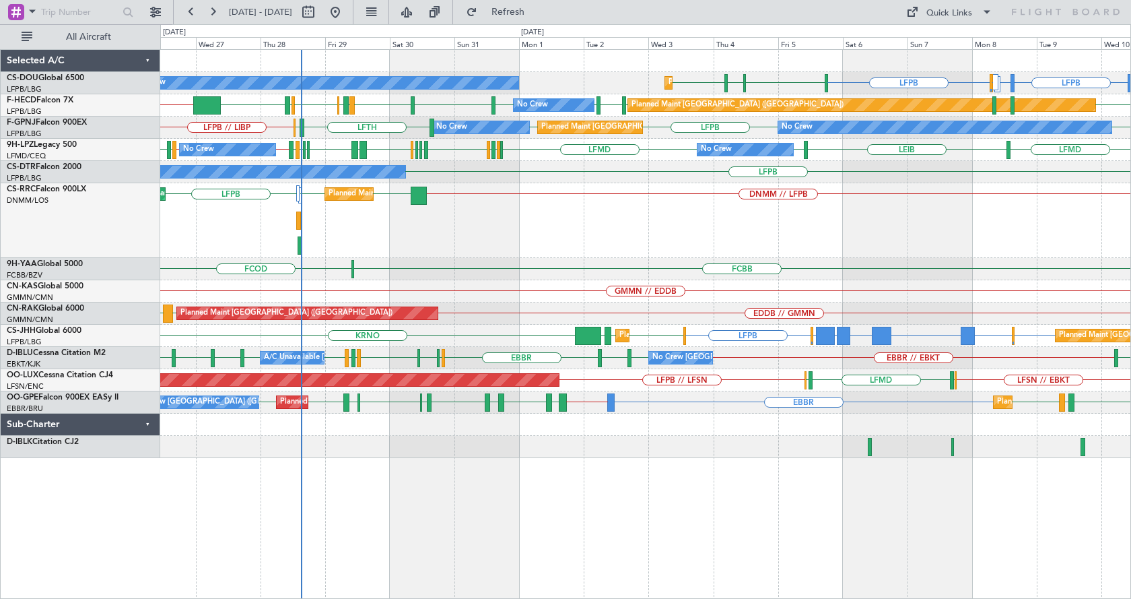
click at [422, 270] on div "LFPB ETSI or LFPB EGGW or LFPB LFPB LSGG LIML LFPB Planned Maint Paris (Le Bour…" at bounding box center [645, 254] width 970 height 408
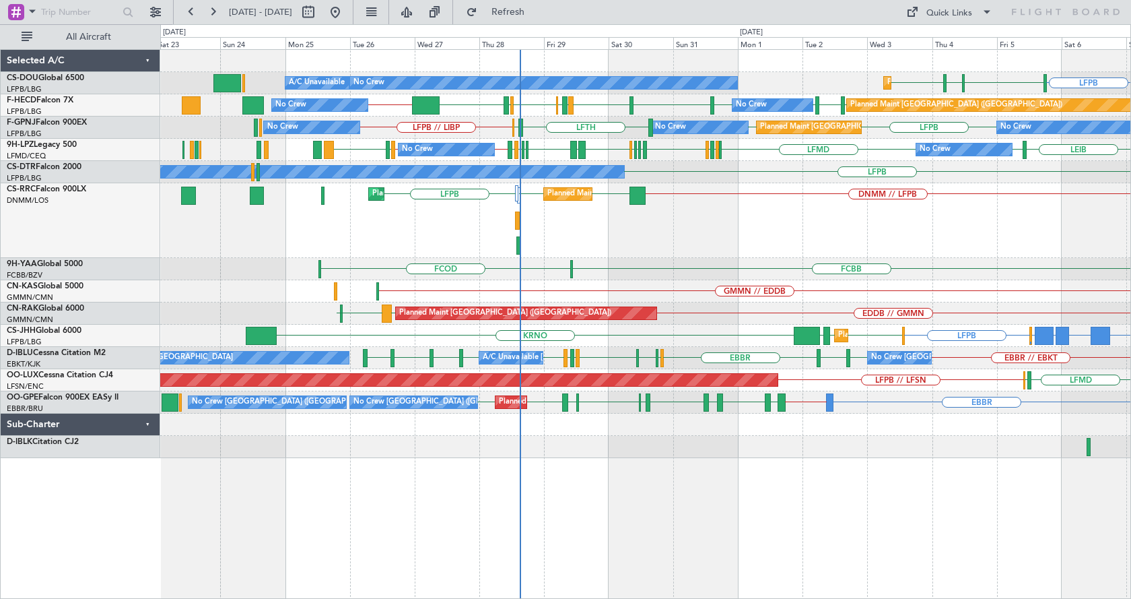
click at [667, 250] on div "LFPB LFPB LFMN LFPB DNMM // LFPB Planned Maint Paris (Le Bourget) Planned Maint…" at bounding box center [645, 220] width 970 height 75
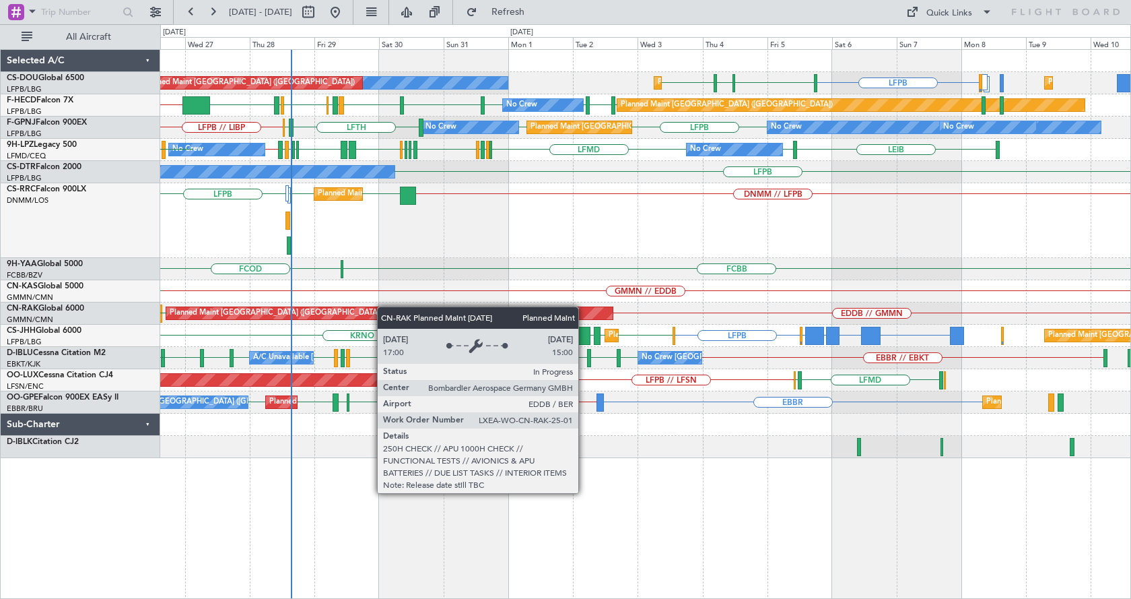
click at [316, 312] on div "Planned Maint Paris (Le Bourget) No Crew Planned Maint Paris (Le Bourget) LFPB …" at bounding box center [645, 254] width 970 height 408
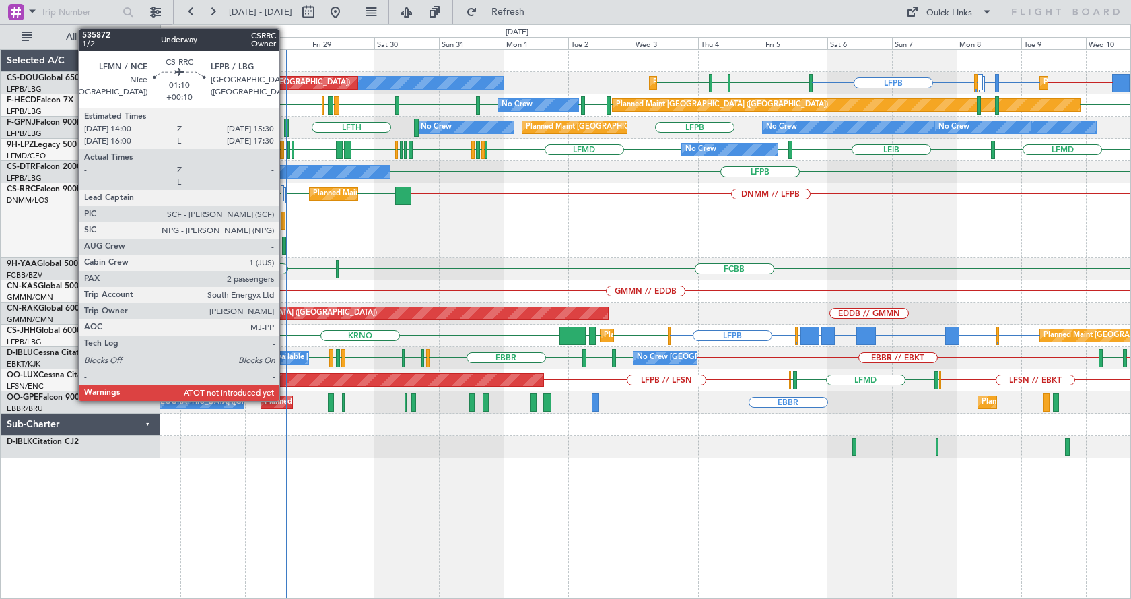
click at [286, 242] on div at bounding box center [284, 245] width 5 height 18
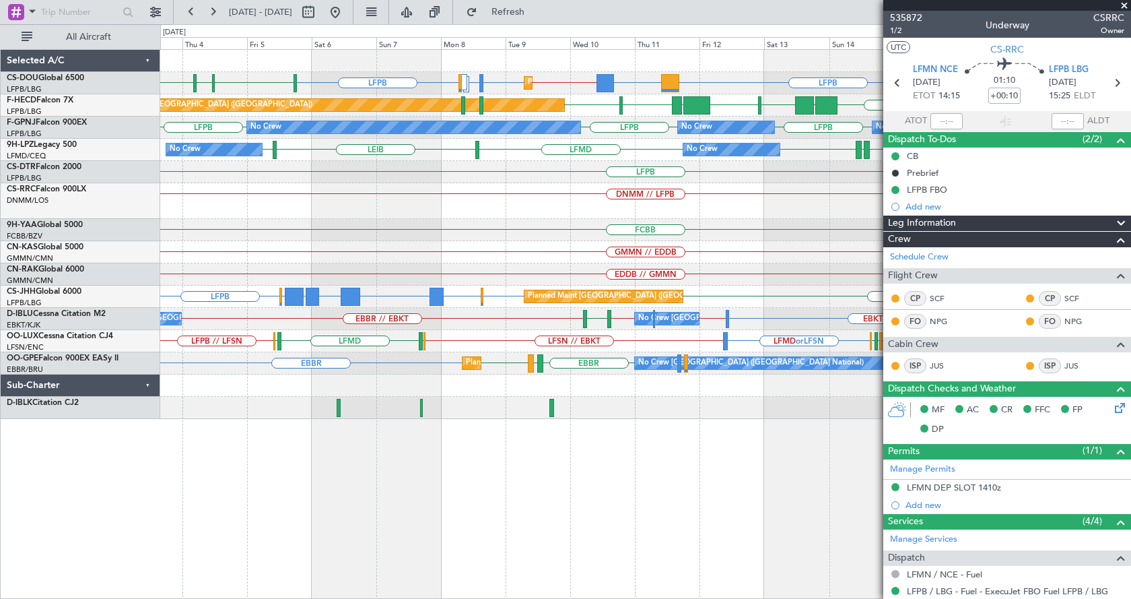
click at [312, 186] on div "Planned Maint Paris (Le Bourget) Planned Maint Paris (Le Bourget) LFPB DGAA or …" at bounding box center [645, 234] width 970 height 369
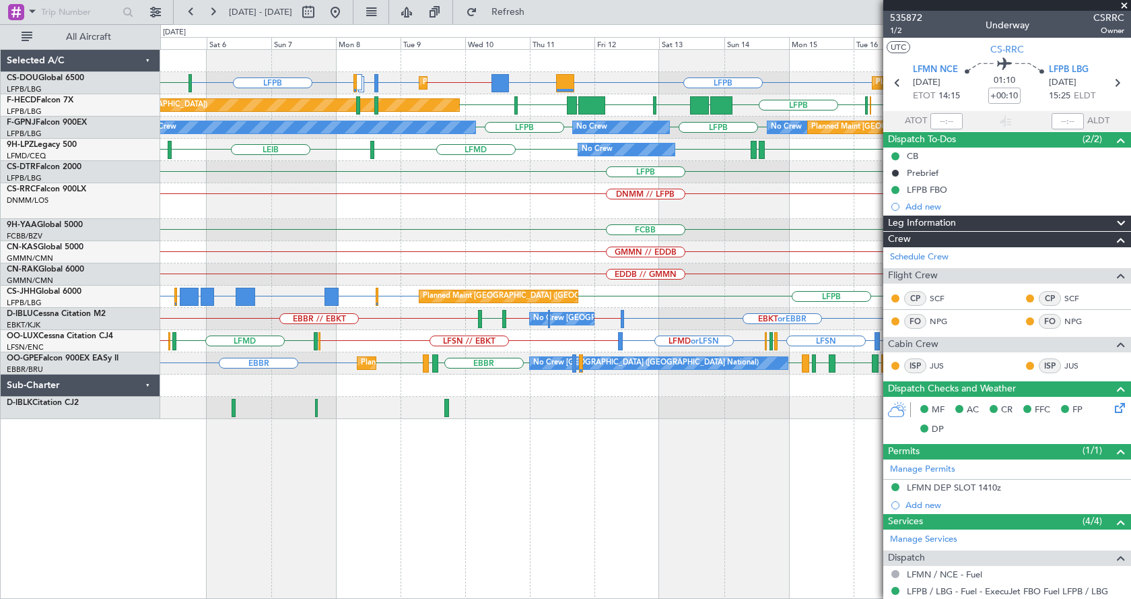
click at [448, 202] on div "DNMM // LFPB" at bounding box center [645, 201] width 970 height 36
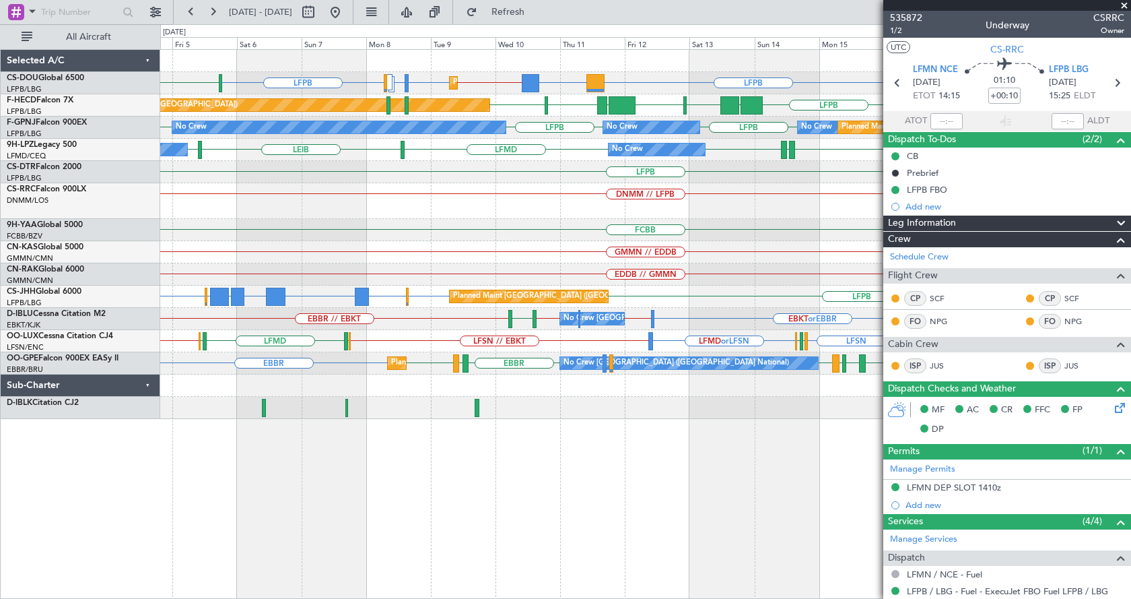
click at [289, 241] on div "LFPB DGAA or LFPB LFPB // ETSI LFPB ETSI or LFPB EGGW or LFPB LFPB LFPB LFPB LF…" at bounding box center [645, 234] width 970 height 369
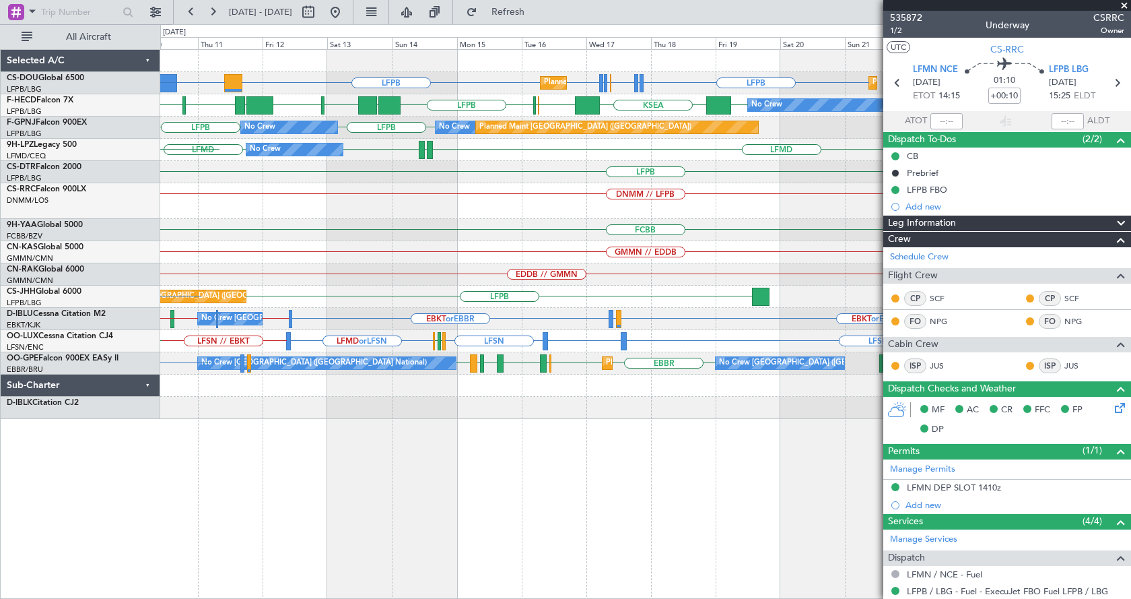
click at [67, 233] on div "LFPB DGAA or LFPB LFPB LFPB LFMN or LFPB LFTH or LFPB LFTH or LFPB LFPB Planned…" at bounding box center [565, 311] width 1131 height 574
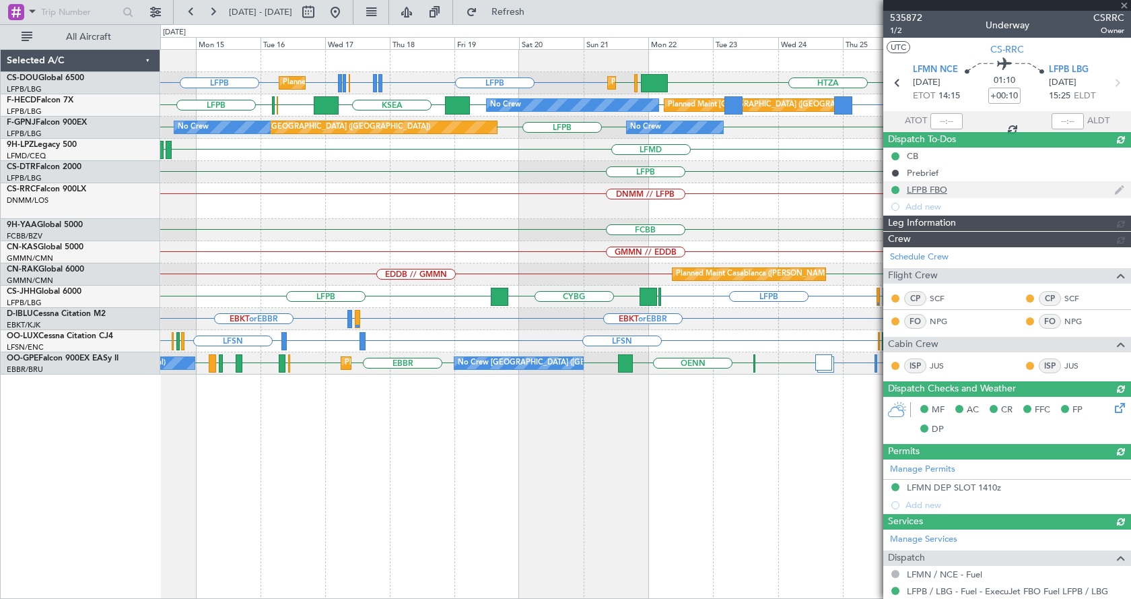
type input "15:31"
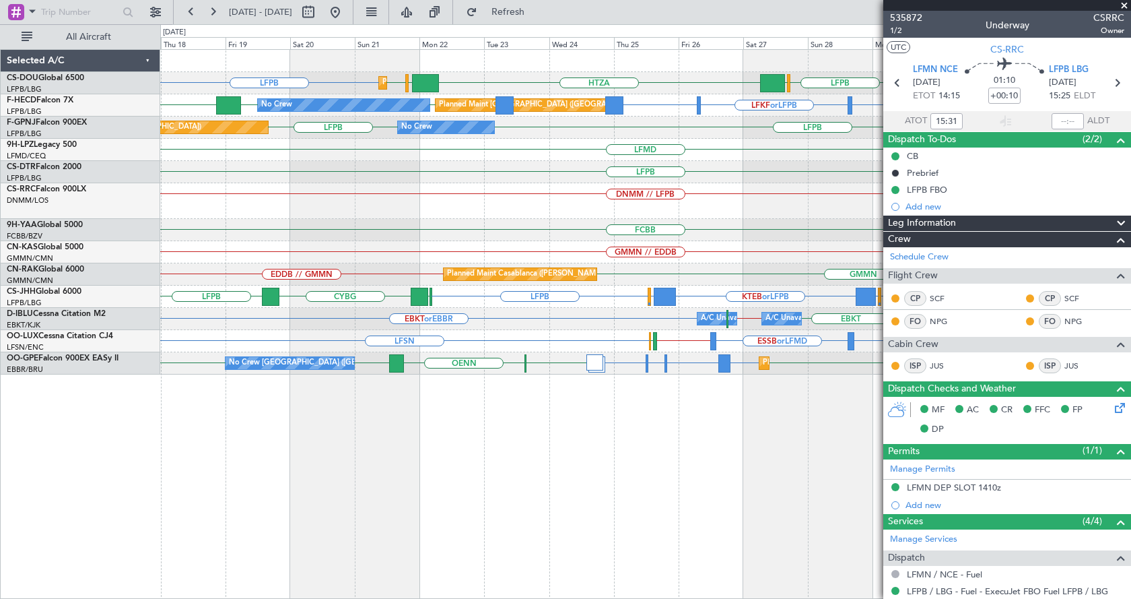
click at [481, 179] on div "LFPB HTZA EGKK LFPB LFPB EGLF Planned Maint Paris (Le Bourget) Planned Maint Pa…" at bounding box center [645, 212] width 970 height 325
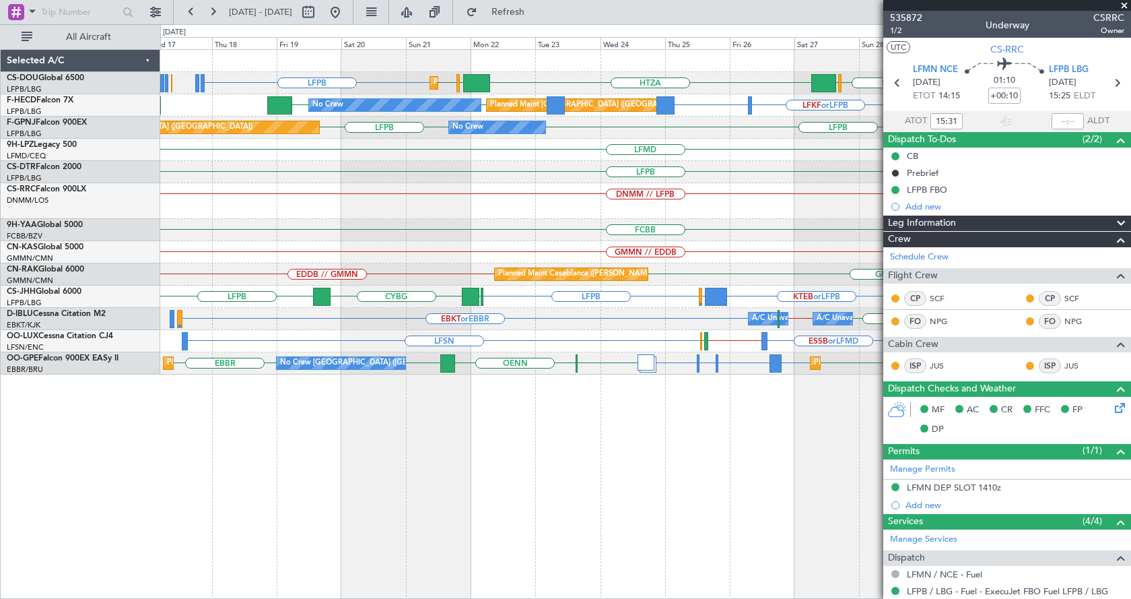
click at [913, 158] on fb-app "18 Sep 2025 - 03 Oct 2025 Refresh Quick Links All Aircraft Planned Maint Paris …" at bounding box center [565, 304] width 1131 height 589
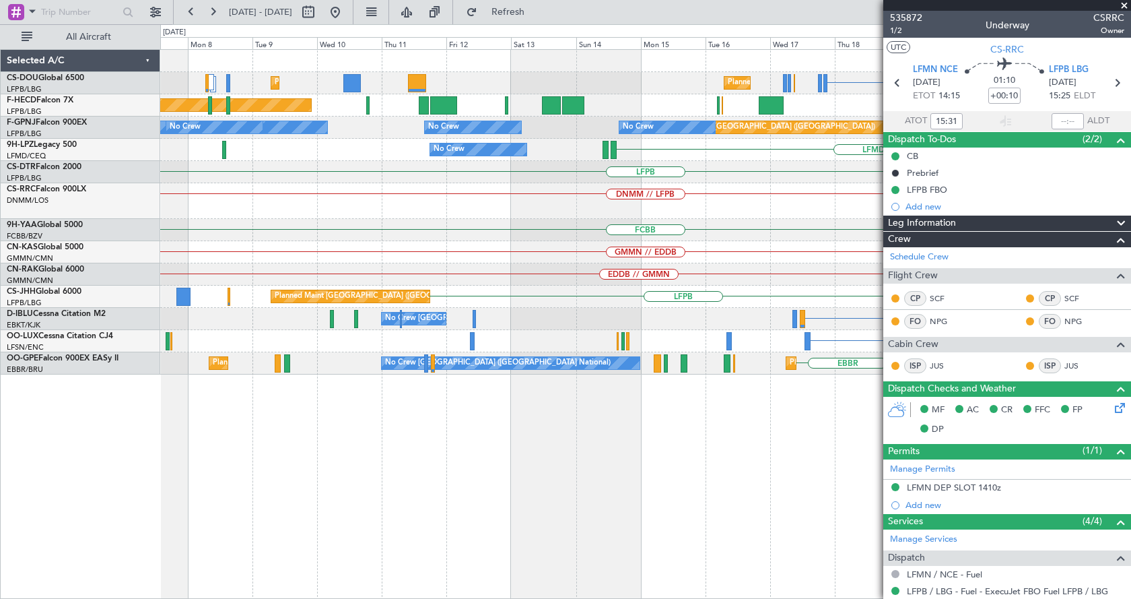
click at [620, 194] on div "Planned Maint Paris (Le Bourget) LFPB HTZA EGKK LFPB Planned Maint Paris (Le Bo…" at bounding box center [645, 212] width 970 height 325
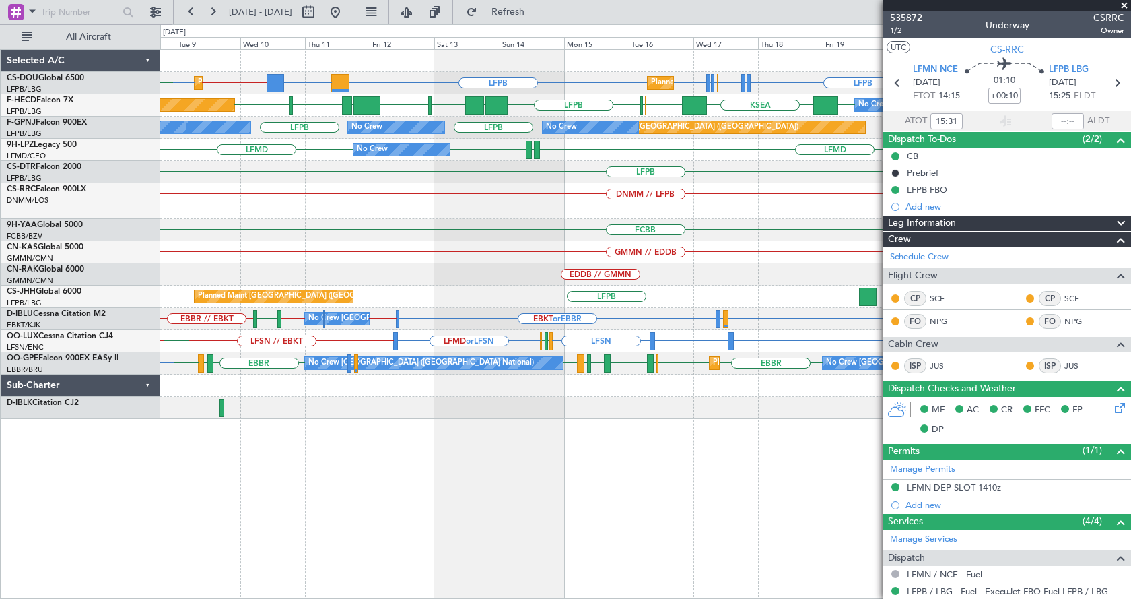
click at [343, 219] on div "Planned Maint Paris (Le Bourget) Planned Maint Paris (Le Bourget) LFPB // ETSI …" at bounding box center [645, 234] width 970 height 369
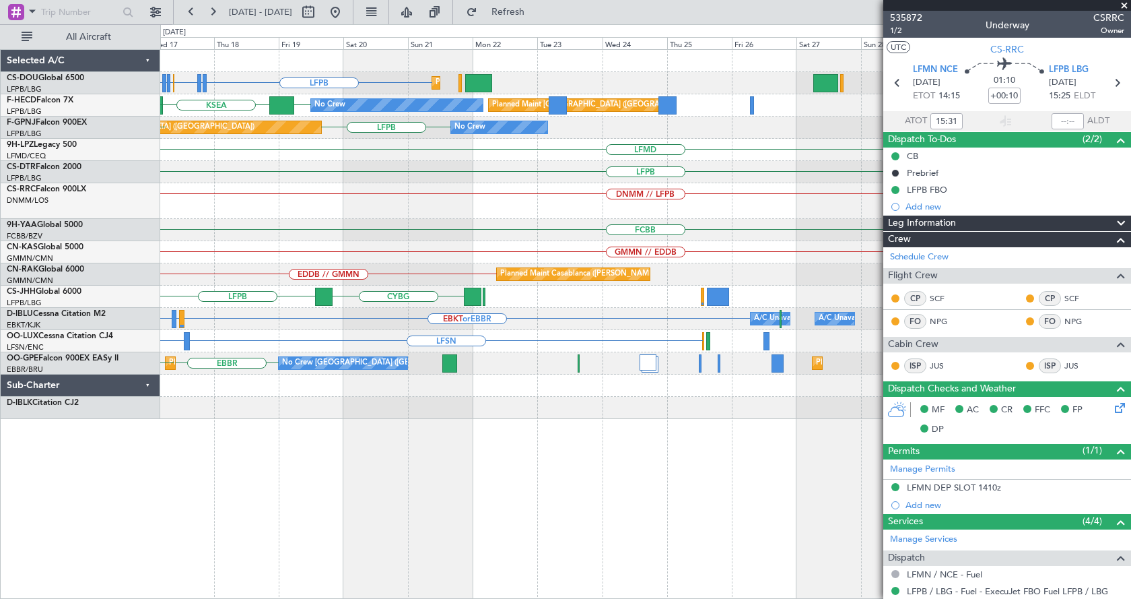
click at [325, 229] on div "LFPB LFPB LFMN or LFPB LFTH or LFPB LFTH or LFPB LFPB Planned Maint Paris (Le B…" at bounding box center [645, 234] width 970 height 369
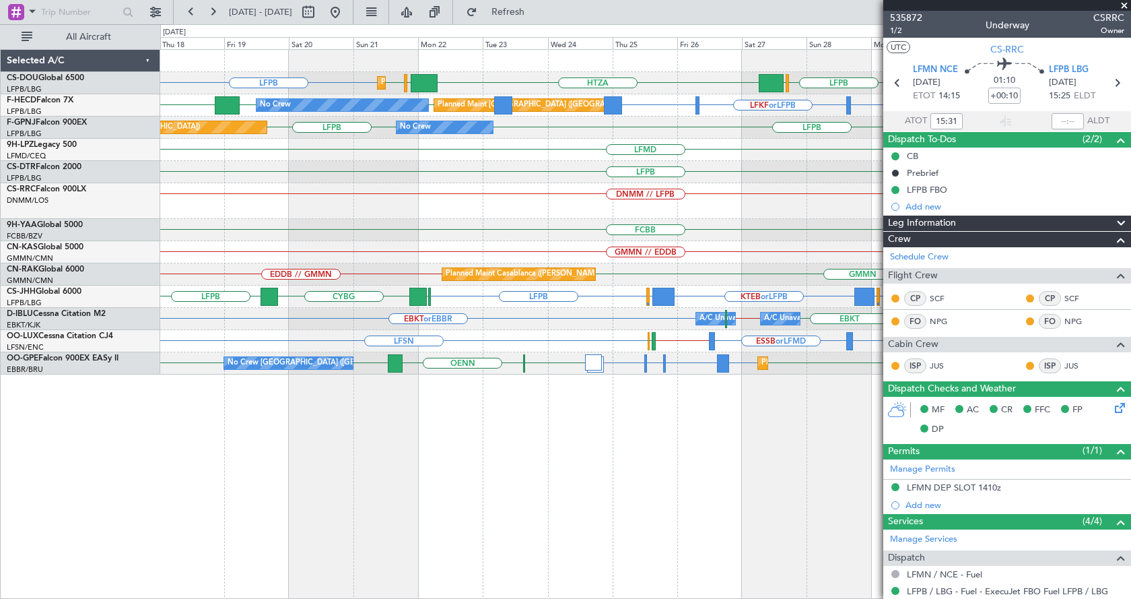
click at [707, 222] on div "Planned Maint Paris (Le Bourget) Planned Maint Paris (Le Bourget) LFPB HTZA EGK…" at bounding box center [645, 212] width 970 height 325
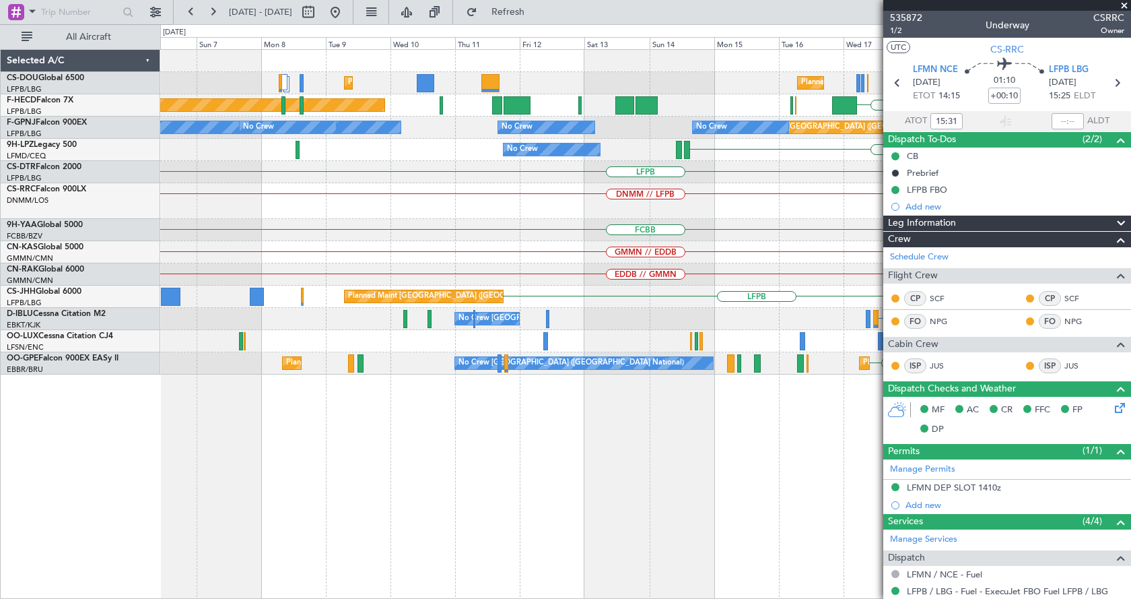
click at [660, 236] on div "Planned Maint Paris (Le Bourget) LFPB Planned Maint Paris (Le Bourget) Planned …" at bounding box center [645, 212] width 970 height 325
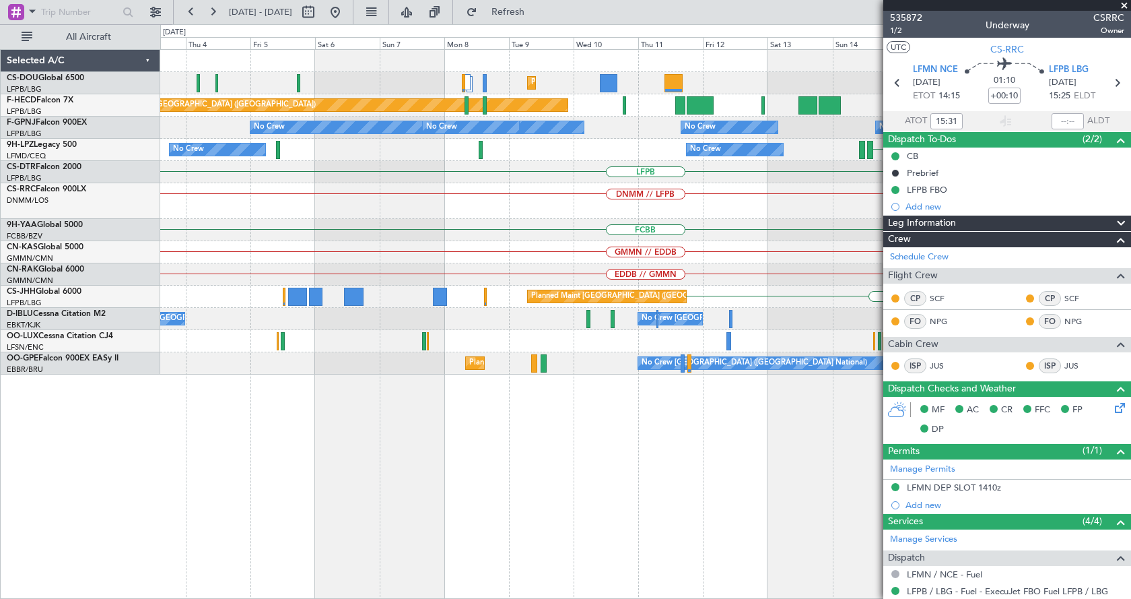
click at [713, 240] on div "FCBB" at bounding box center [645, 230] width 970 height 22
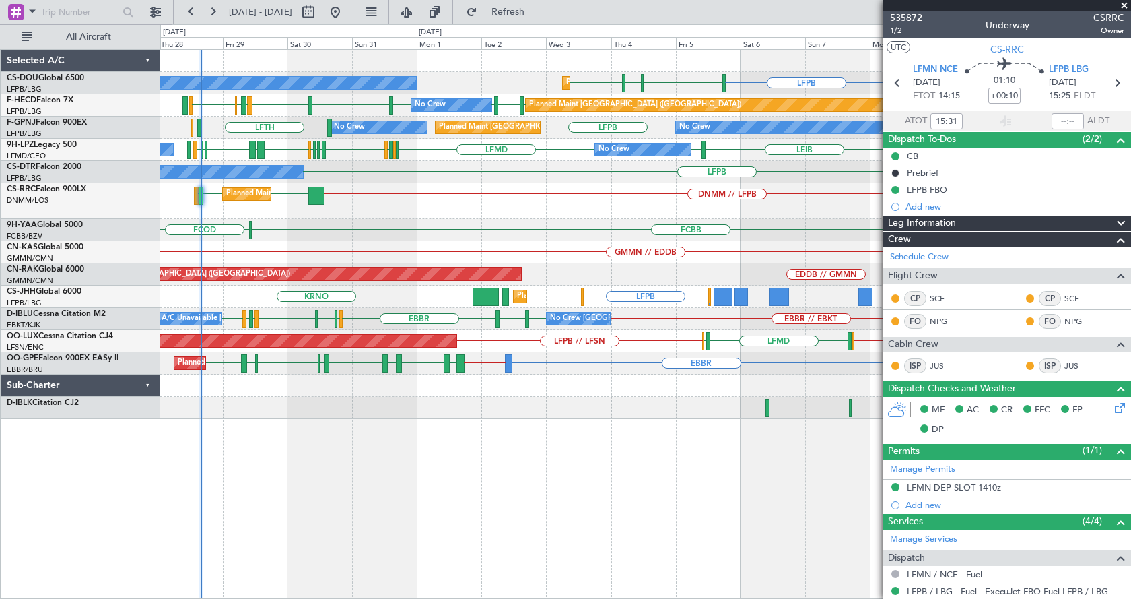
click at [343, 437] on div "LFPB // ETSI LFPB ETSI or LFPB EGGW or LFPB LFPB LFPB DGAA or LFPB LSGG LIML LF…" at bounding box center [645, 324] width 971 height 550
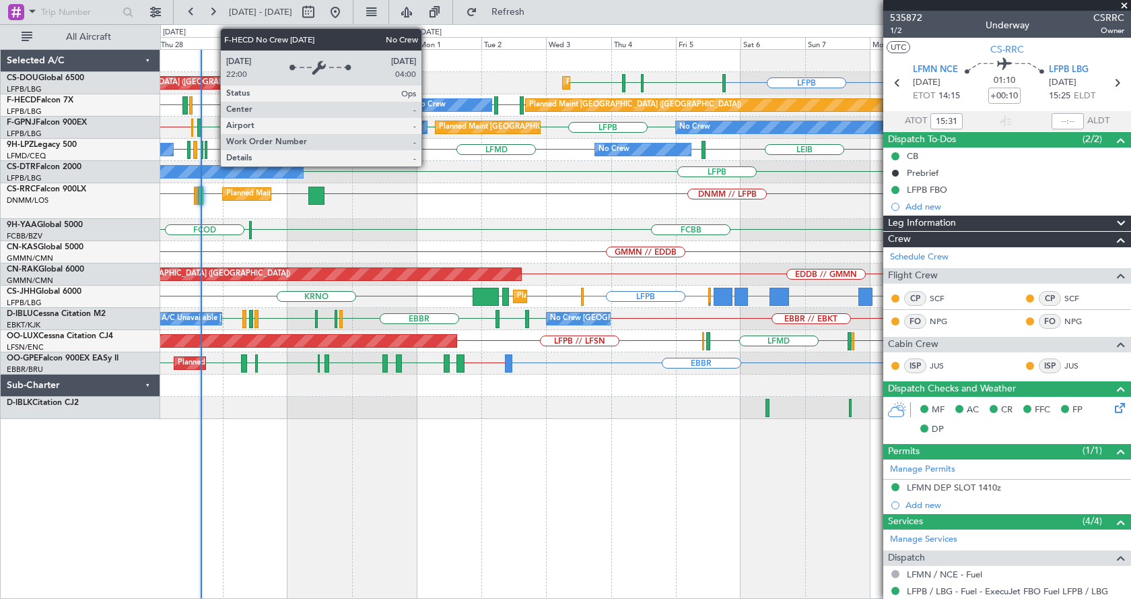
click at [428, 105] on div "No Crew" at bounding box center [430, 105] width 31 height 20
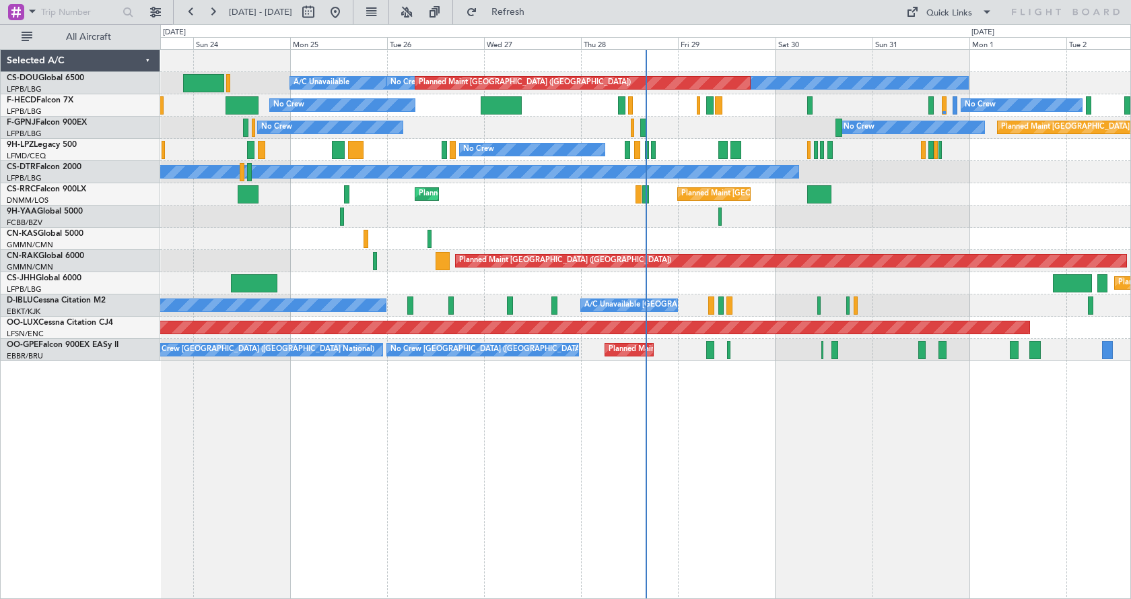
click at [878, 406] on div "No Crew A/C Unavailable Planned Maint Paris (Le Bourget) Planned Maint Paris (L…" at bounding box center [645, 324] width 971 height 550
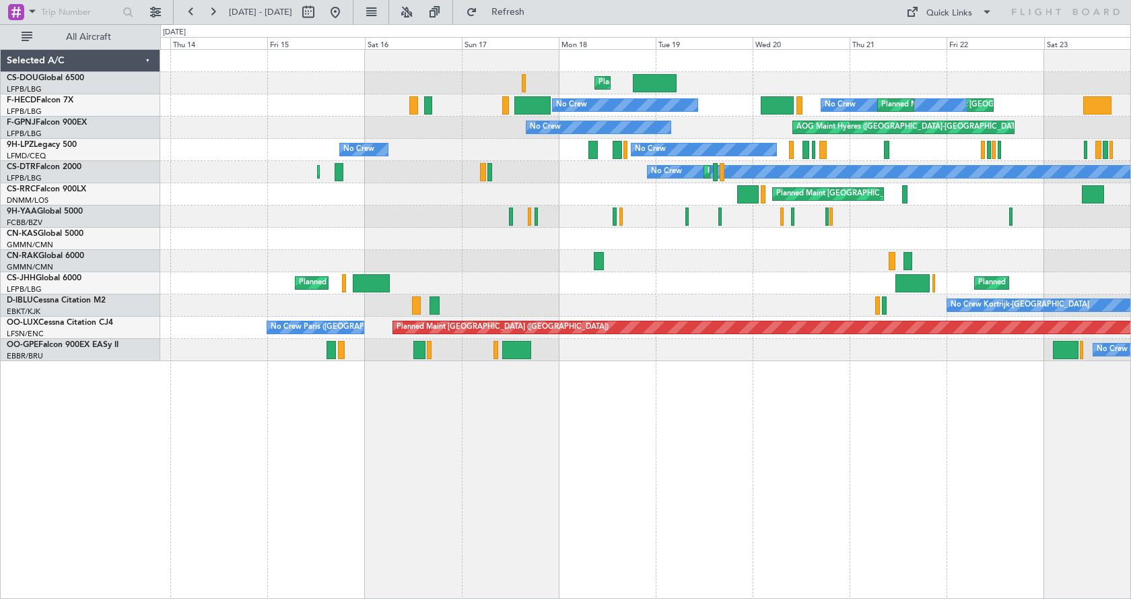
click at [850, 426] on div "Planned Maint London (Luton) Planned Maint Paris (Le Bourget) No Crew A/C Unava…" at bounding box center [645, 324] width 971 height 550
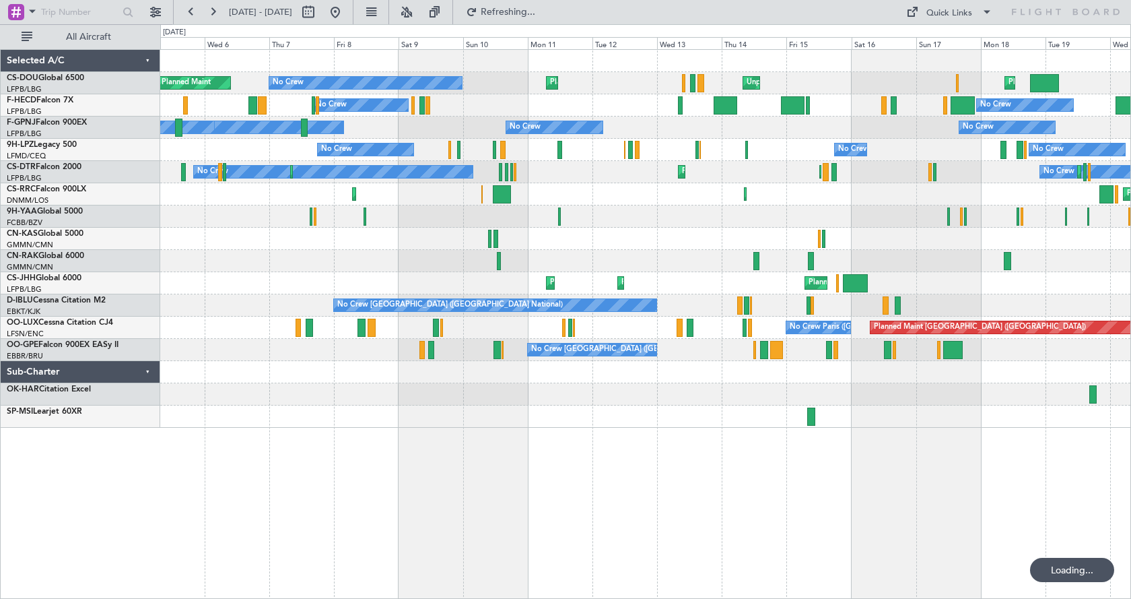
click at [975, 426] on div "Planned Maint London (Luton) Planned Maint Paris (Le Bourget) Unplanned Maint P…" at bounding box center [645, 324] width 971 height 550
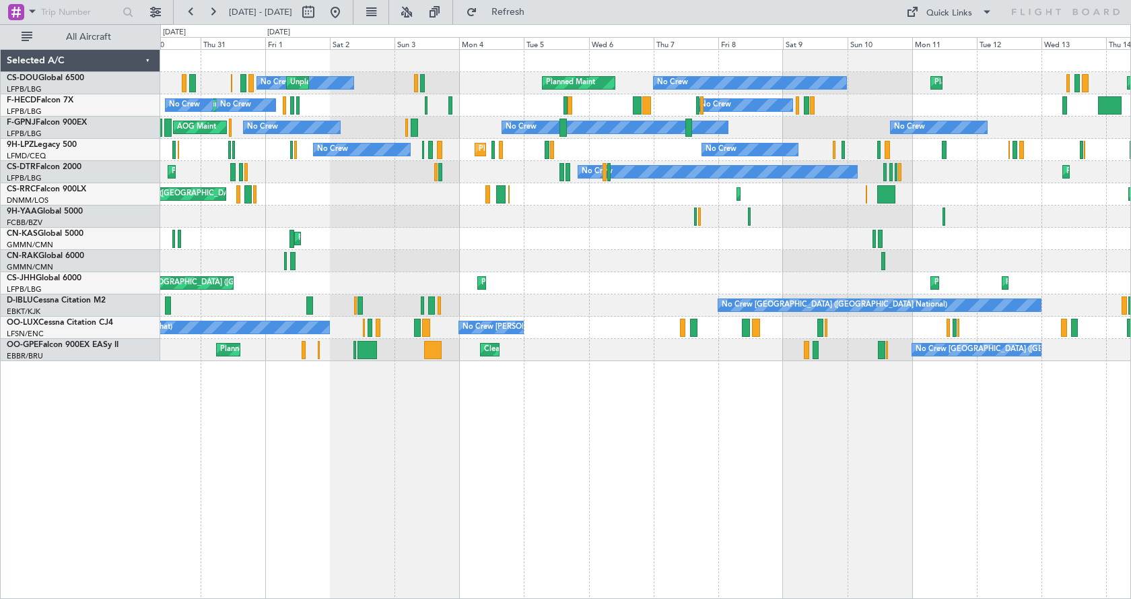
click at [576, 445] on div "Planned Maint No Crew Planned Maint Paris (Le Bourget) Unplanned Maint Paris (L…" at bounding box center [645, 324] width 971 height 550
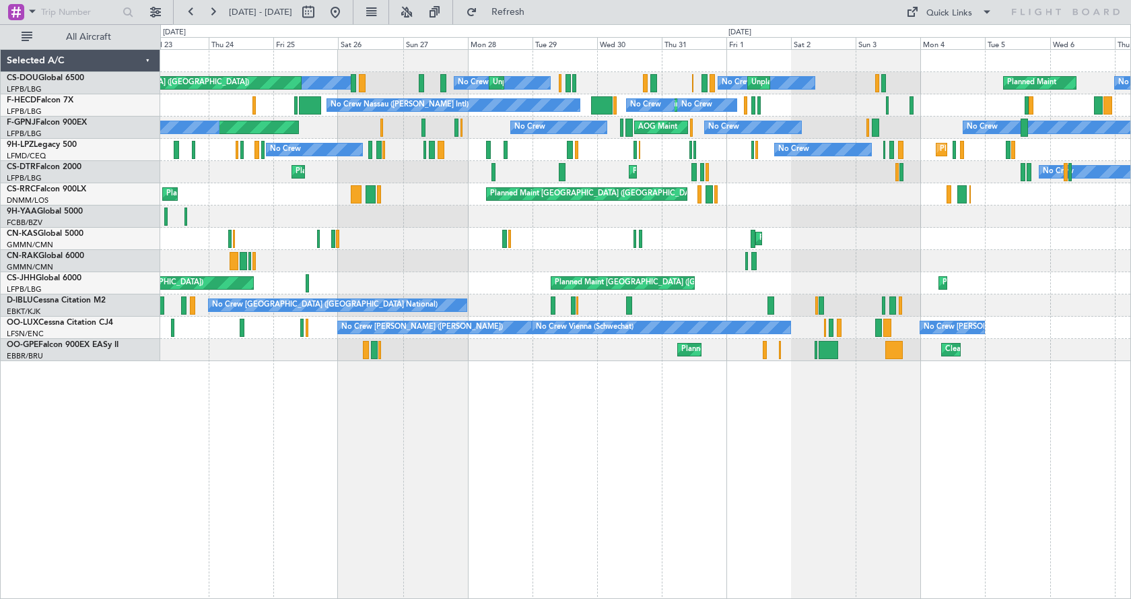
click at [724, 455] on div "Planned Maint No Crew No Crew No Crew Unplanned Maint Paris (Le Bourget) Unplan…" at bounding box center [645, 324] width 971 height 550
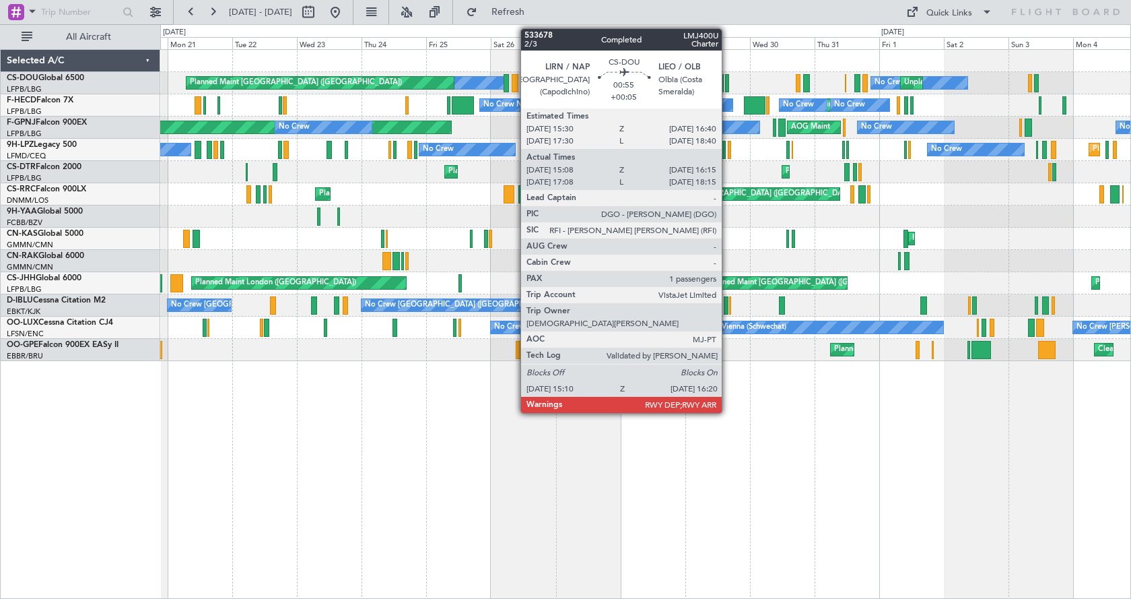
click at [728, 80] on div at bounding box center [726, 83] width 3 height 18
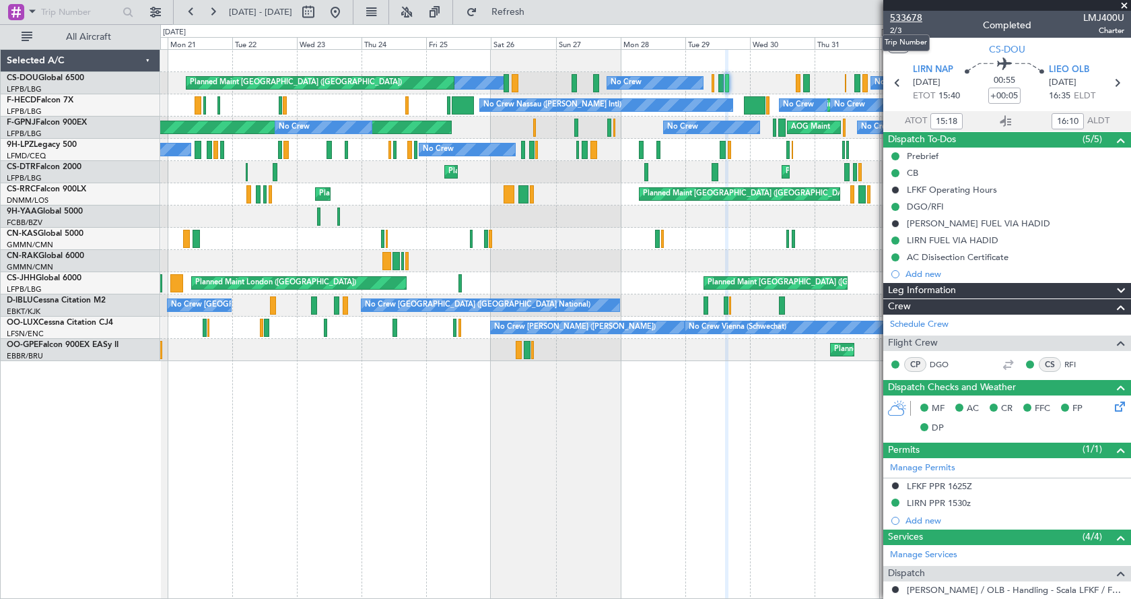
click at [914, 15] on span "533678" at bounding box center [906, 18] width 32 height 14
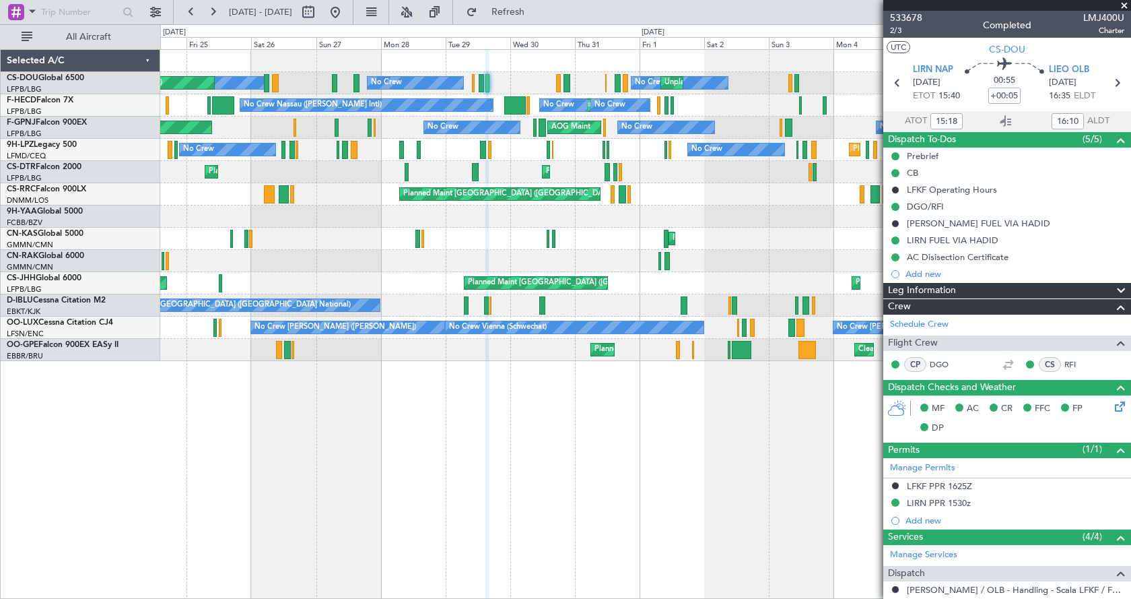
click at [459, 455] on div "Unplanned Maint Paris (Le Bourget) No Crew No Crew No Crew Unplanned Maint Pari…" at bounding box center [645, 324] width 971 height 550
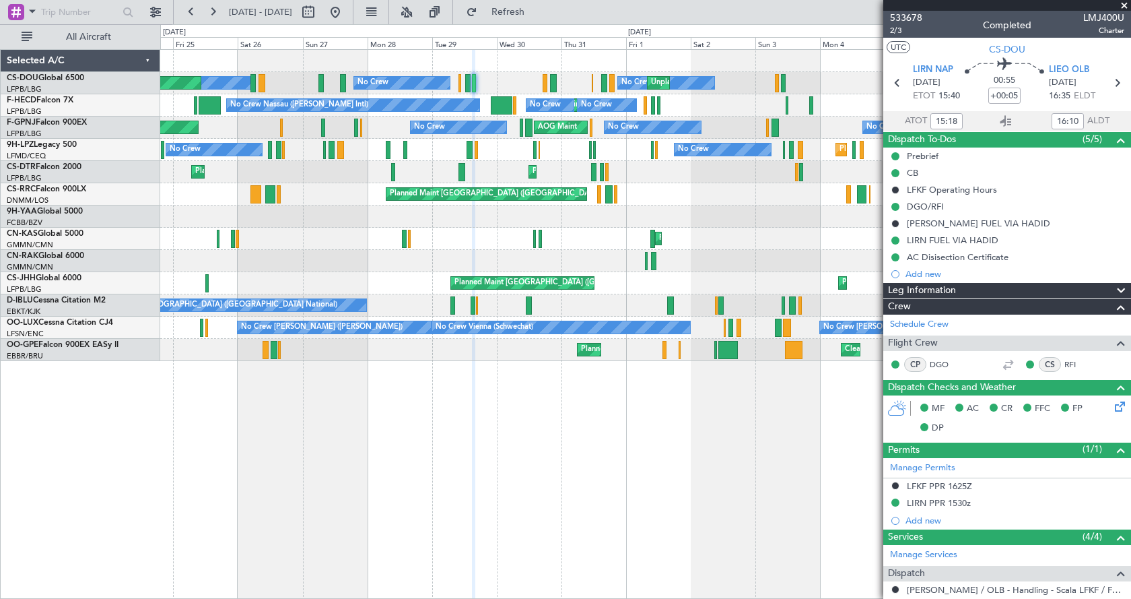
click at [374, 427] on div "Unplanned Maint Paris (Le Bourget) No Crew No Crew No Crew Unplanned Maint Pari…" at bounding box center [645, 324] width 971 height 550
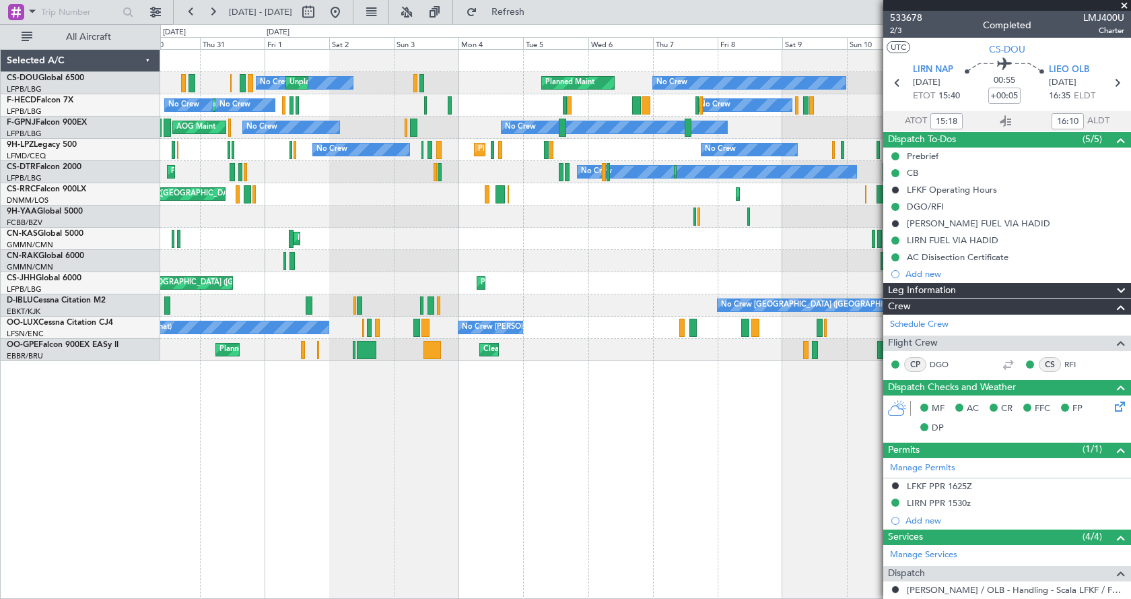
click at [501, 447] on div "No Crew Unplanned Maint Paris (Le Bourget) Planned Maint No Crew Planned Maint …" at bounding box center [645, 324] width 971 height 550
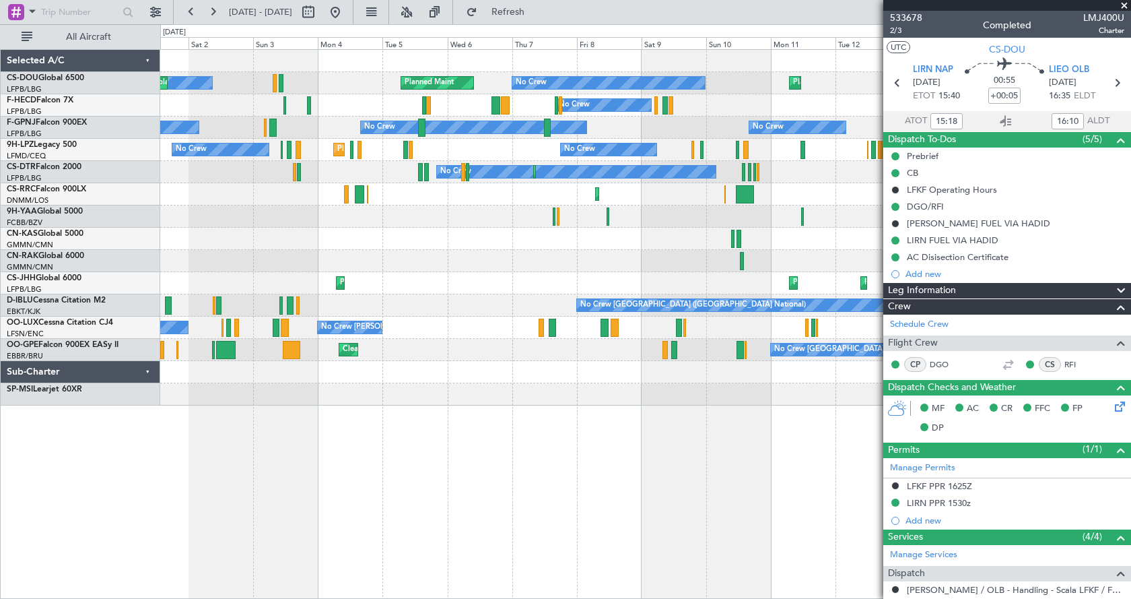
click at [321, 455] on div "No Crew Unplanned Maint Paris (Le Bourget) Planned Maint No Crew Planned Maint …" at bounding box center [645, 324] width 971 height 550
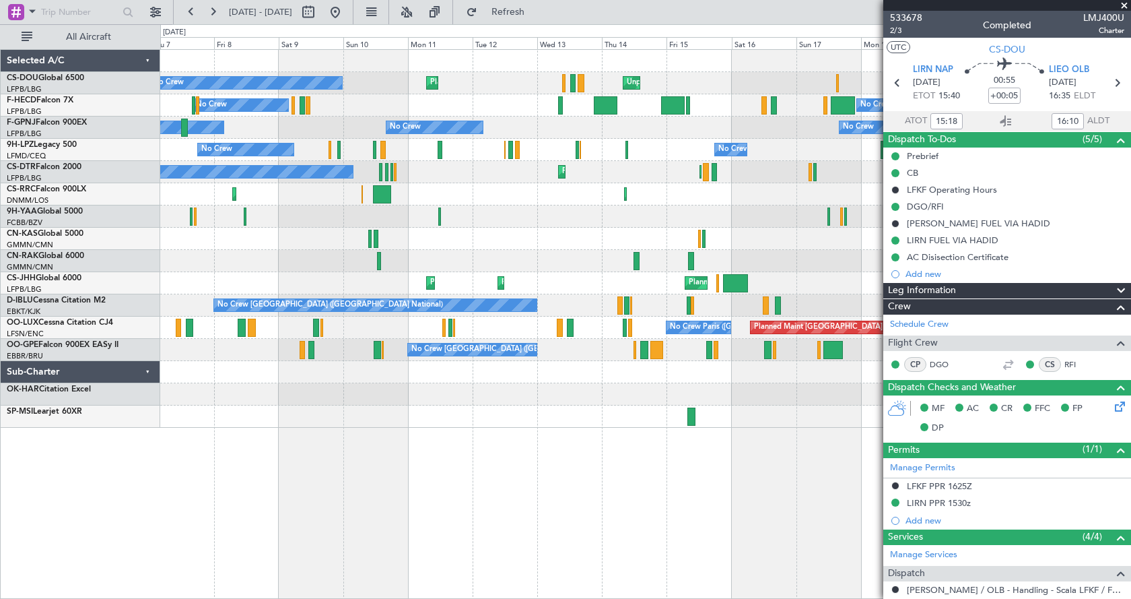
click at [862, 457] on div "Planned Maint London (Luton) No Crew Planned Maint Paris (Le Bourget) Unplanned…" at bounding box center [645, 324] width 971 height 550
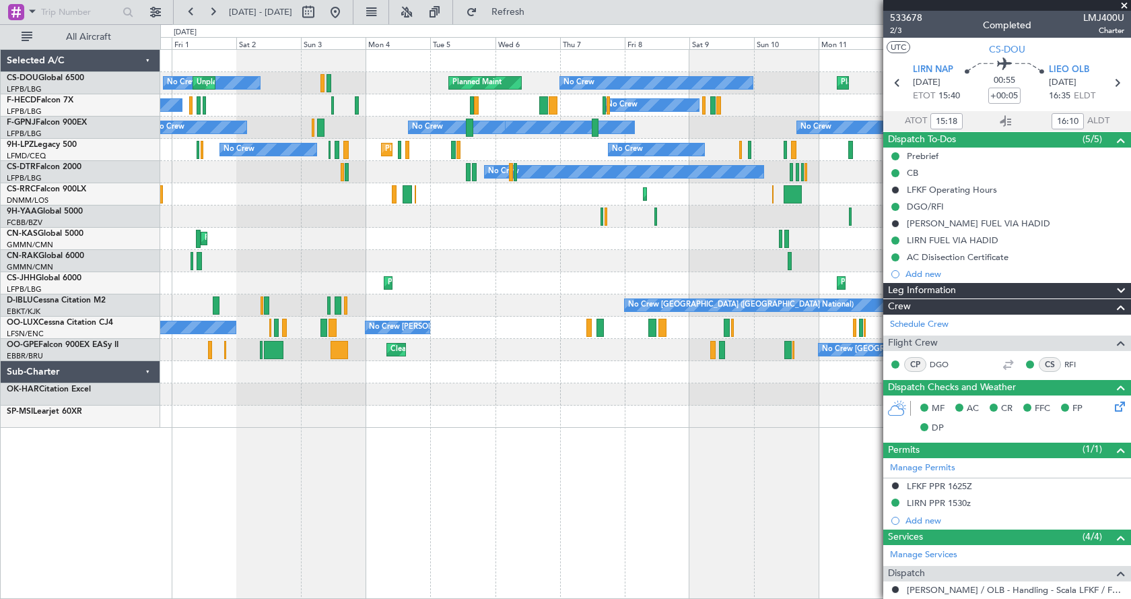
click at [932, 459] on fb-app "07 Aug 2025 - 22 Aug 2025 Refresh Quick Links All Aircraft No Crew Planned Main…" at bounding box center [565, 304] width 1131 height 589
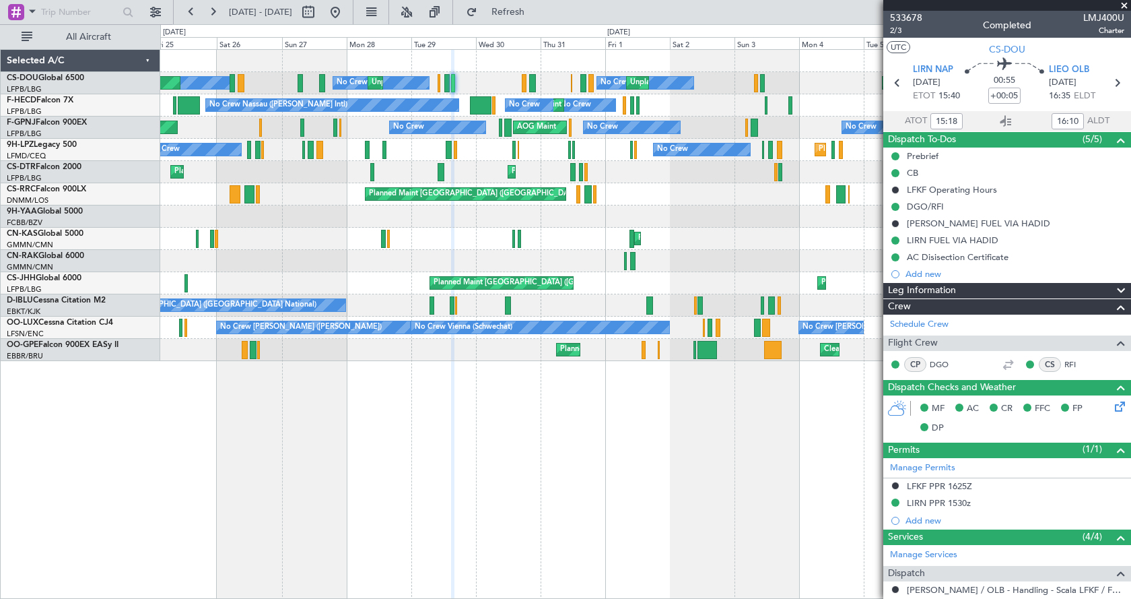
click at [698, 454] on div "No Crew Planned Maint No Crew Unplanned Maint Paris (Le Bourget) No Crew Unplan…" at bounding box center [645, 324] width 971 height 550
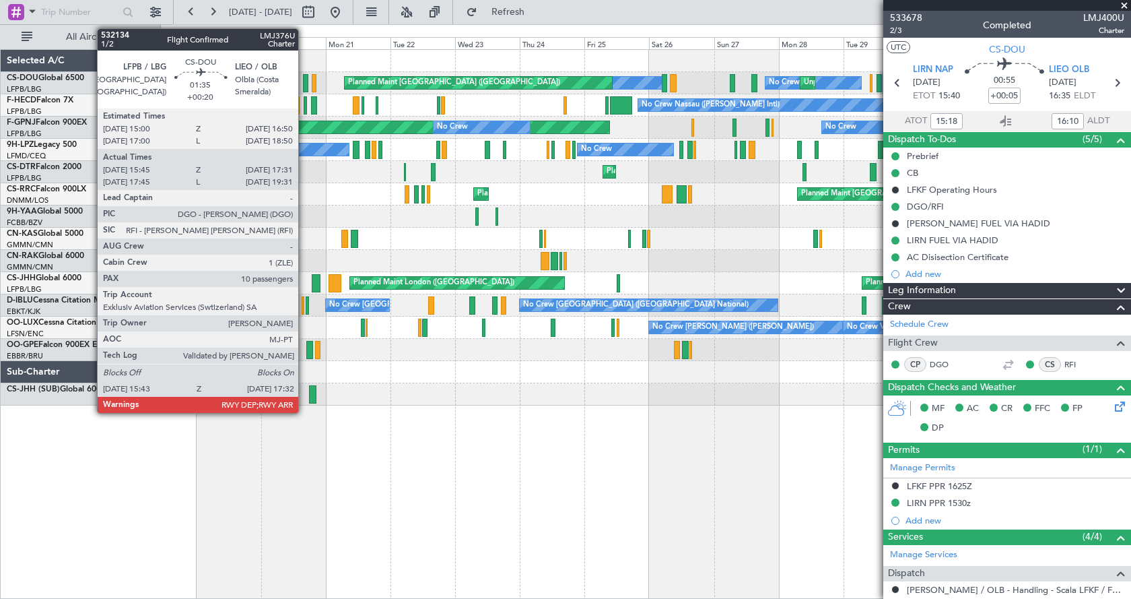
click at [304, 79] on div at bounding box center [305, 83] width 5 height 18
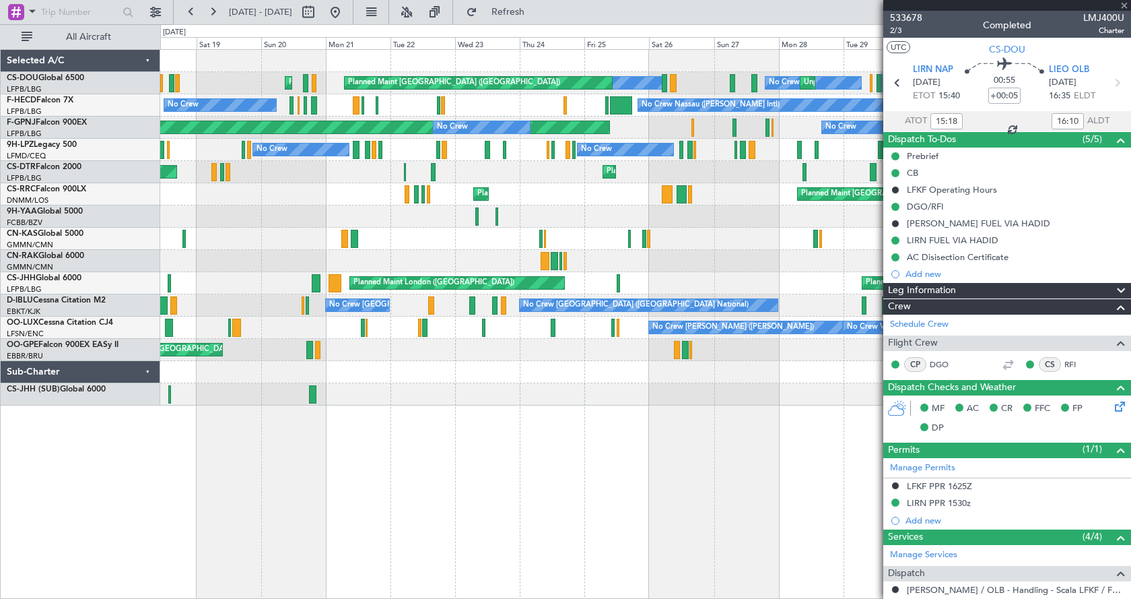
click at [458, 490] on div "No Crew Unplanned Maint Paris (Le Bourget) No Crew Unplanned Maint Paris (Le Bo…" at bounding box center [645, 324] width 971 height 550
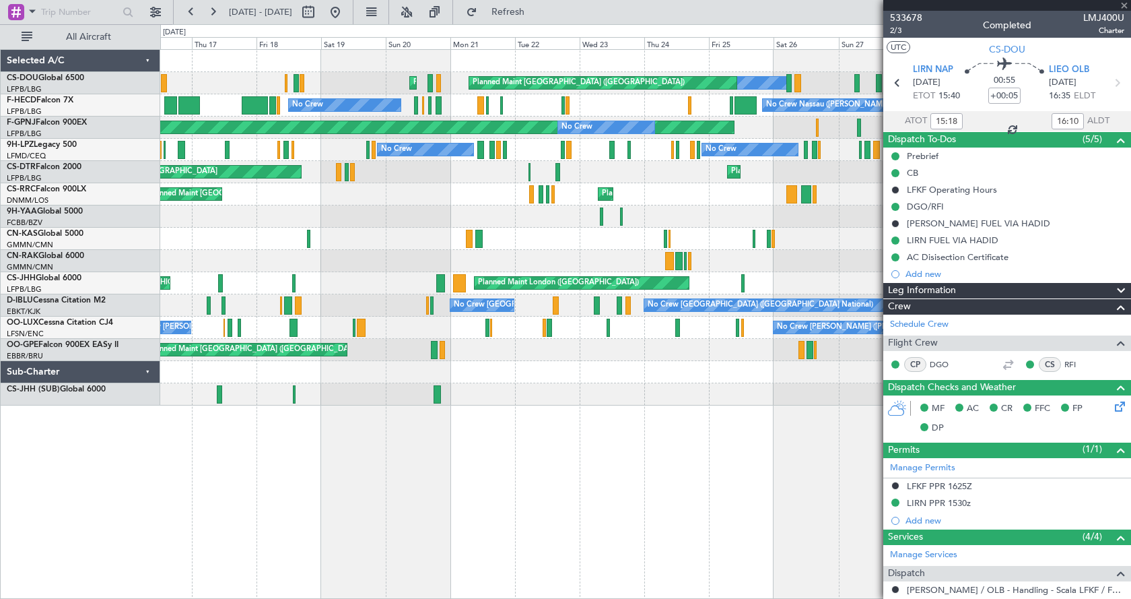
type input "+00:20"
type input "15:55"
type input "17:26"
type input "10"
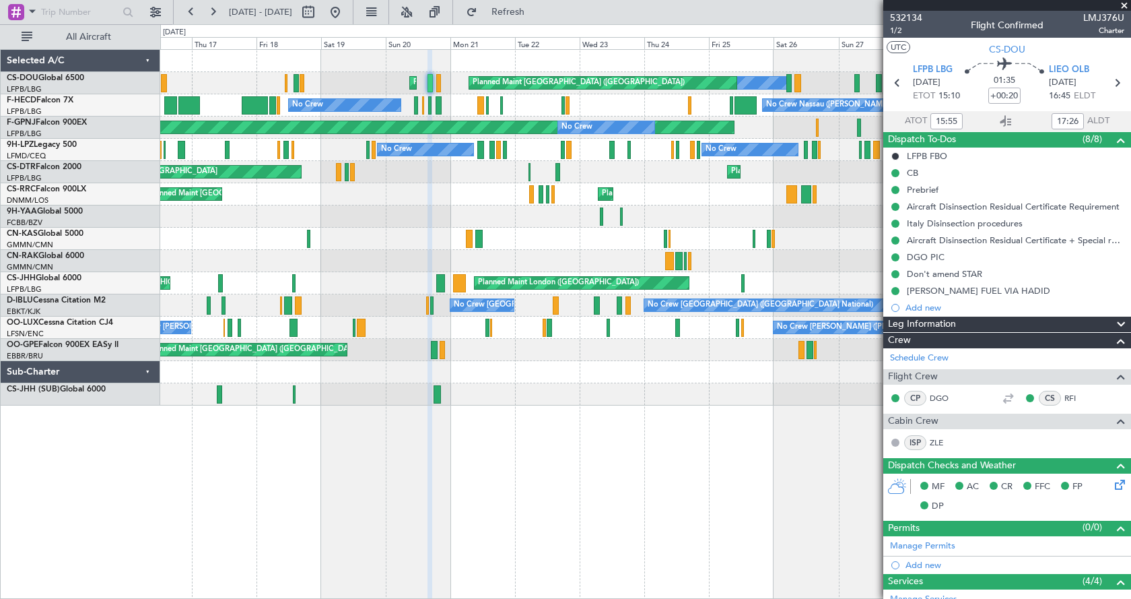
click at [506, 480] on div "Unplanned Maint Paris (Le Bourget) No Crew No Crew Planned Maint Paris (Le Bour…" at bounding box center [645, 324] width 971 height 550
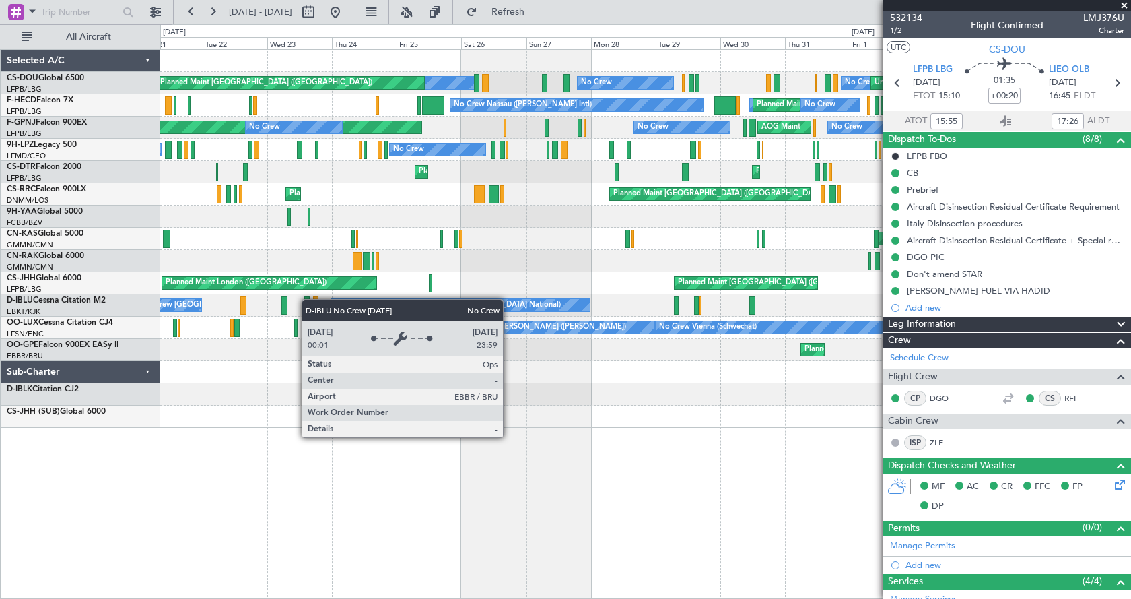
click at [90, 308] on div "Unplanned Maint Paris (Le Bourget) No Crew No Crew Planned Maint Paris (Le Bour…" at bounding box center [565, 311] width 1131 height 574
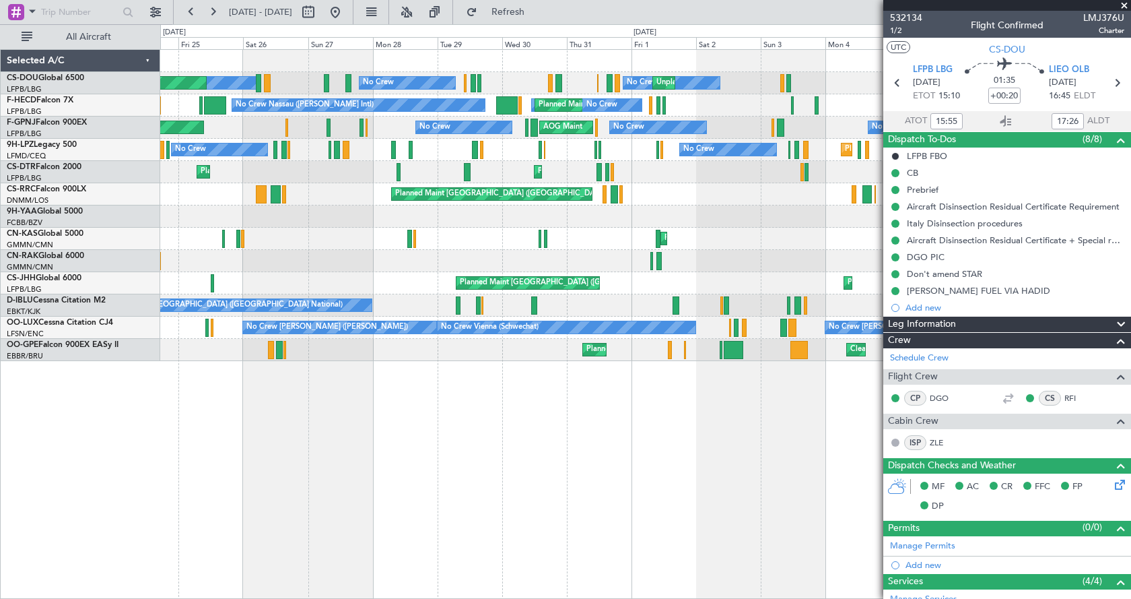
click at [403, 224] on div "Unplanned Maint Paris (Le Bourget) No Crew No Crew Planned Maint Paris (Le Bour…" at bounding box center [645, 205] width 970 height 311
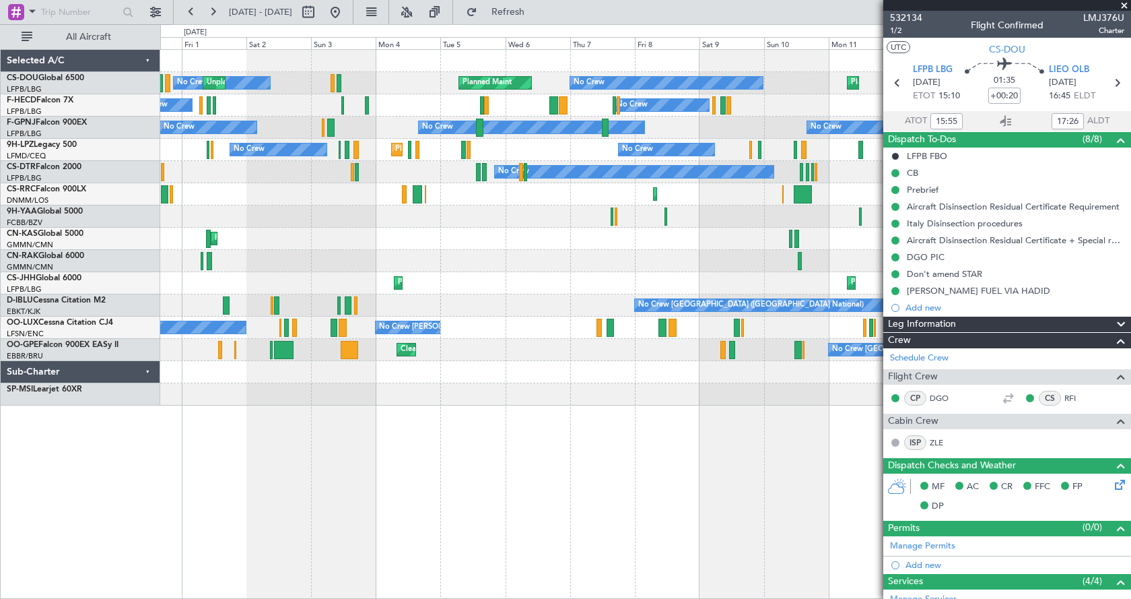
click at [0, 295] on div "Planned Maint No Crew Planned Maint Paris (Le Bourget) Unplanned Maint Paris (L…" at bounding box center [565, 311] width 1131 height 574
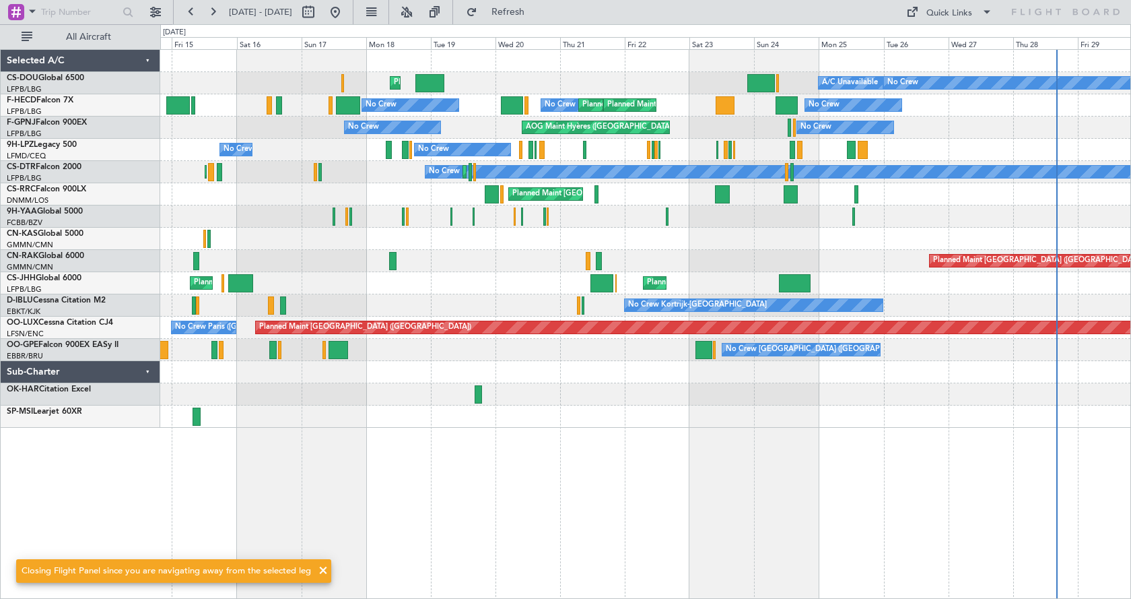
click at [238, 492] on div "No Crew A/C Unavailable Planned Maint London (Luton) Planned Maint Paris (Le Bo…" at bounding box center [645, 324] width 971 height 550
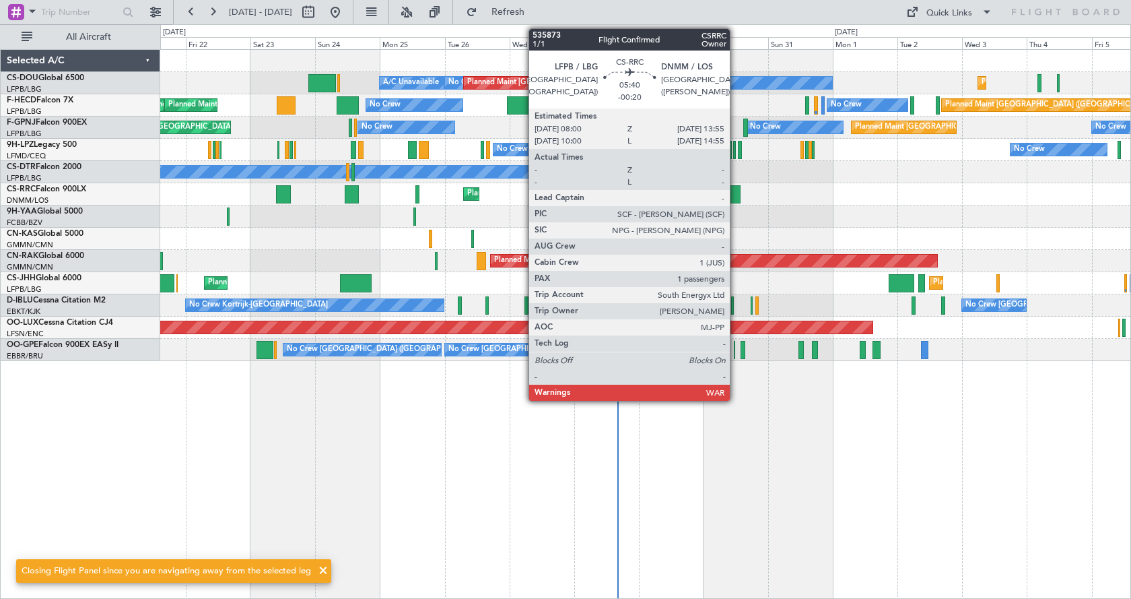
click at [734, 196] on div at bounding box center [733, 194] width 16 height 18
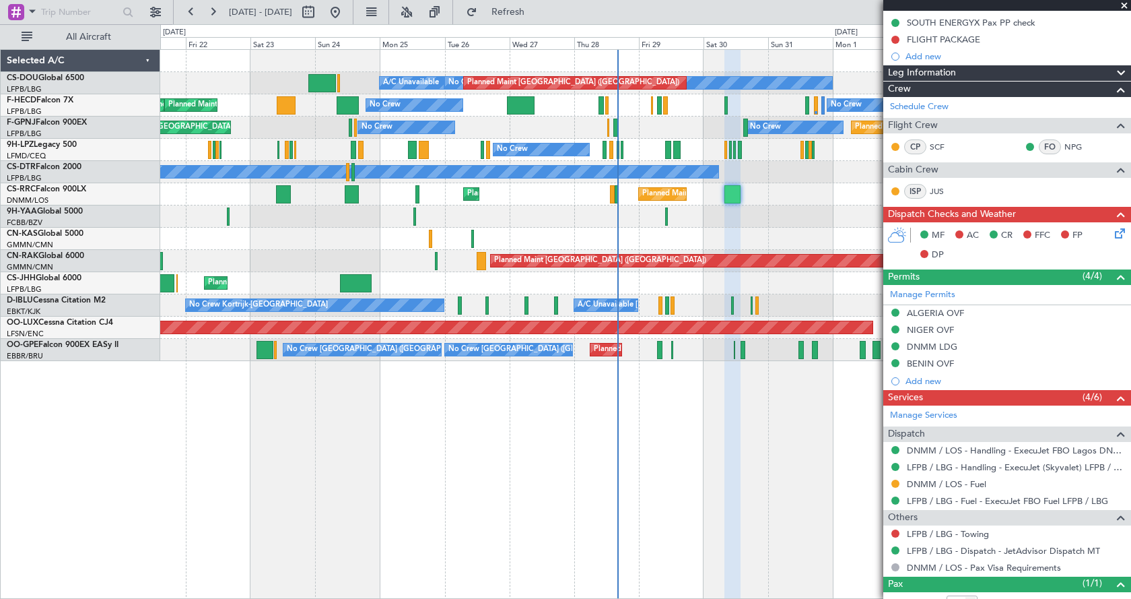
scroll to position [162, 0]
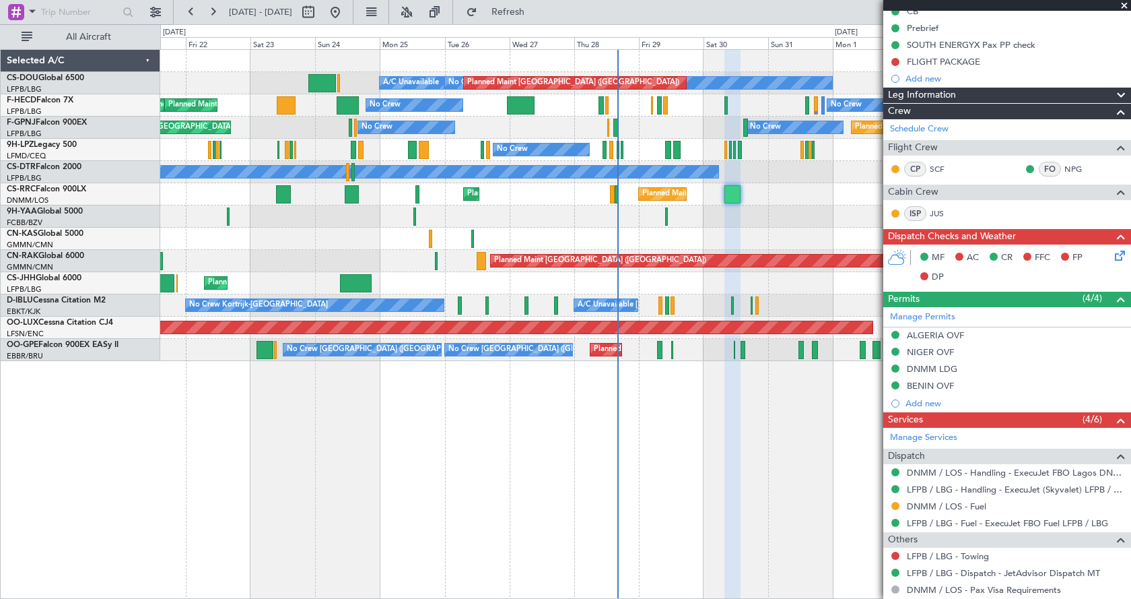
click at [694, 214] on div "No Crew A/C Unavailable Planned Maint Paris (Le Bourget) Planned Maint Paris (L…" at bounding box center [645, 205] width 970 height 311
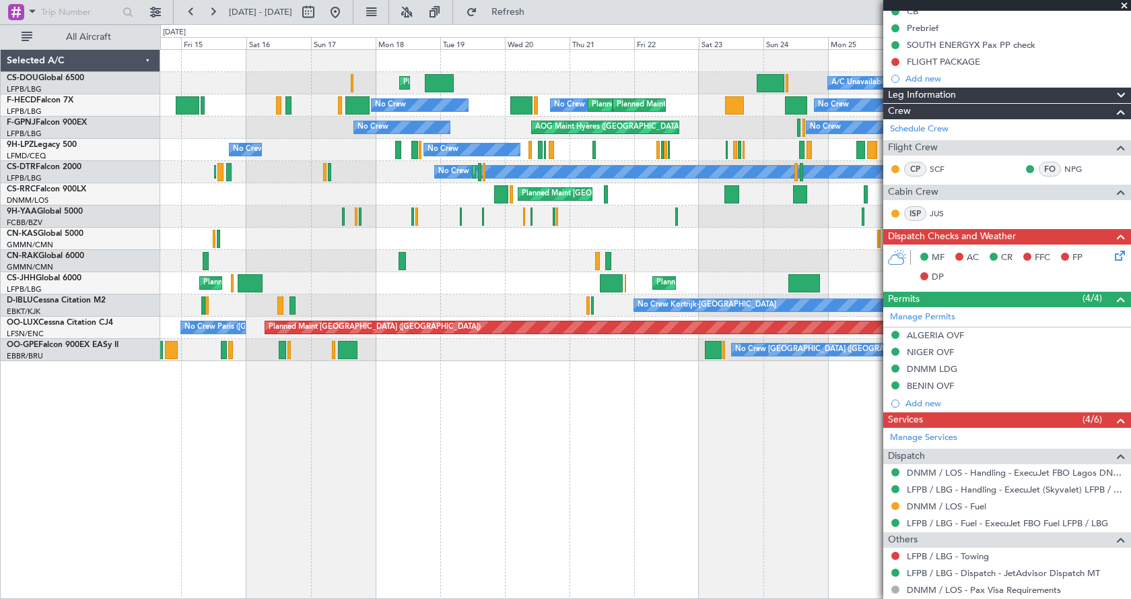
click at [929, 253] on fb-app "21 Aug 2025 - 05 Sep 2025 Refresh Quick Links All Aircraft No Crew A/C Unavaila…" at bounding box center [565, 304] width 1131 height 589
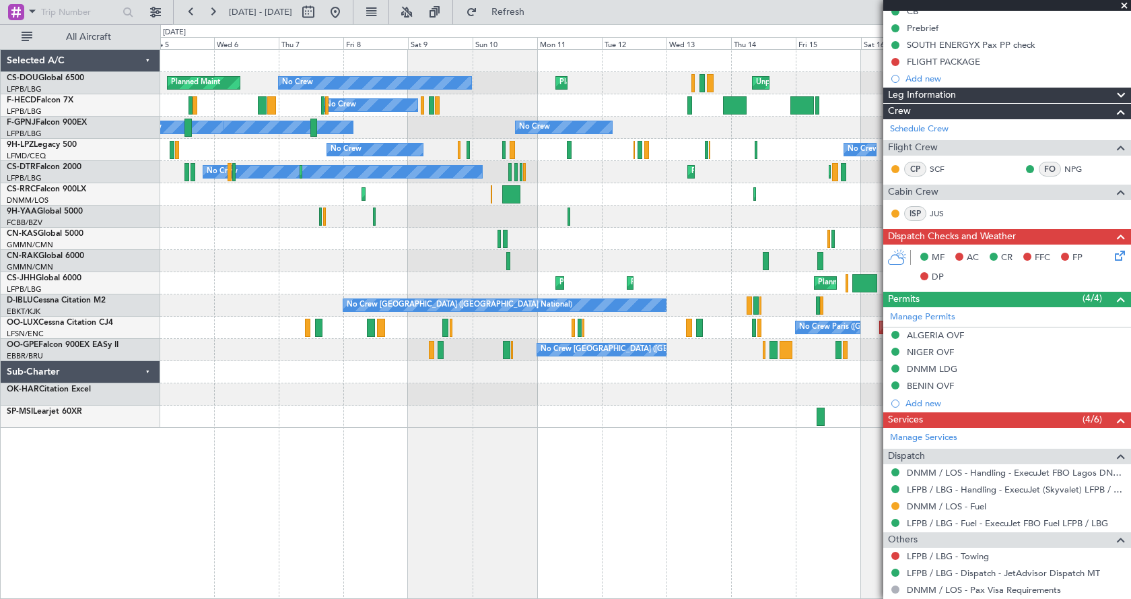
click at [924, 284] on fb-app "05 Aug 2025 - 20 Aug 2025 Refresh Quick Links All Aircraft Planned Maint London…" at bounding box center [565, 304] width 1131 height 589
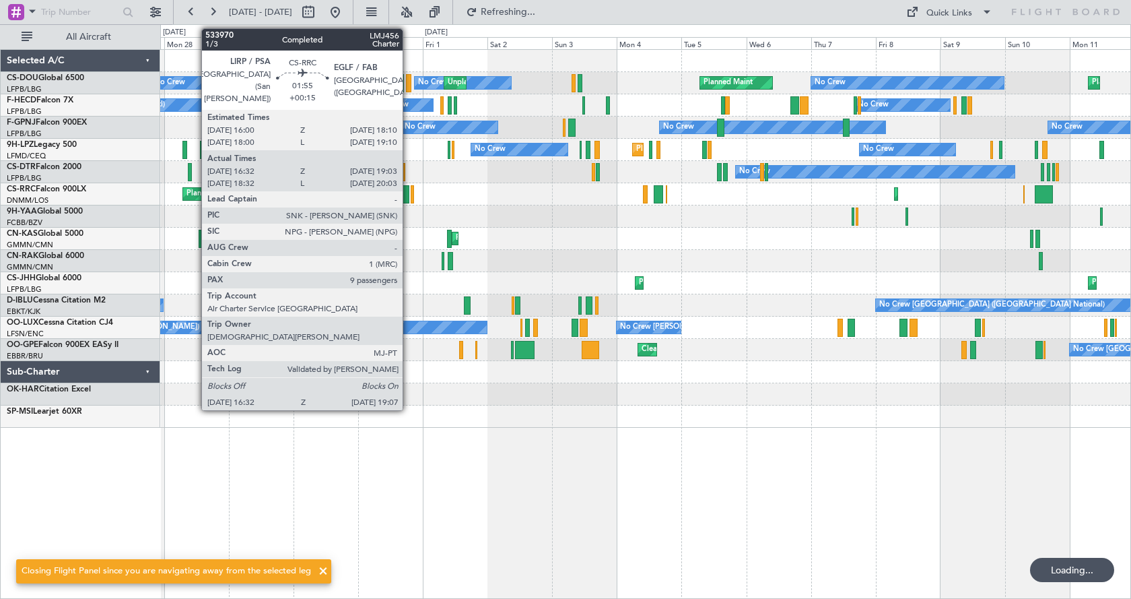
scroll to position [0, 0]
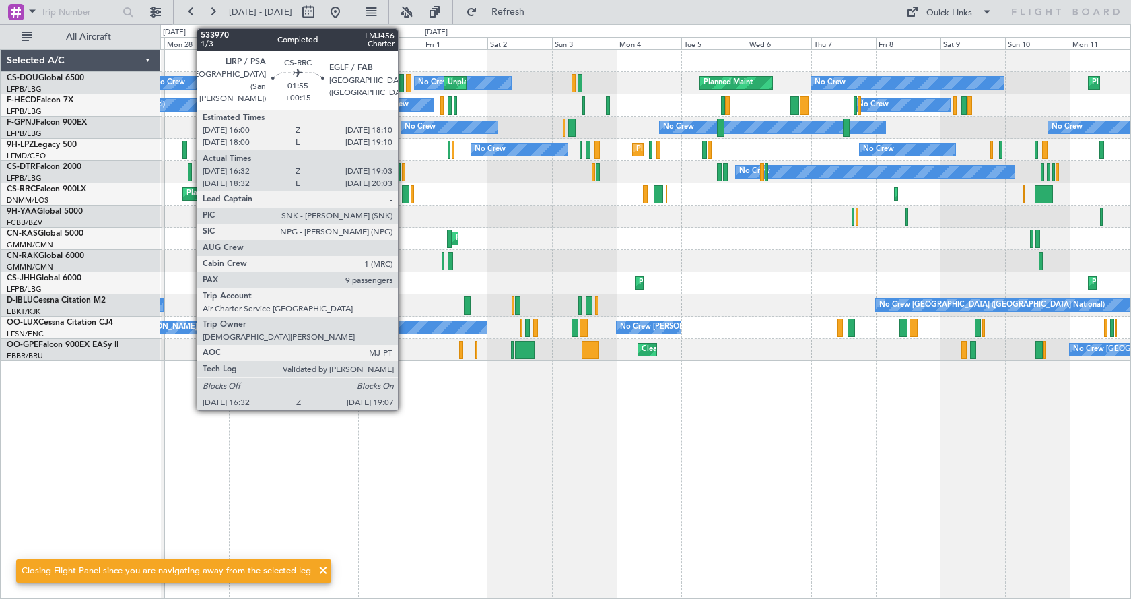
click at [404, 193] on div at bounding box center [405, 194] width 7 height 18
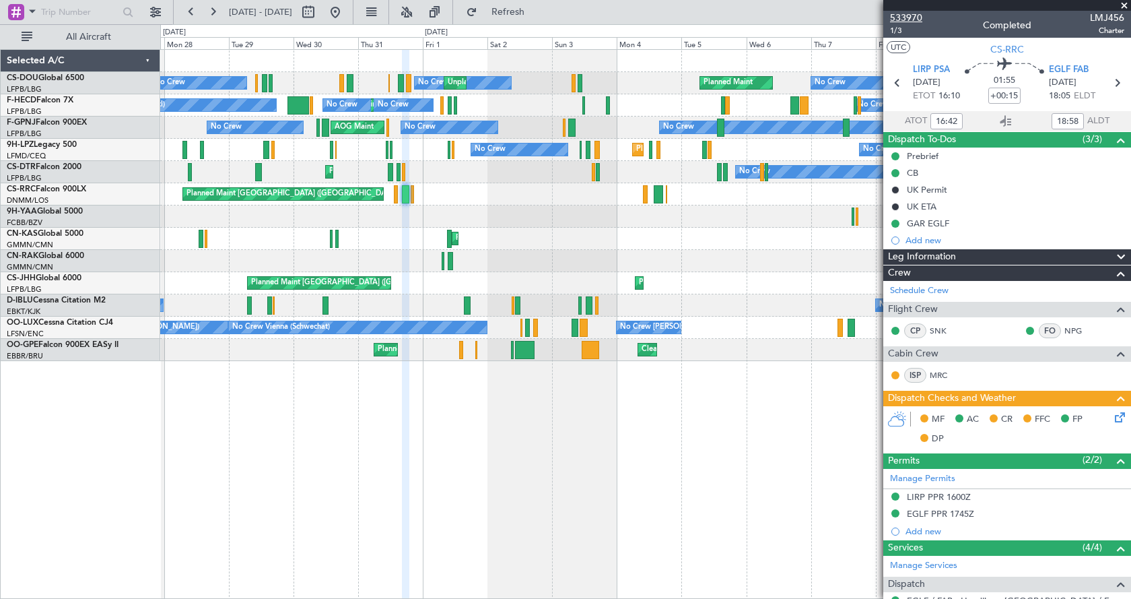
click at [911, 17] on span "533970" at bounding box center [906, 18] width 32 height 14
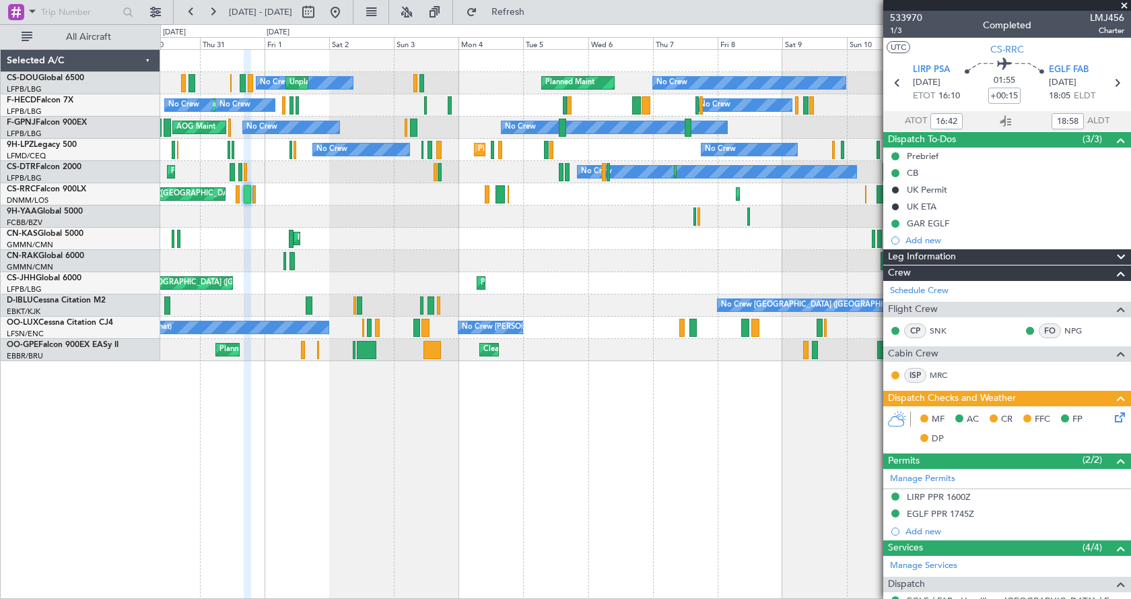
click at [410, 213] on div at bounding box center [645, 216] width 970 height 22
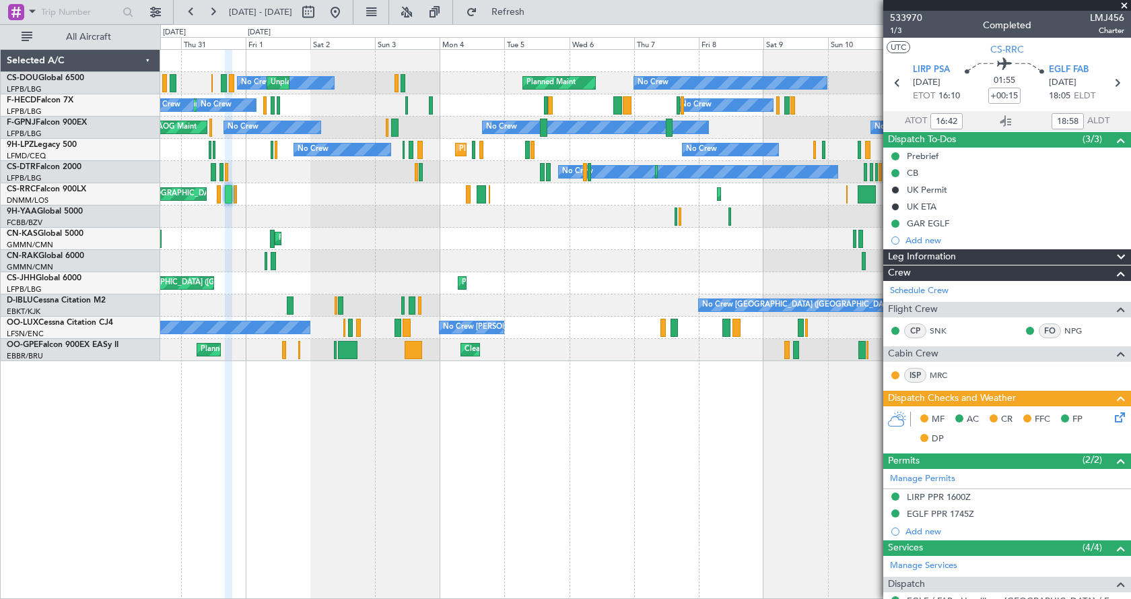
click at [207, 212] on div at bounding box center [645, 216] width 970 height 22
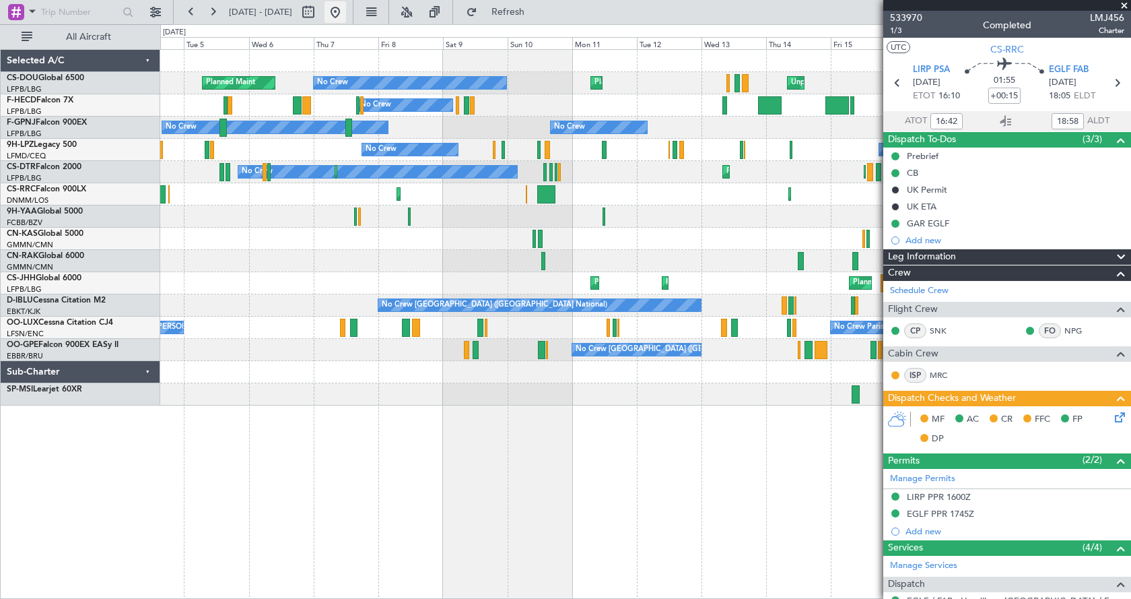
click at [346, 13] on button at bounding box center [336, 12] width 22 height 22
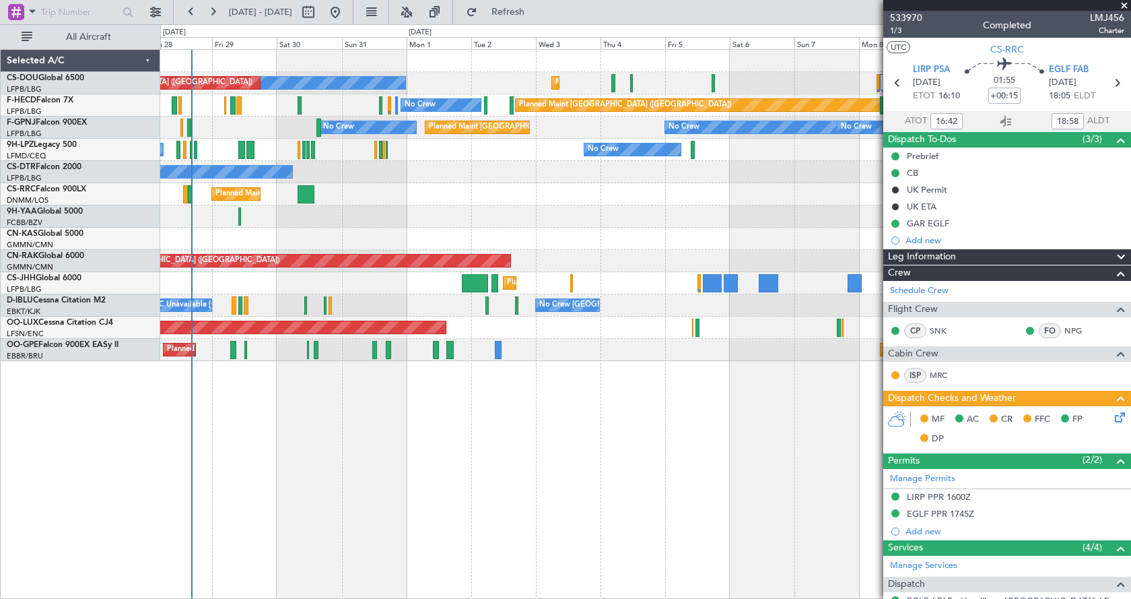
click at [306, 427] on div "No Crew Planned Maint Paris (Le Bourget) Planned Maint Paris (Le Bourget) Plann…" at bounding box center [645, 324] width 971 height 550
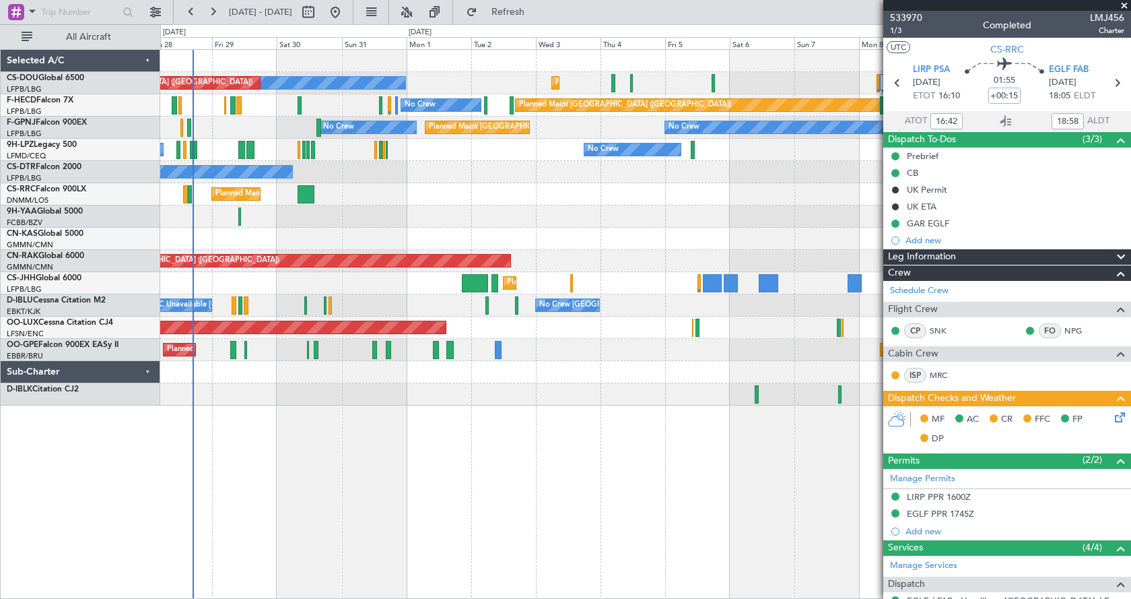
click at [703, 209] on div at bounding box center [645, 216] width 970 height 22
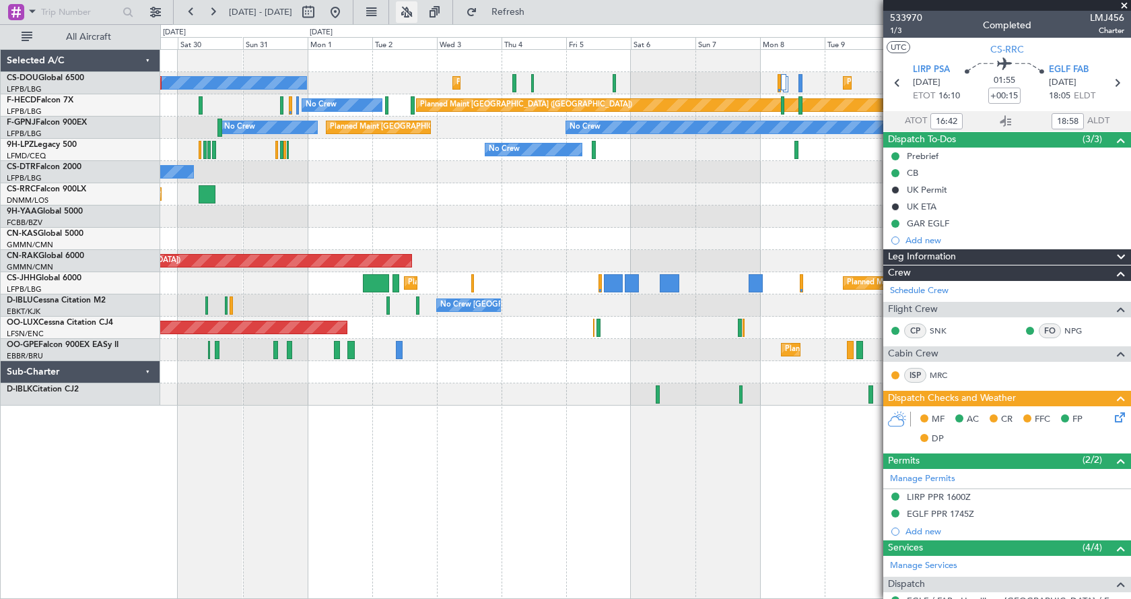
drag, startPoint x: 449, startPoint y: 9, endPoint x: 449, endPoint y: 18, distance: 8.8
click at [418, 9] on button at bounding box center [407, 12] width 22 height 22
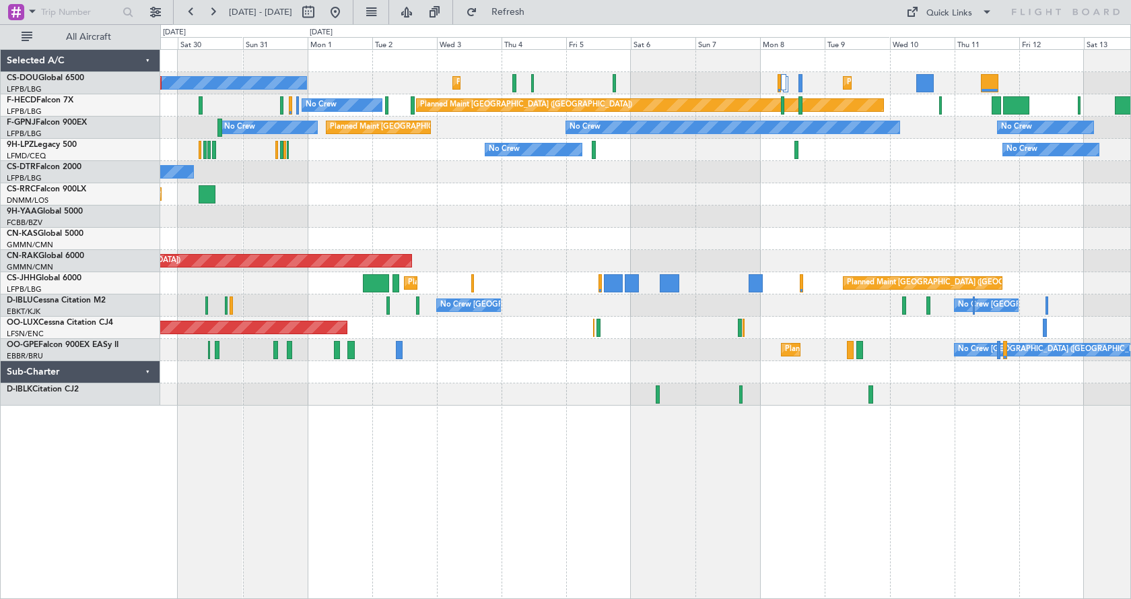
type input "0"
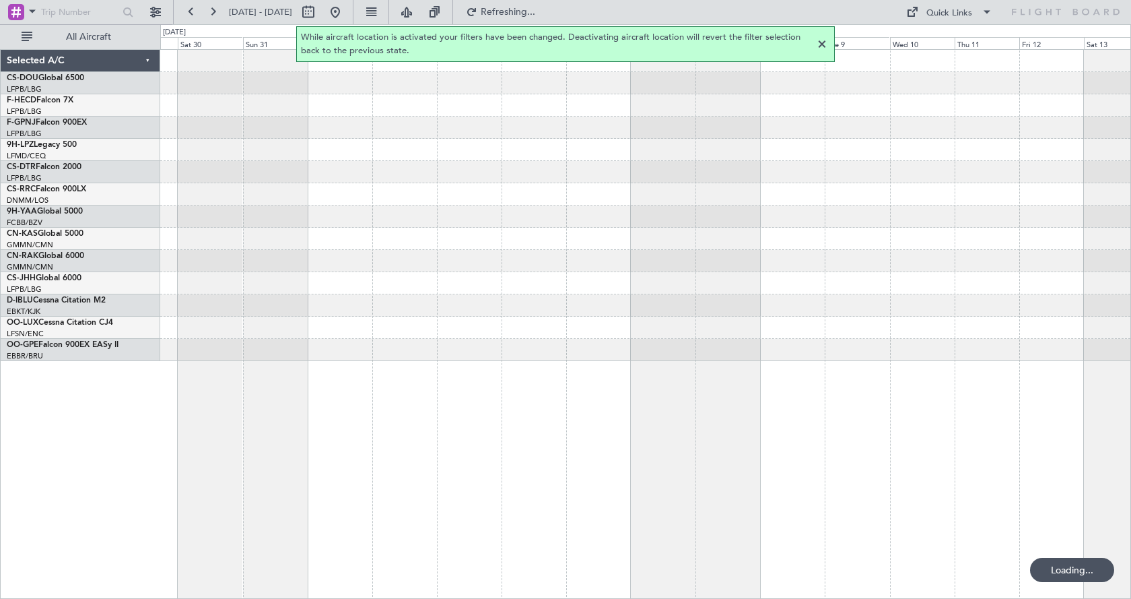
click at [818, 40] on div at bounding box center [822, 44] width 16 height 16
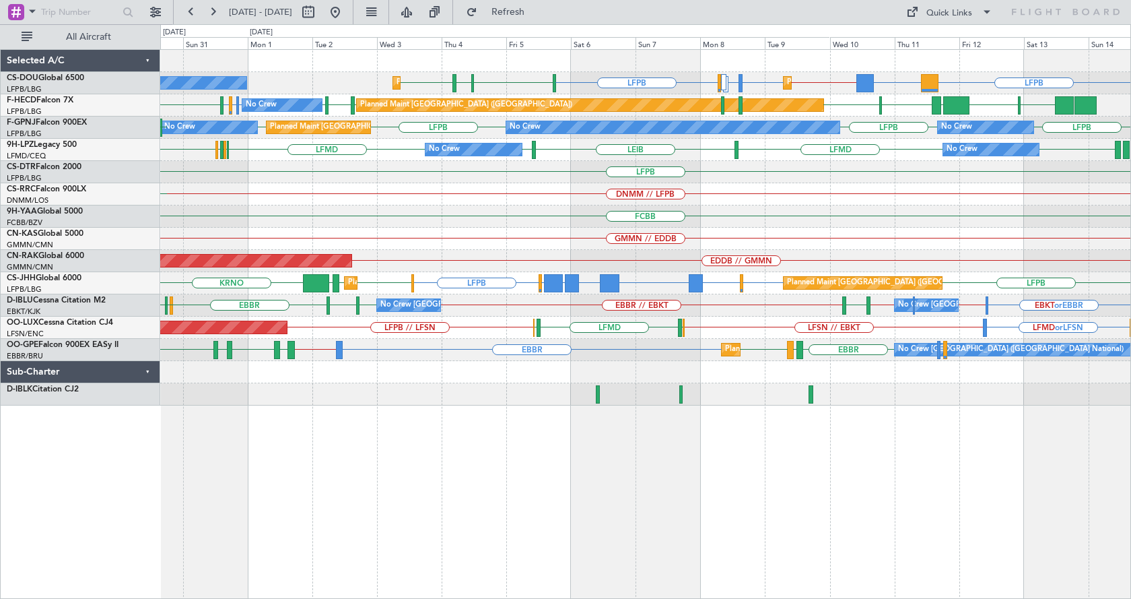
click at [877, 207] on div "LFPB LFPB // ETSI LFPB ETSI or LFPB EGGW or LFPB LFPB DGAA or LFPB LSGG LIML LF…" at bounding box center [645, 228] width 970 height 356
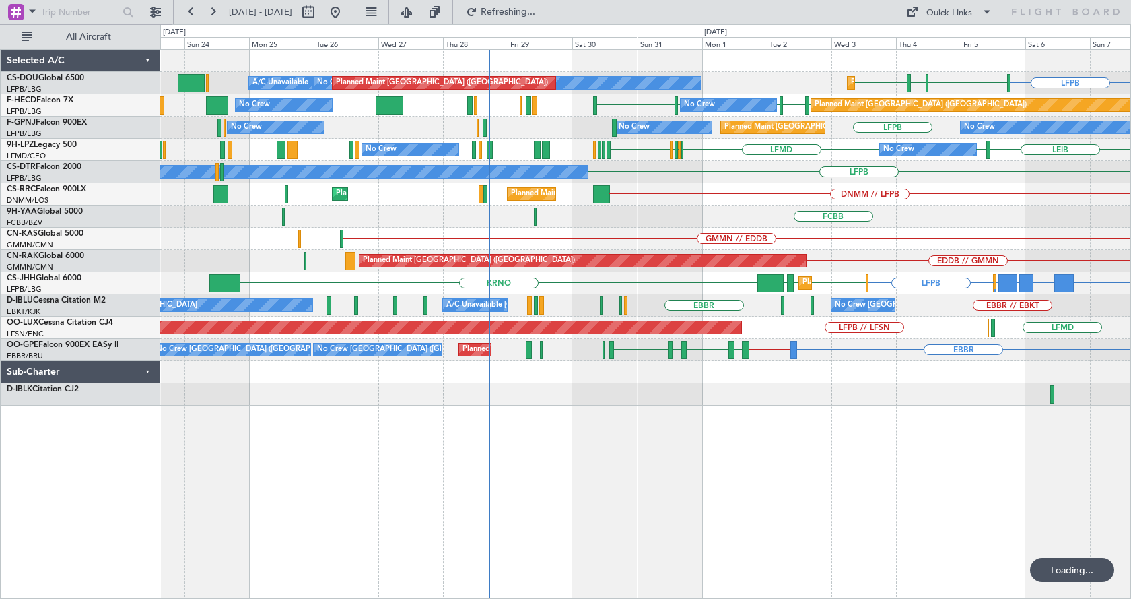
click at [897, 504] on div "LFPB LSGG LIML LFPB Planned Maint Paris (Le Bourget) No Crew Planned Maint Pari…" at bounding box center [645, 324] width 971 height 550
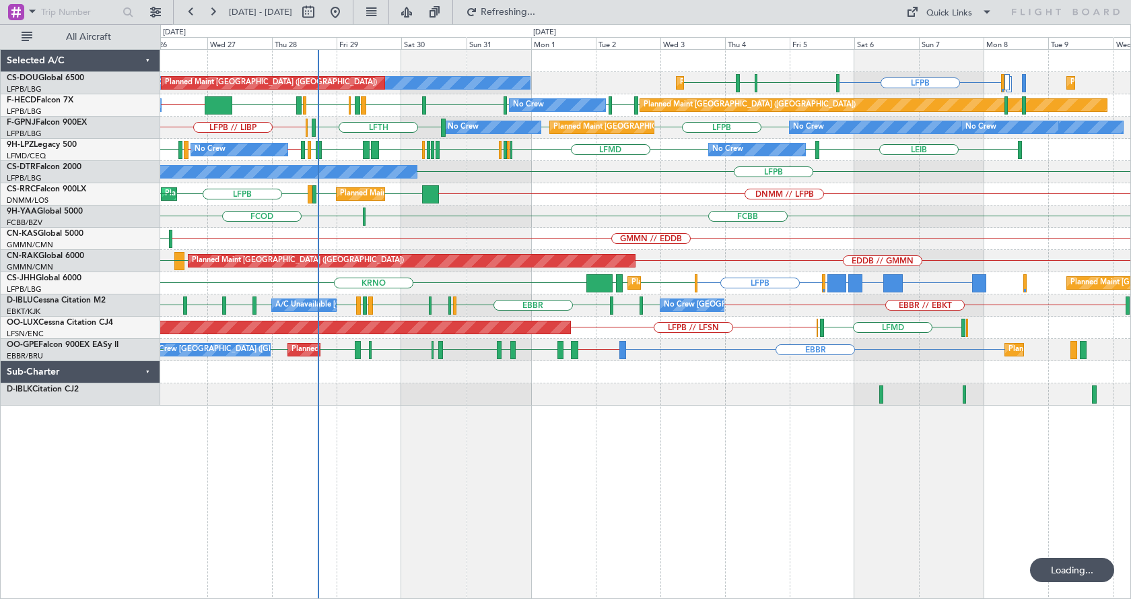
click at [548, 505] on div "Planned Maint Paris (Le Bourget) No Crew Planned Maint Paris (Le Bourget) LFPB …" at bounding box center [645, 324] width 971 height 550
